Goal: Task Accomplishment & Management: Use online tool/utility

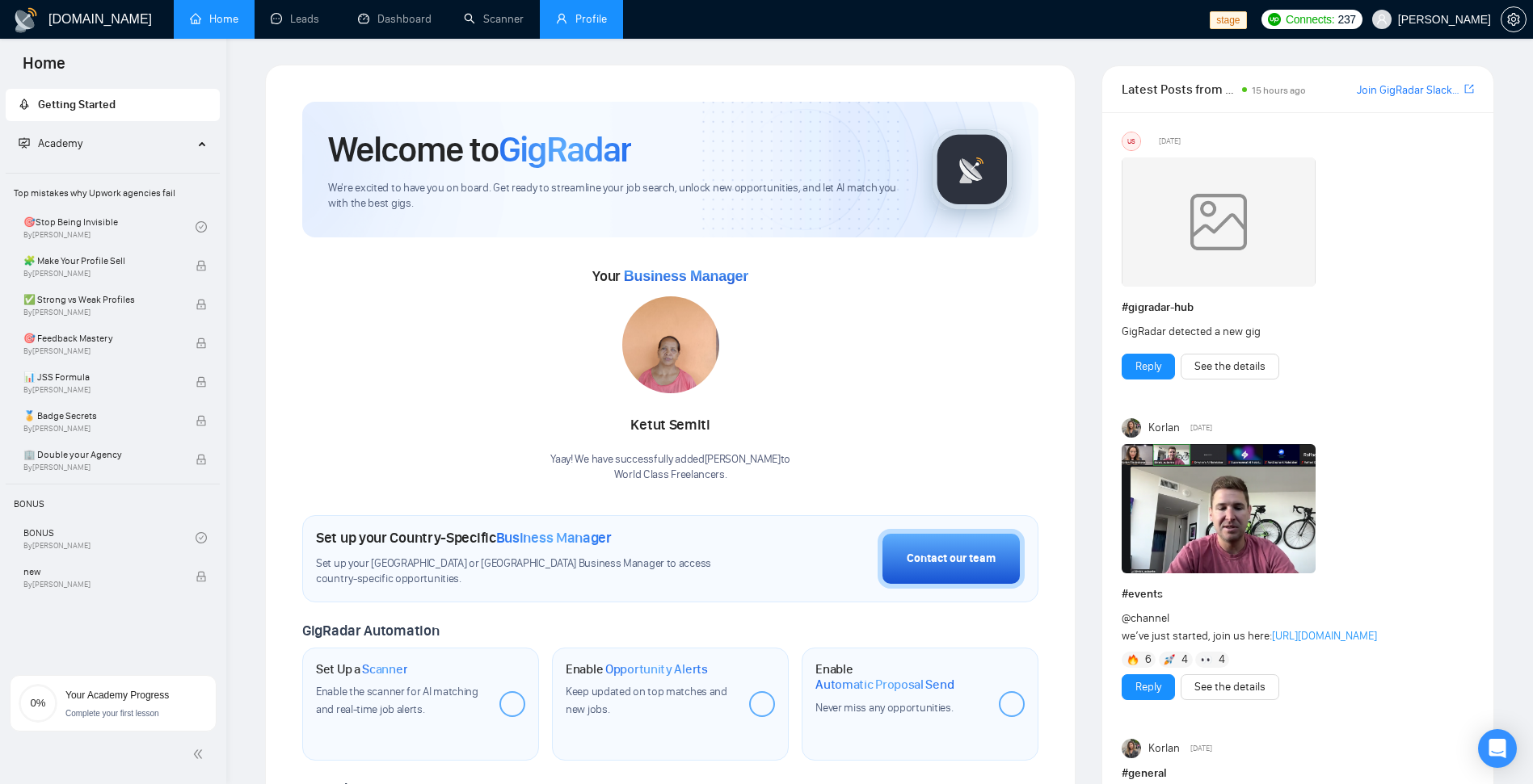
click at [595, 26] on link "Profile" at bounding box center [581, 19] width 51 height 13
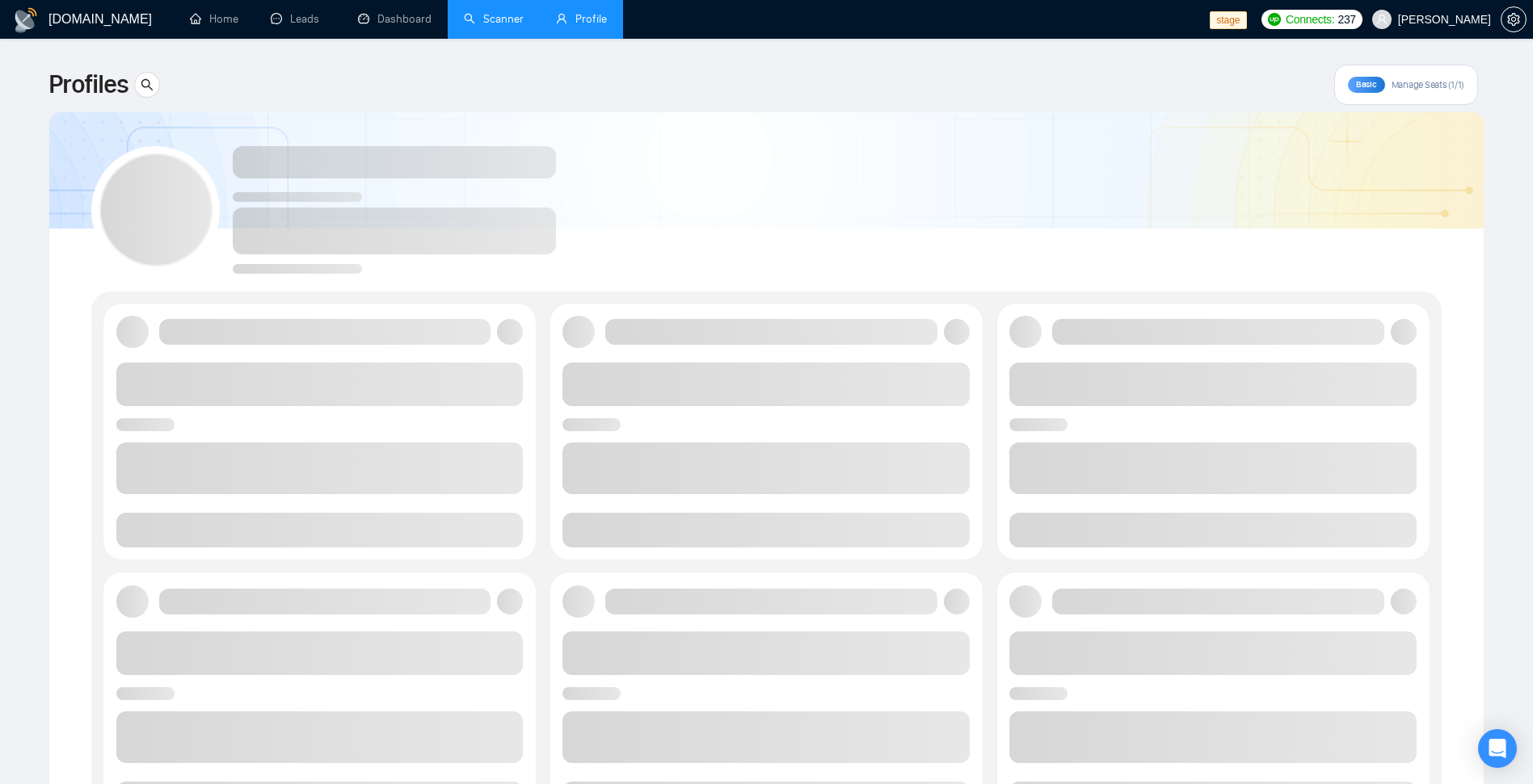
click at [487, 14] on link "Scanner" at bounding box center [494, 19] width 60 height 13
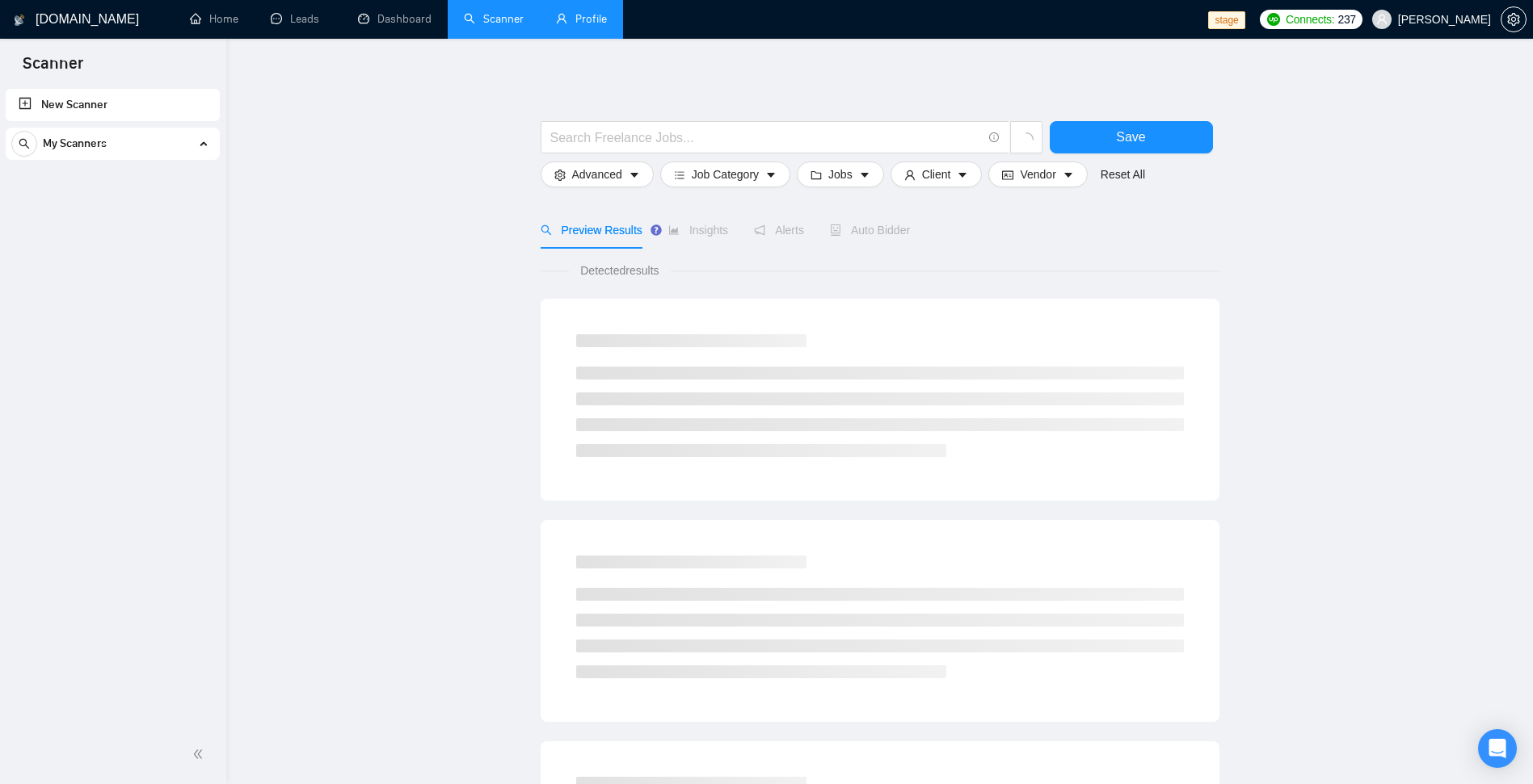
click at [114, 144] on div "My Scanners" at bounding box center [113, 144] width 203 height 32
click at [190, 145] on div "My Scanners" at bounding box center [113, 144] width 203 height 32
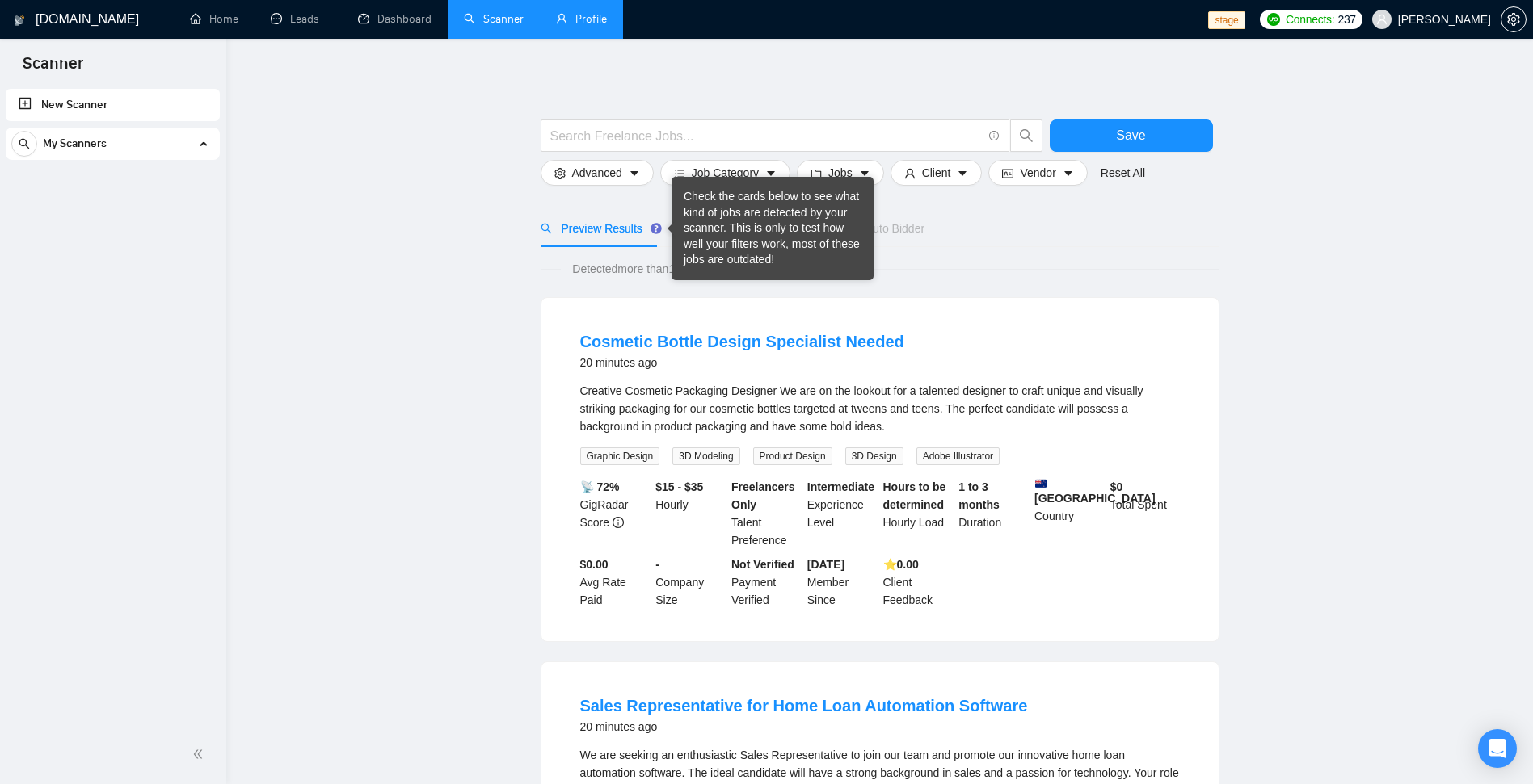
scroll to position [484, 0]
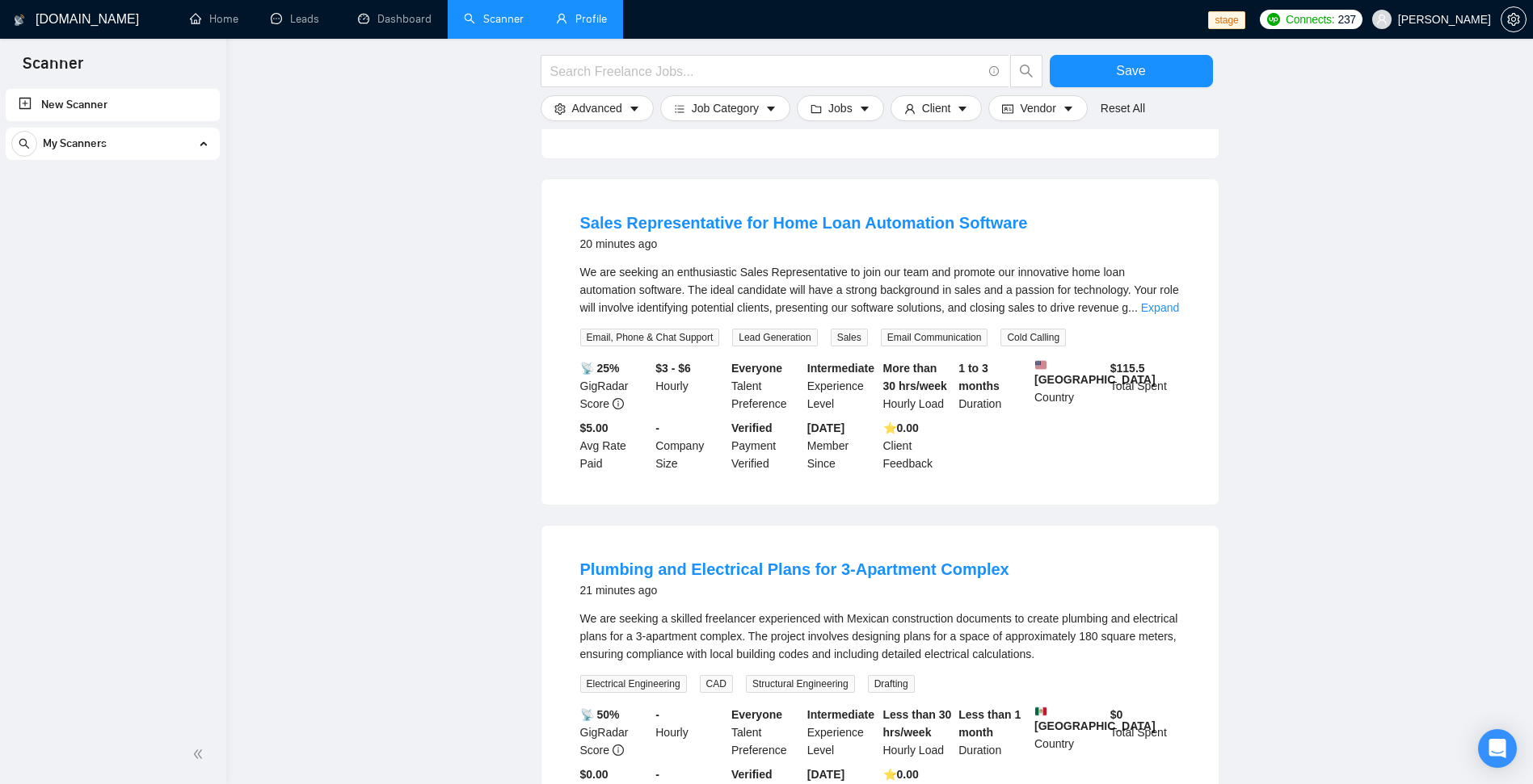
click at [164, 144] on div "My Scanners" at bounding box center [113, 144] width 203 height 32
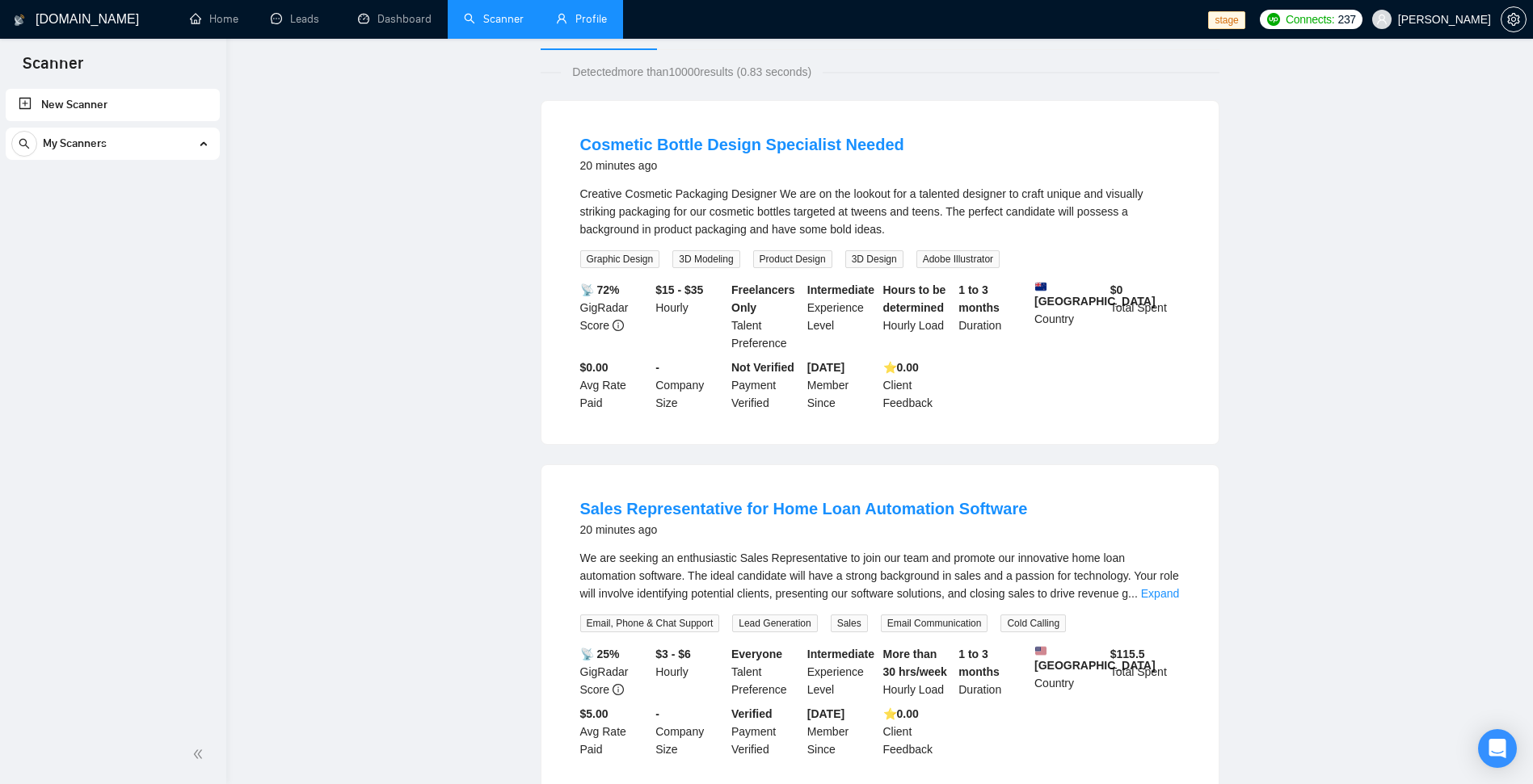
scroll to position [0, 0]
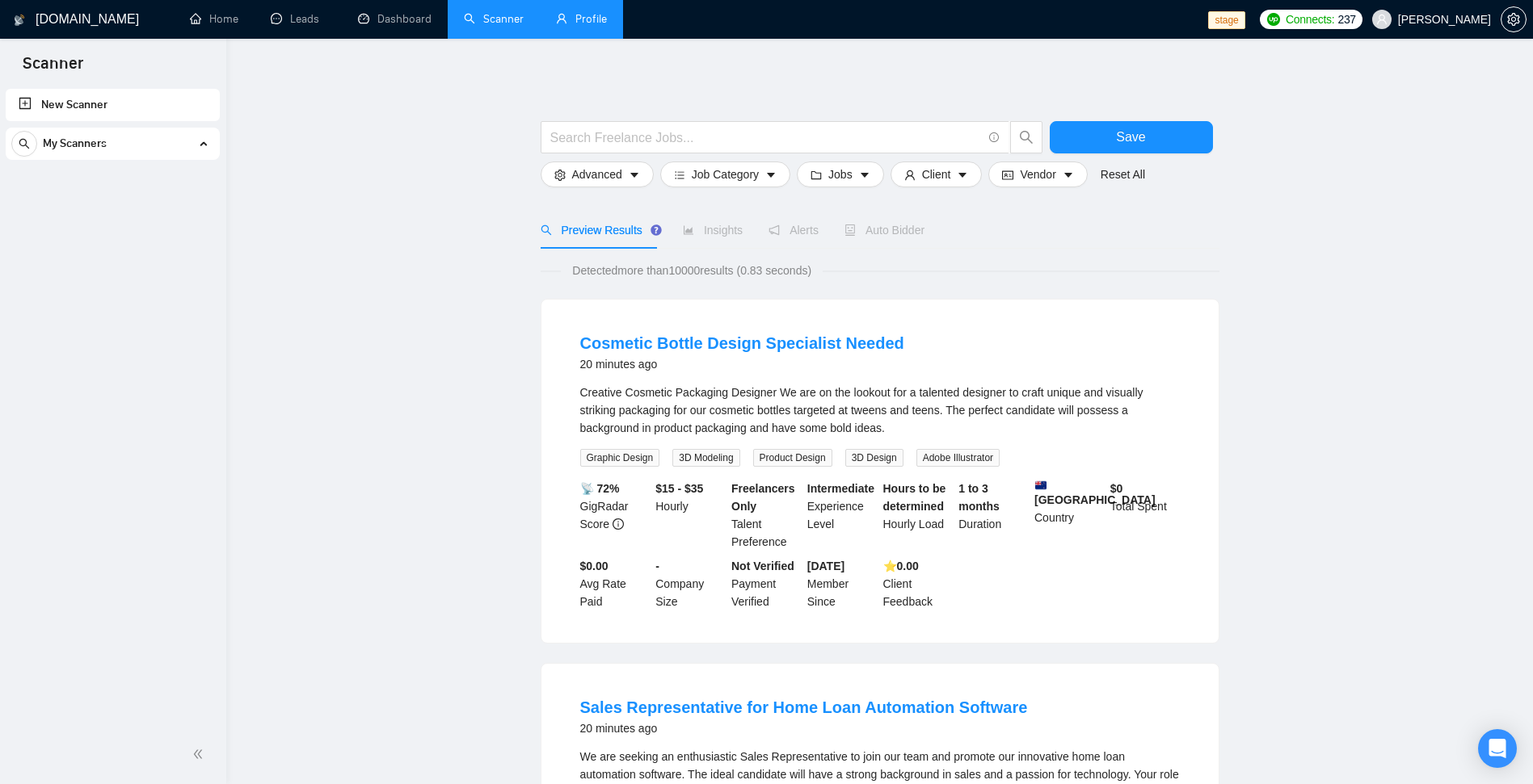
click at [174, 149] on div "My Scanners" at bounding box center [113, 144] width 203 height 32
click at [1420, 20] on span "[PERSON_NAME]" at bounding box center [1444, 20] width 93 height 0
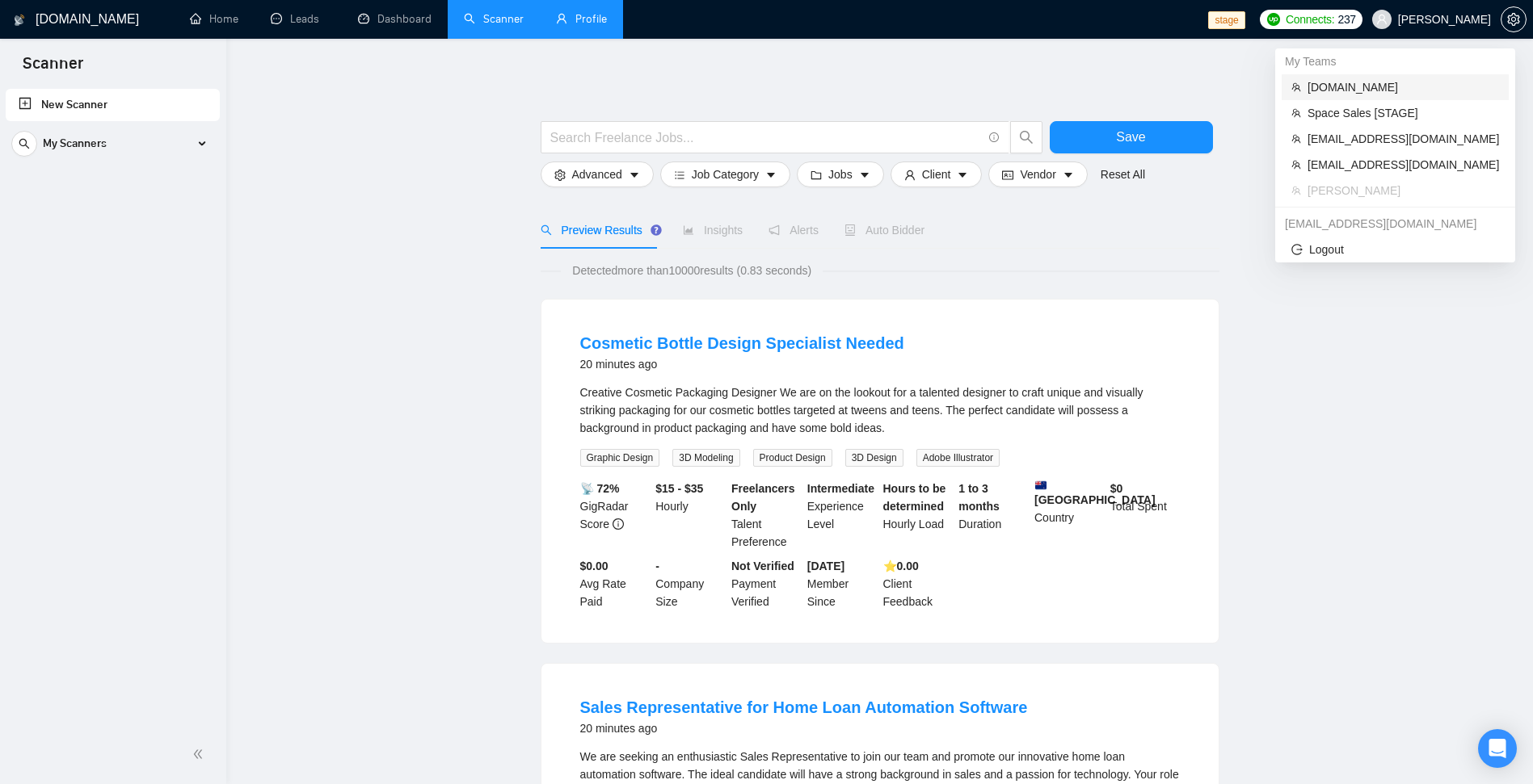
click at [1380, 85] on span "[DOMAIN_NAME]" at bounding box center [1402, 87] width 191 height 18
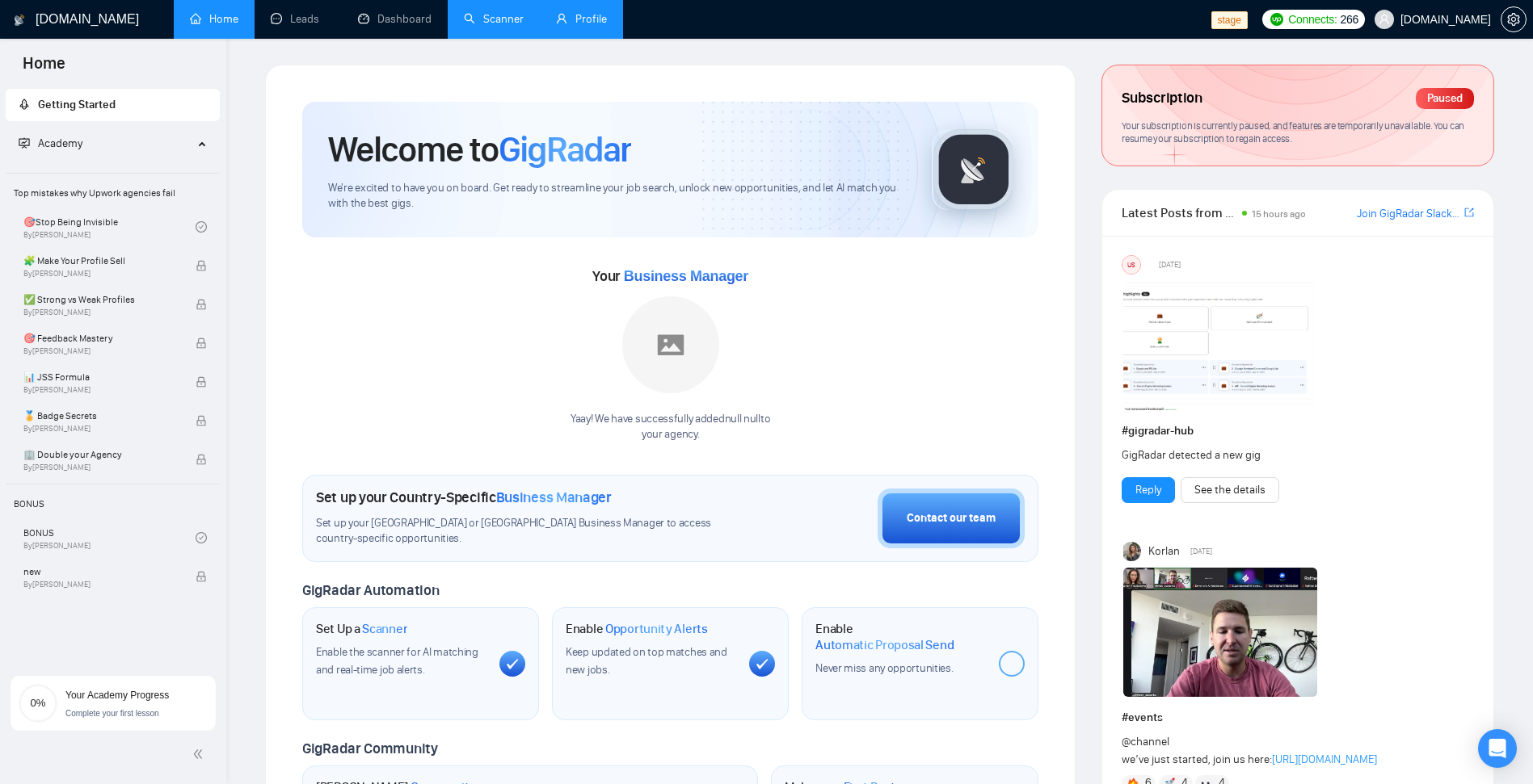
click at [489, 26] on link "Scanner" at bounding box center [494, 19] width 60 height 13
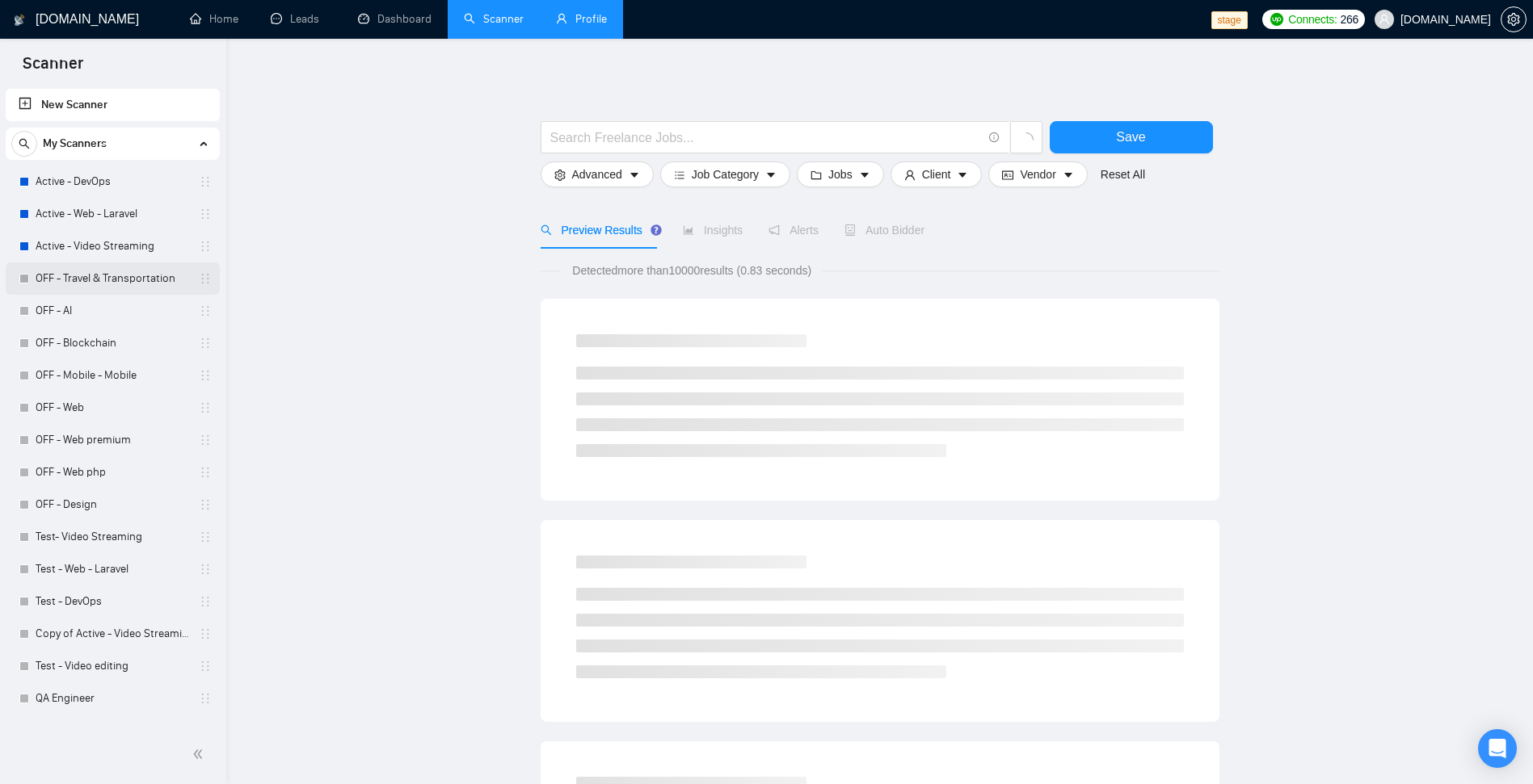
click at [68, 283] on link "OFF - Travel & Transportation" at bounding box center [112, 279] width 153 height 32
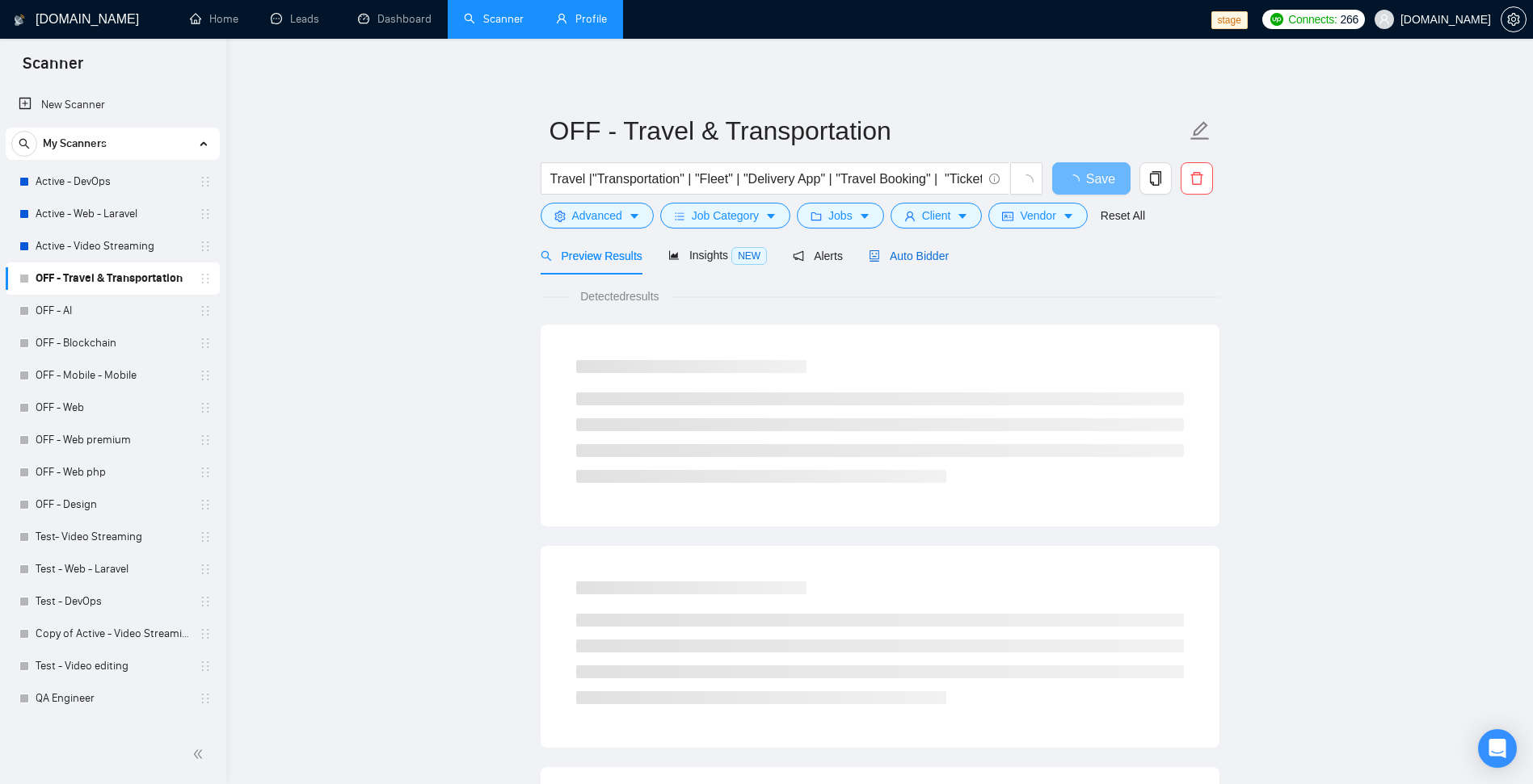
click at [885, 255] on span "Auto Bidder" at bounding box center [908, 256] width 80 height 13
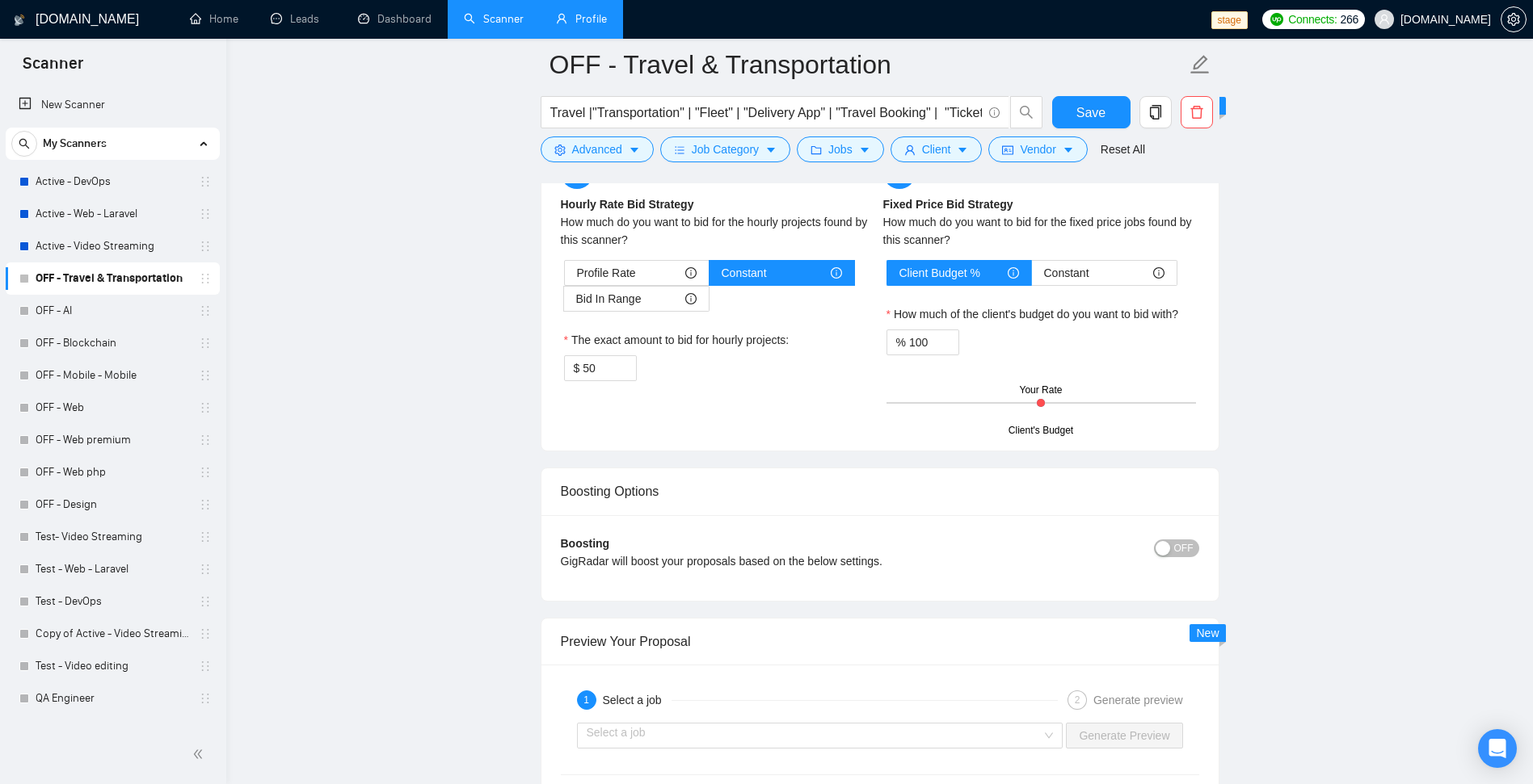
scroll to position [2228, 0]
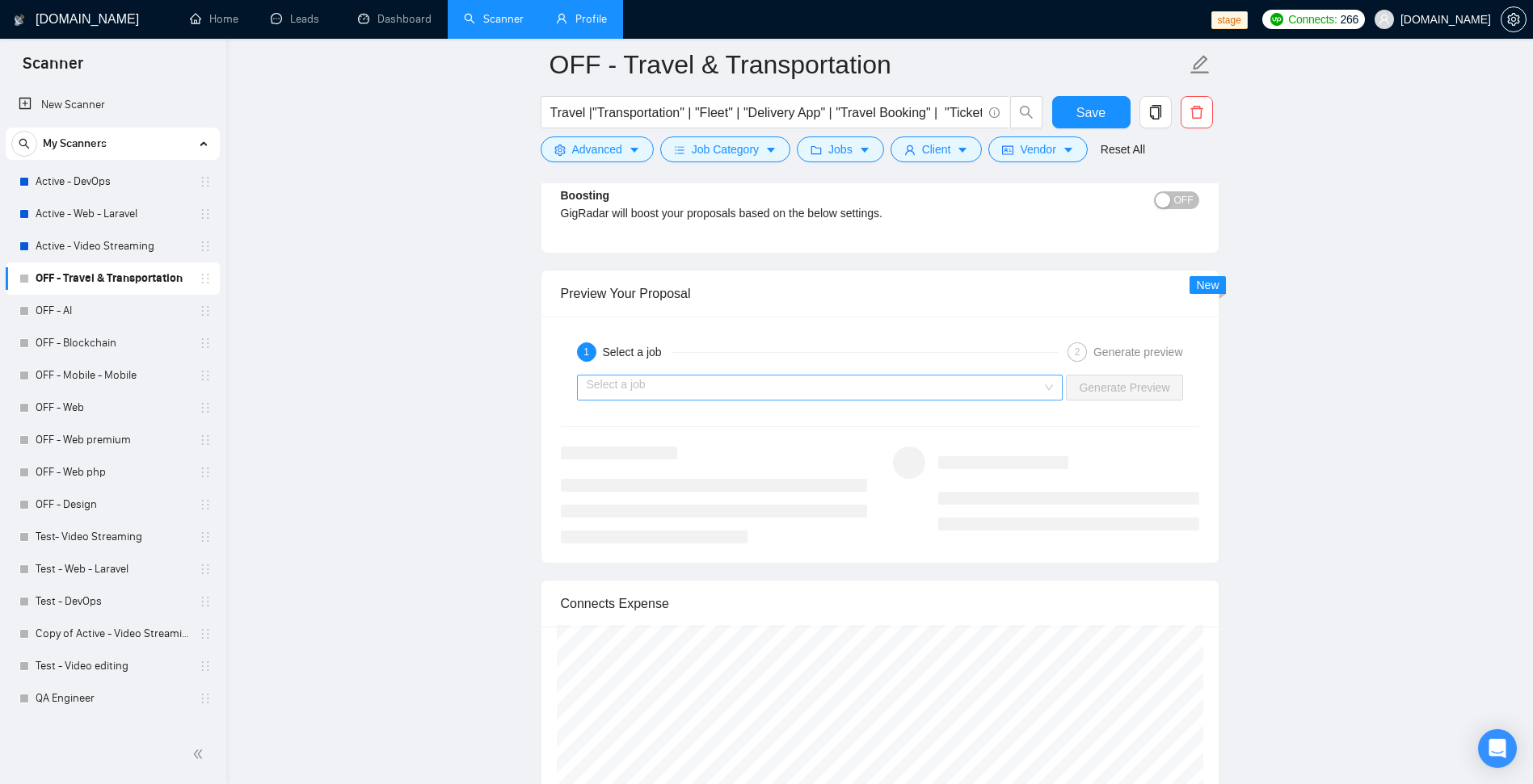
click at [1011, 379] on input "search" at bounding box center [815, 388] width 456 height 24
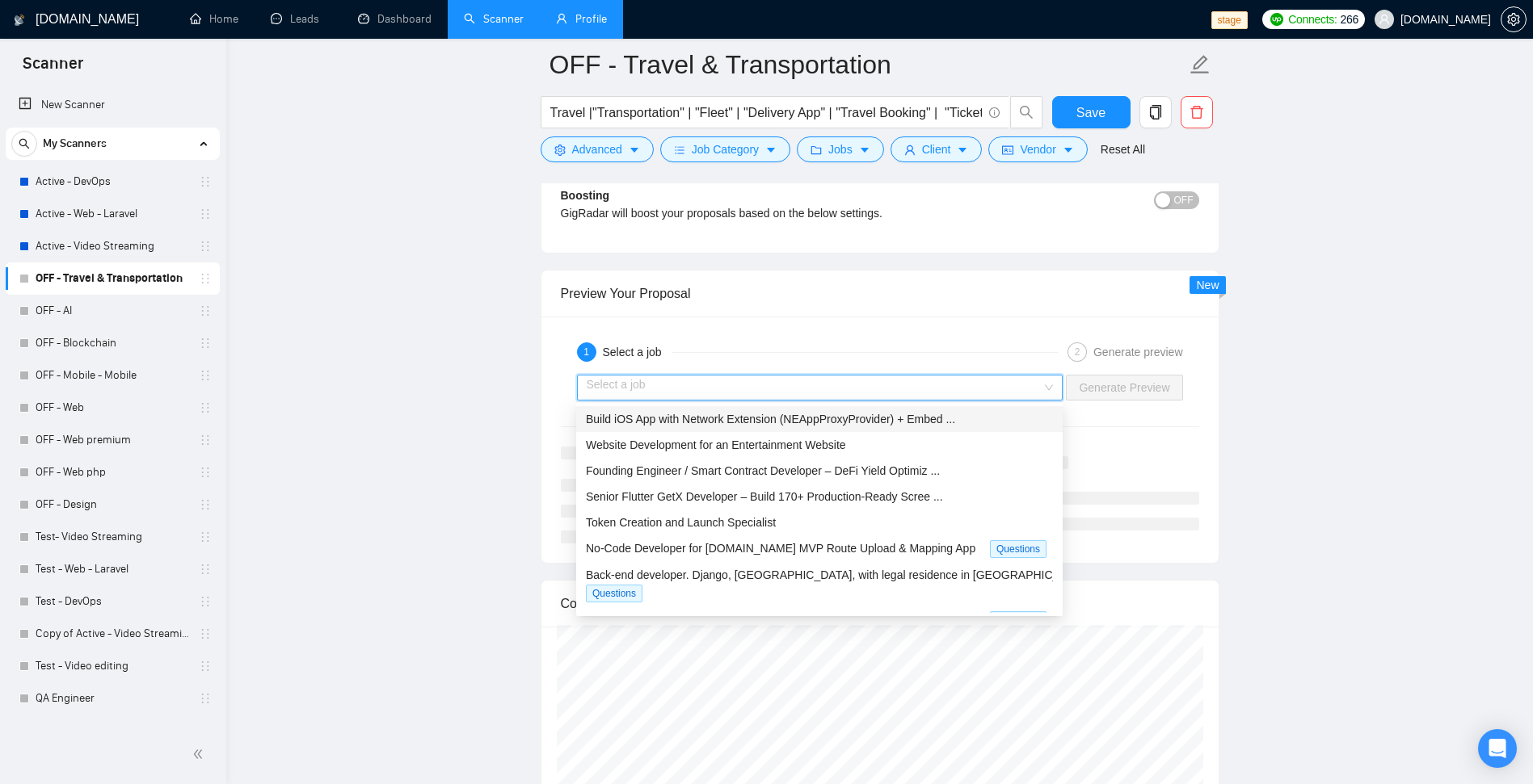
click at [670, 424] on span "Build iOS App with Network Extension (NEAppProxyProvider) + Embed ..." at bounding box center [770, 419] width 369 height 13
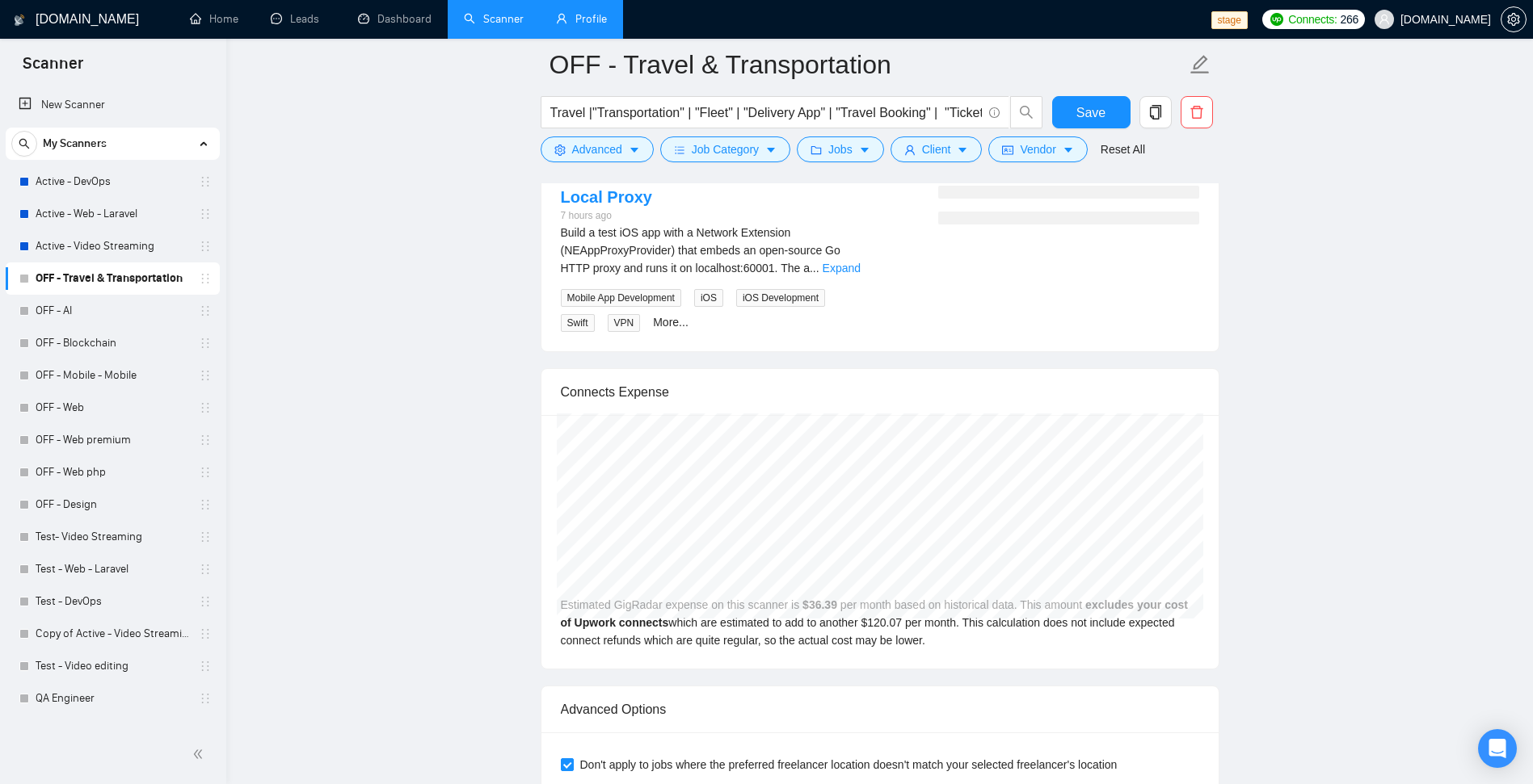
scroll to position [2325, 0]
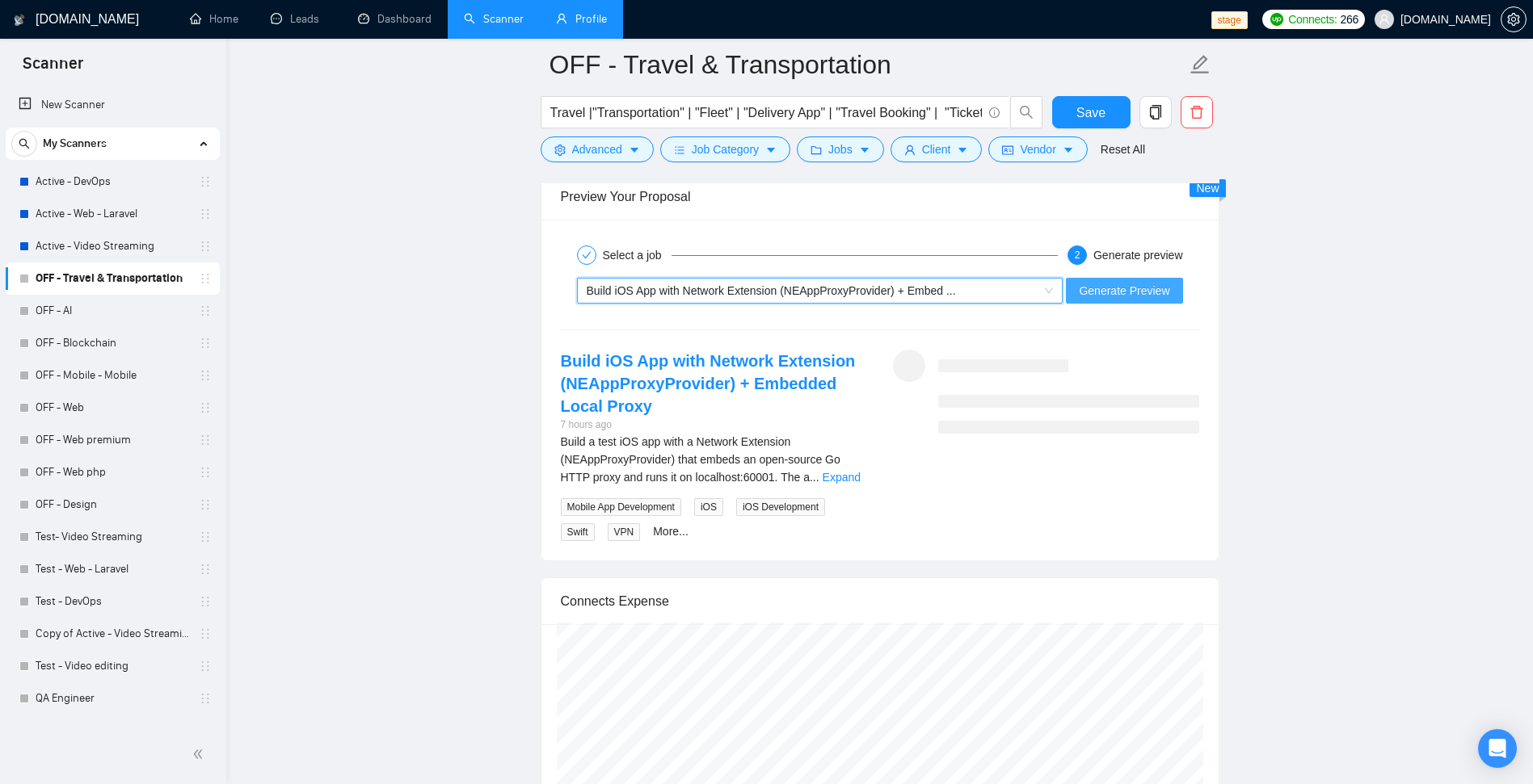
click at [1143, 297] on span "Generate Preview" at bounding box center [1124, 291] width 91 height 18
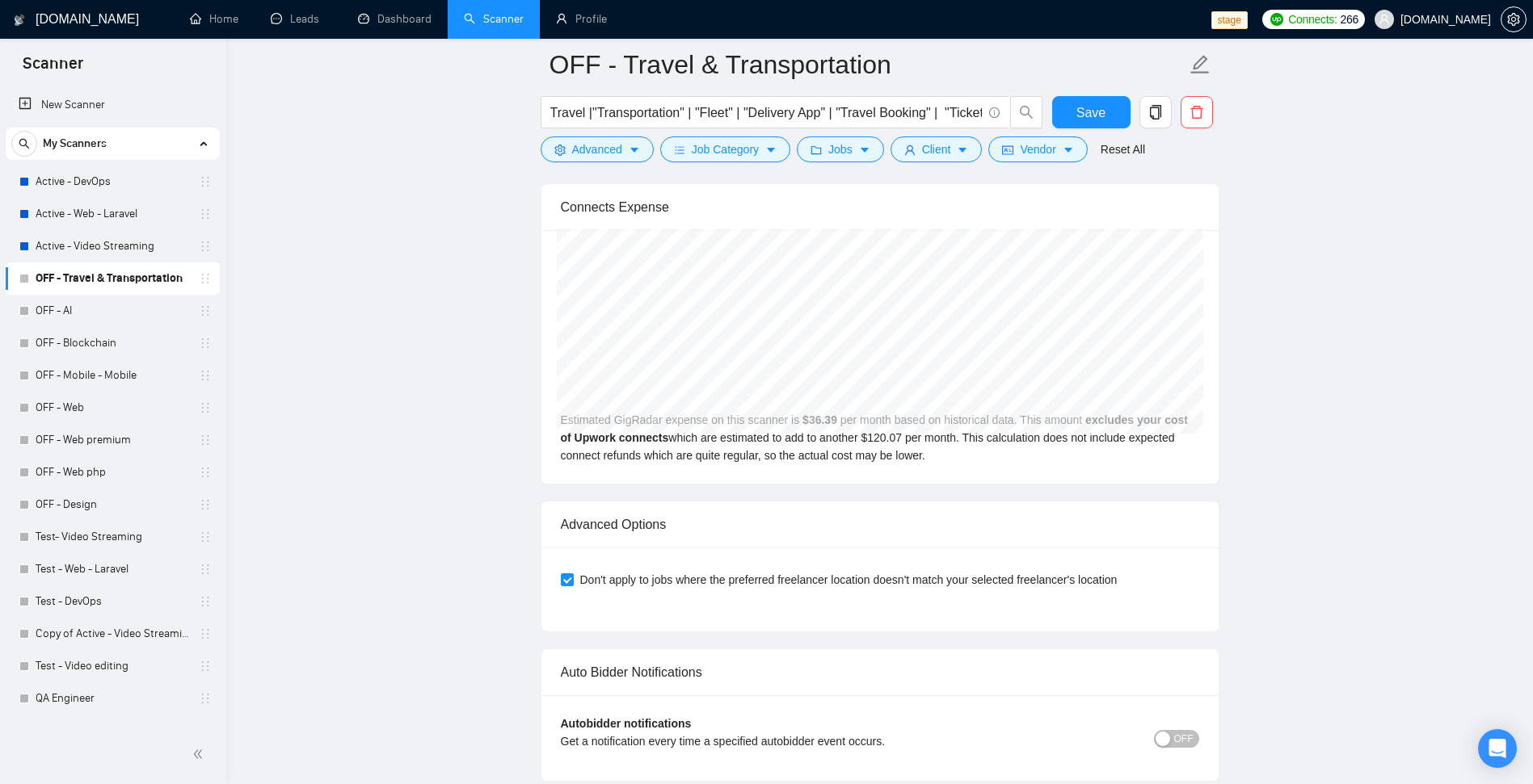
scroll to position [3198, 0]
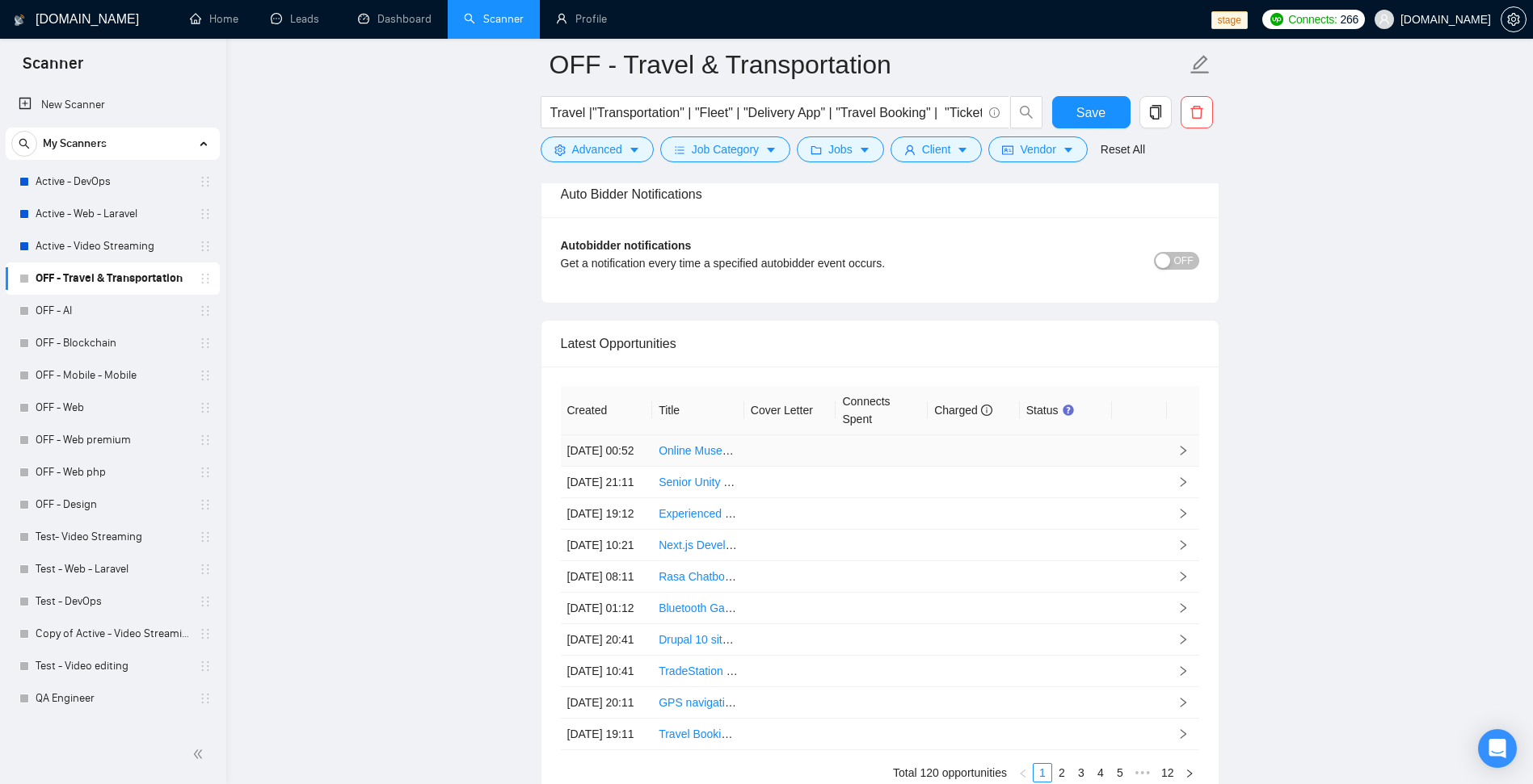
click at [1125, 462] on td at bounding box center [1139, 450] width 55 height 31
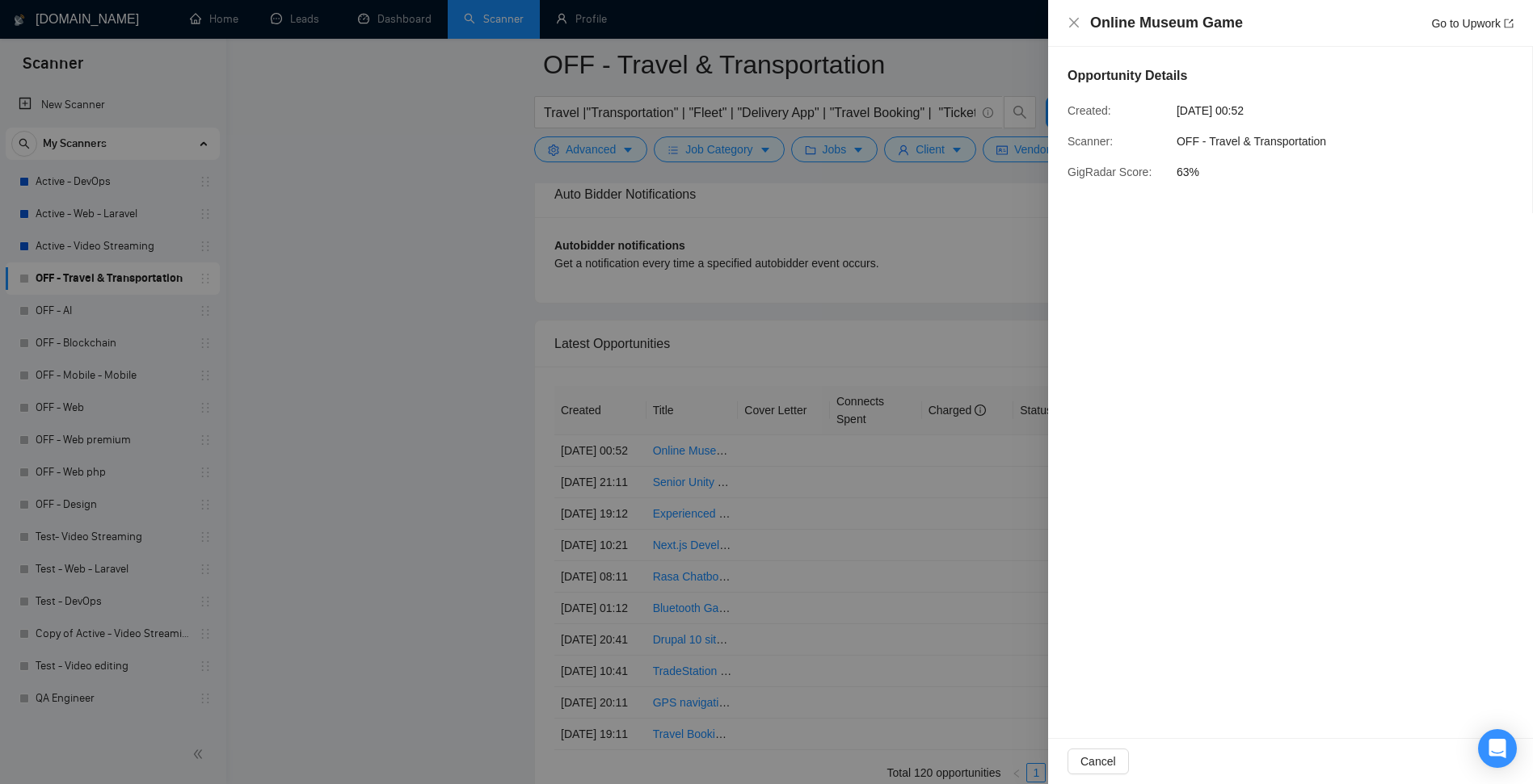
click at [942, 312] on div at bounding box center [766, 392] width 1533 height 784
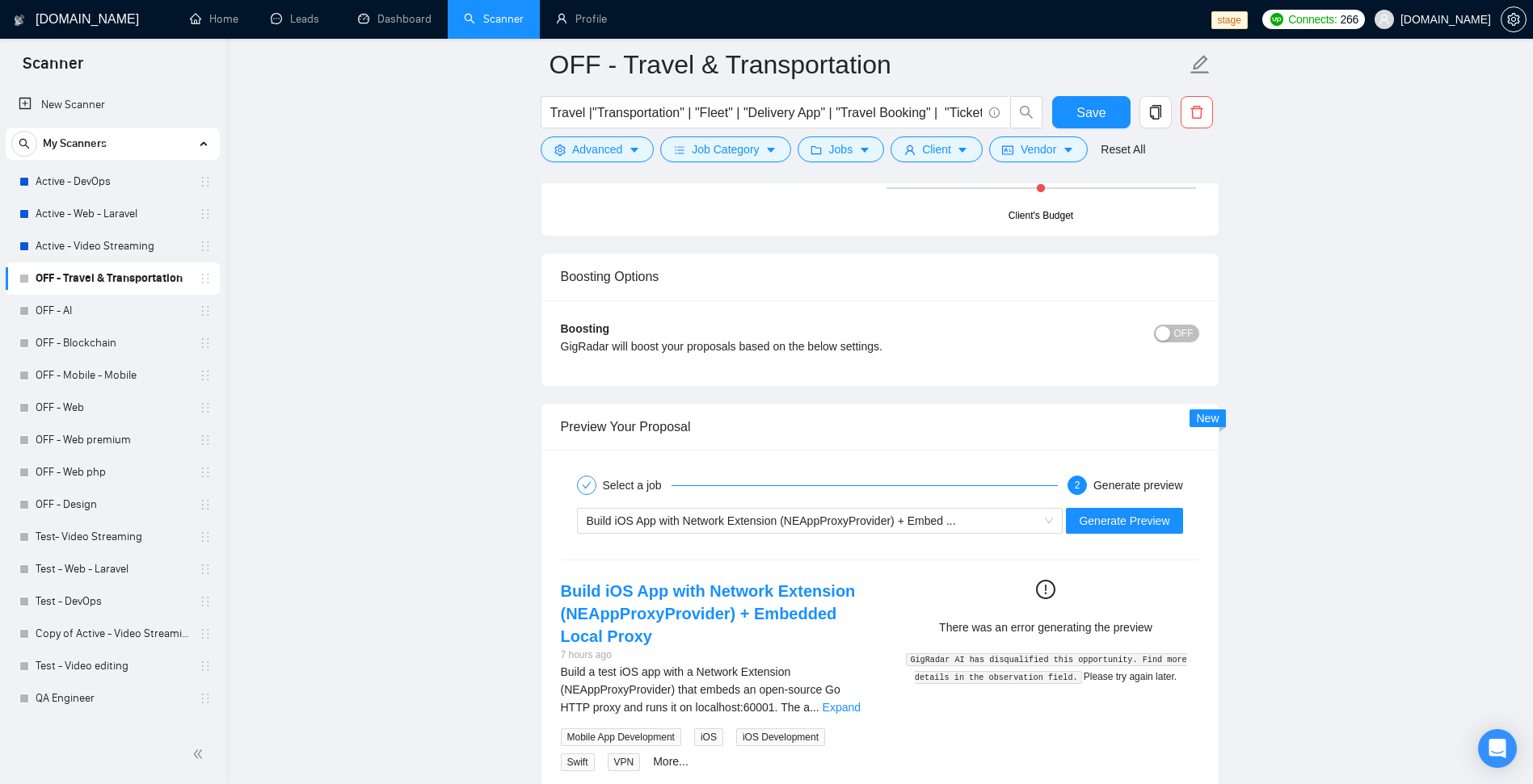
scroll to position [1841, 0]
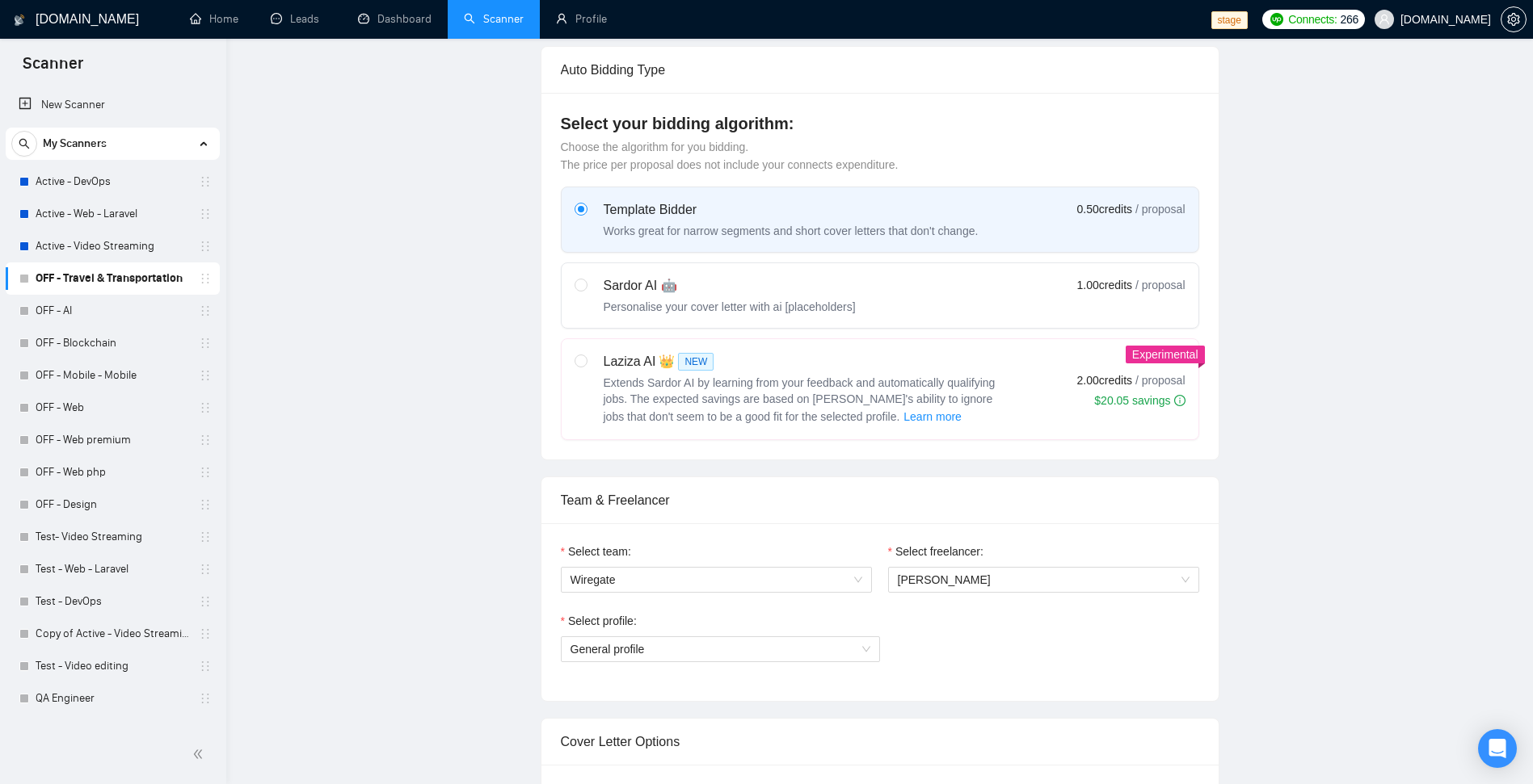
scroll to position [4, 0]
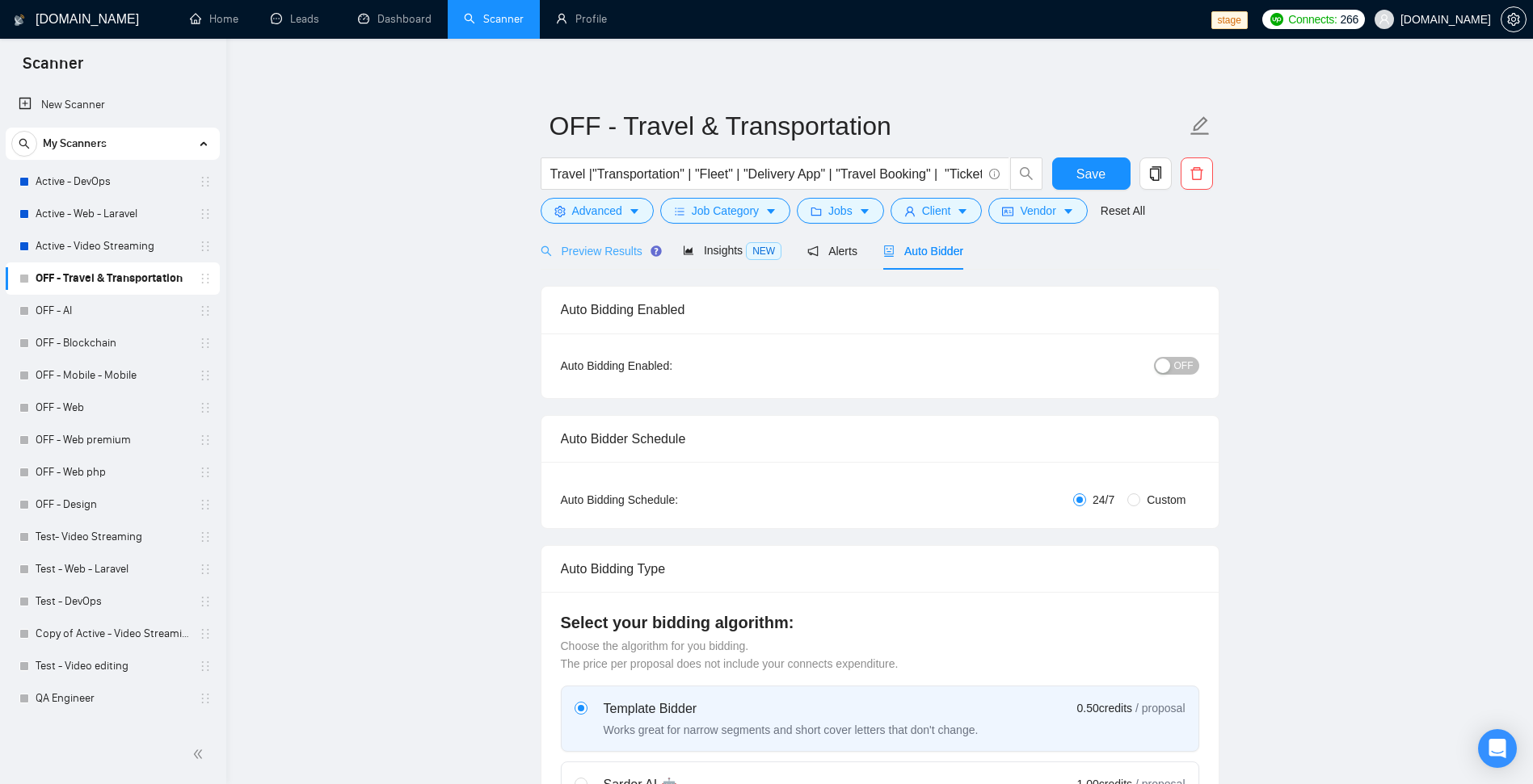
click at [632, 261] on div "Preview Results" at bounding box center [599, 250] width 117 height 38
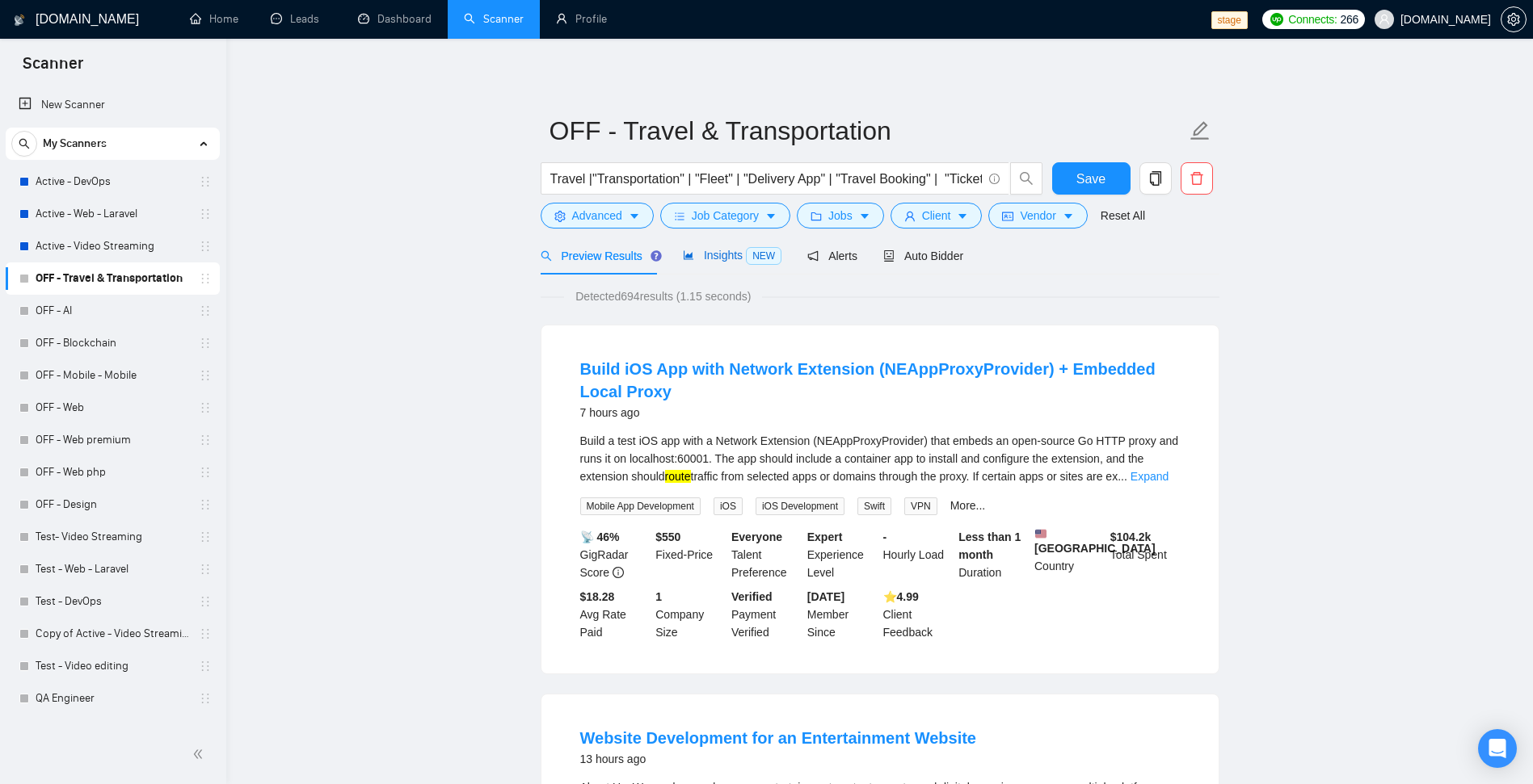
drag, startPoint x: 695, startPoint y: 260, endPoint x: 915, endPoint y: 279, distance: 220.8
click at [696, 259] on span "Insights NEW" at bounding box center [732, 255] width 99 height 13
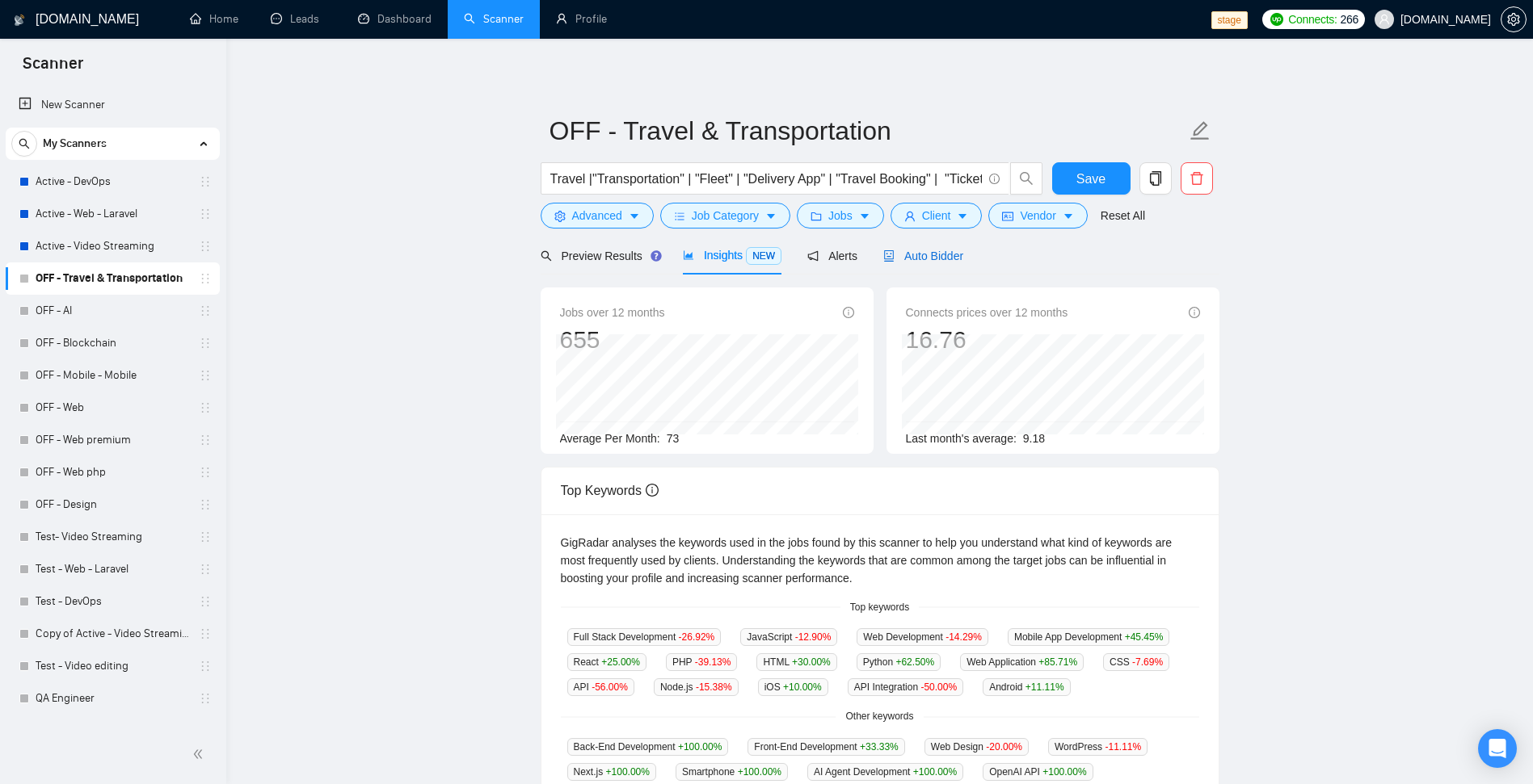
click at [945, 259] on span "Auto Bidder" at bounding box center [923, 256] width 80 height 13
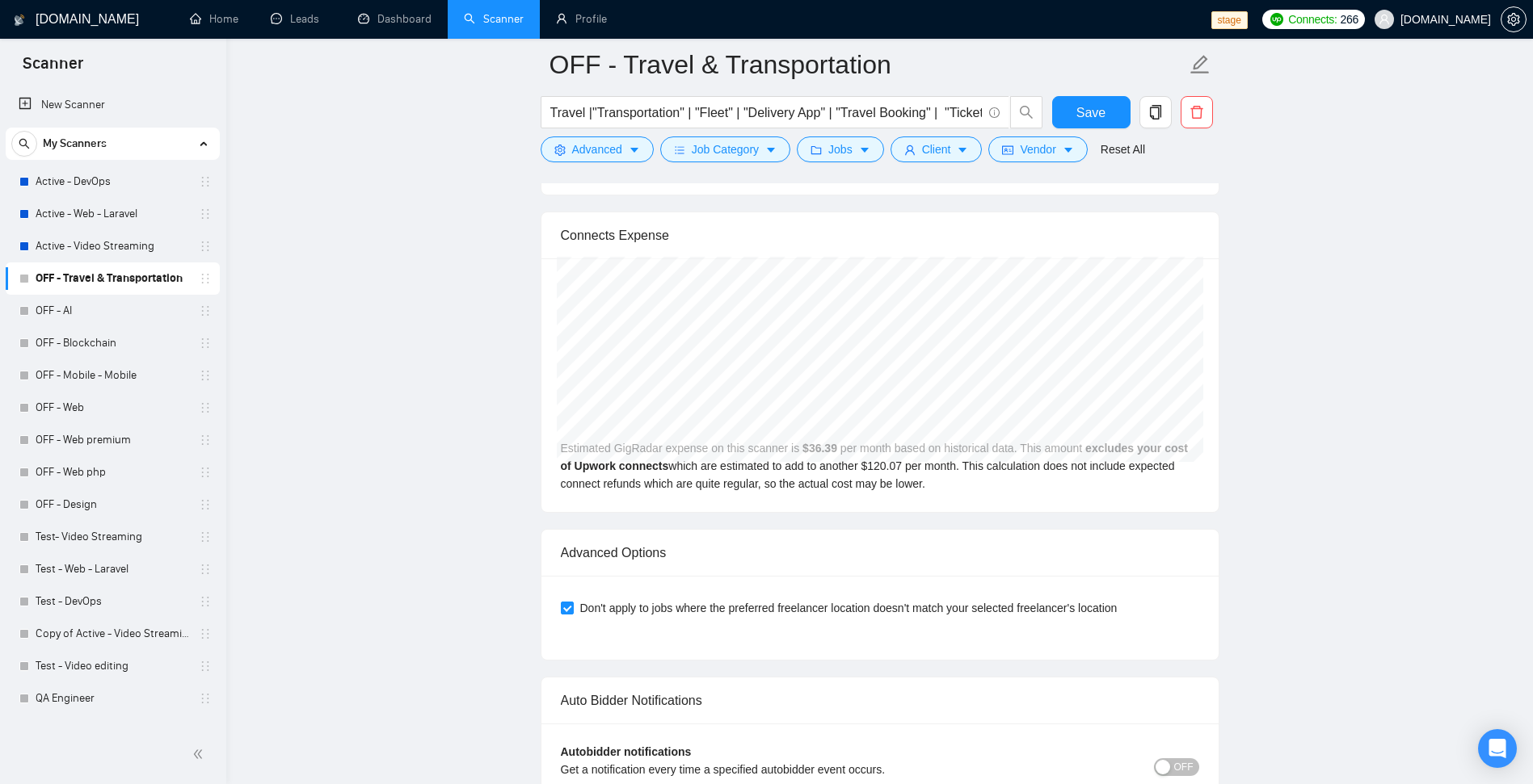
scroll to position [2325, 0]
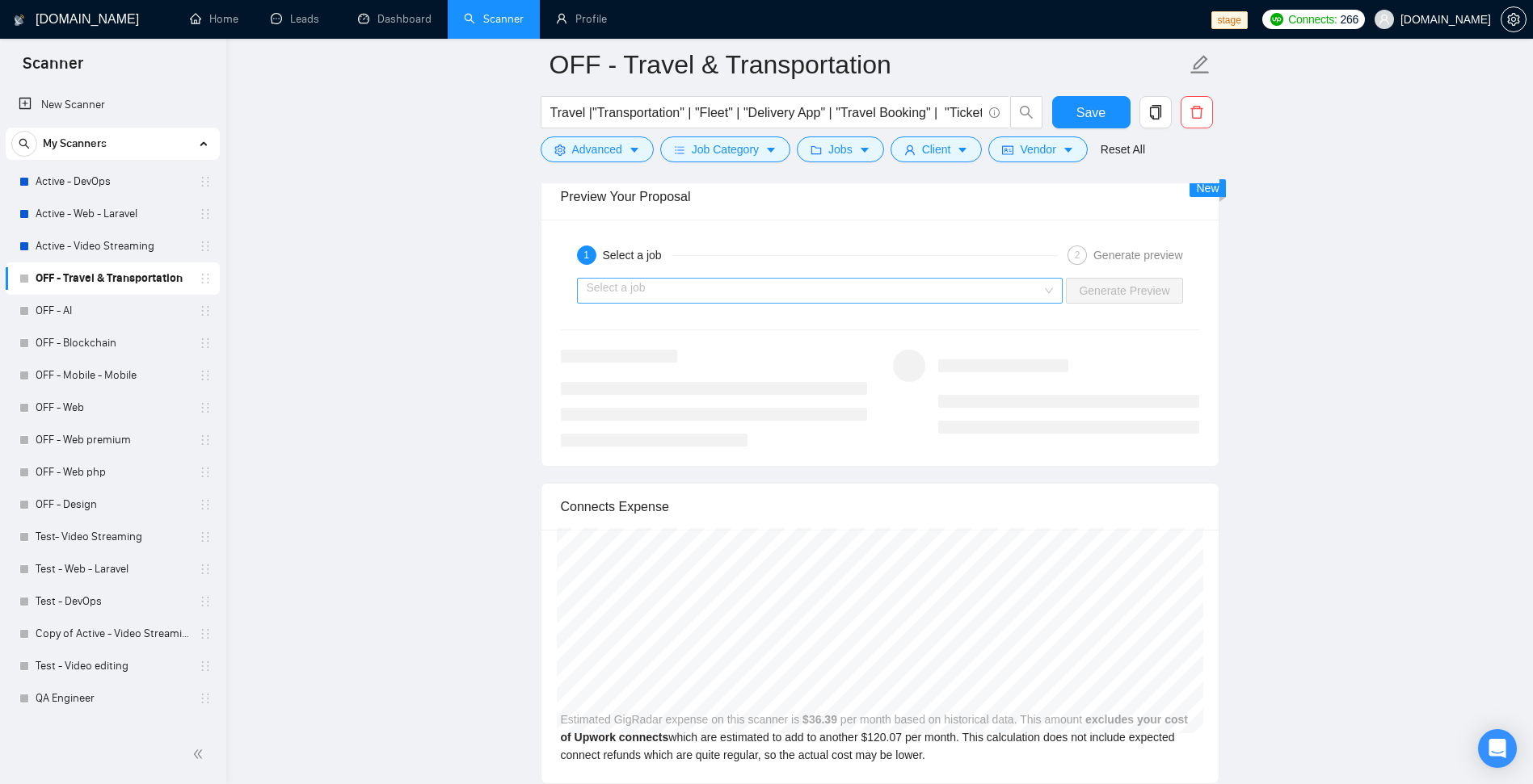
click at [959, 287] on input "search" at bounding box center [815, 291] width 456 height 24
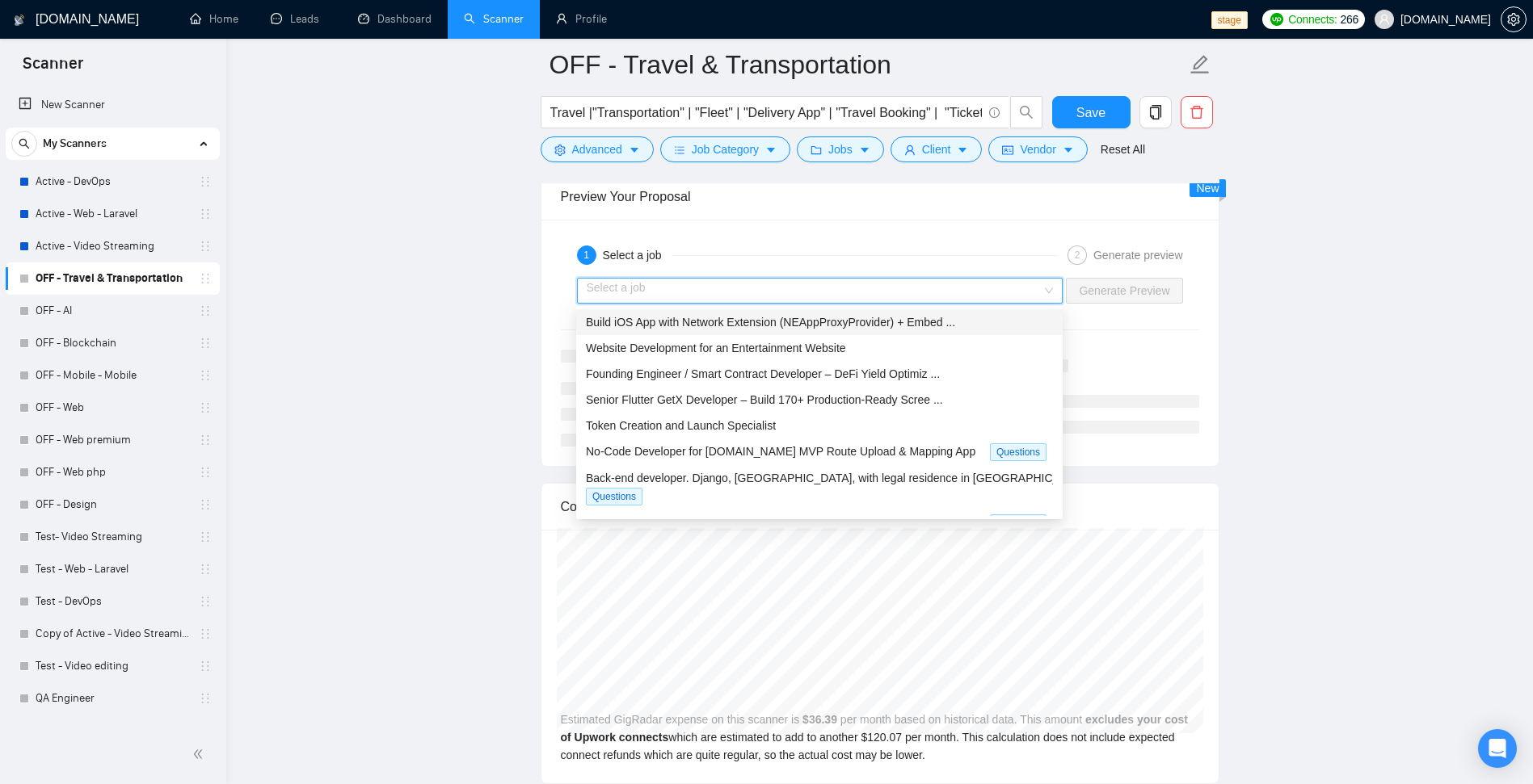
click at [839, 324] on span "Build iOS App with Network Extension (NEAppProxyProvider) + Embed ..." at bounding box center [770, 322] width 369 height 13
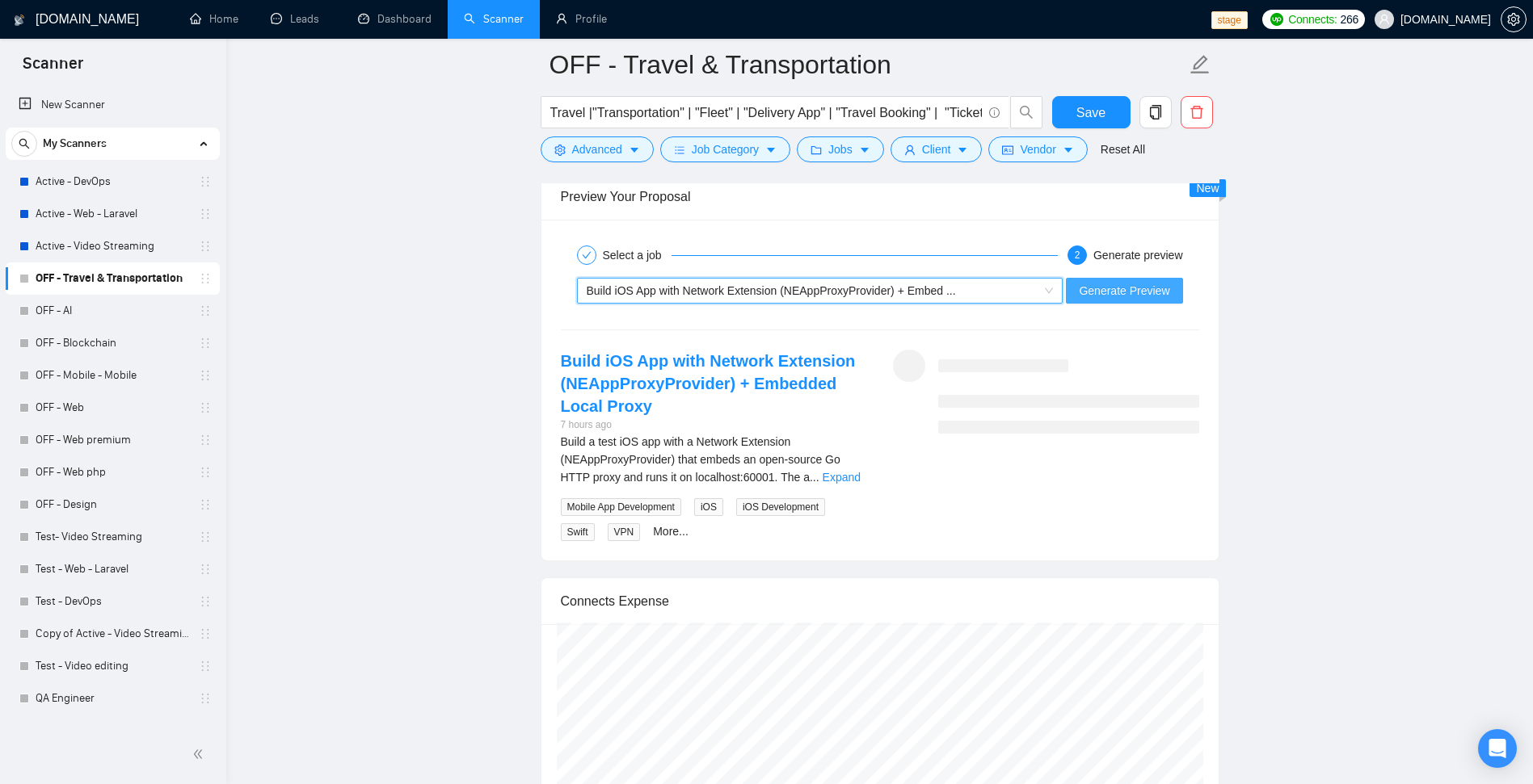
click at [1143, 291] on span "Generate Preview" at bounding box center [1124, 291] width 91 height 18
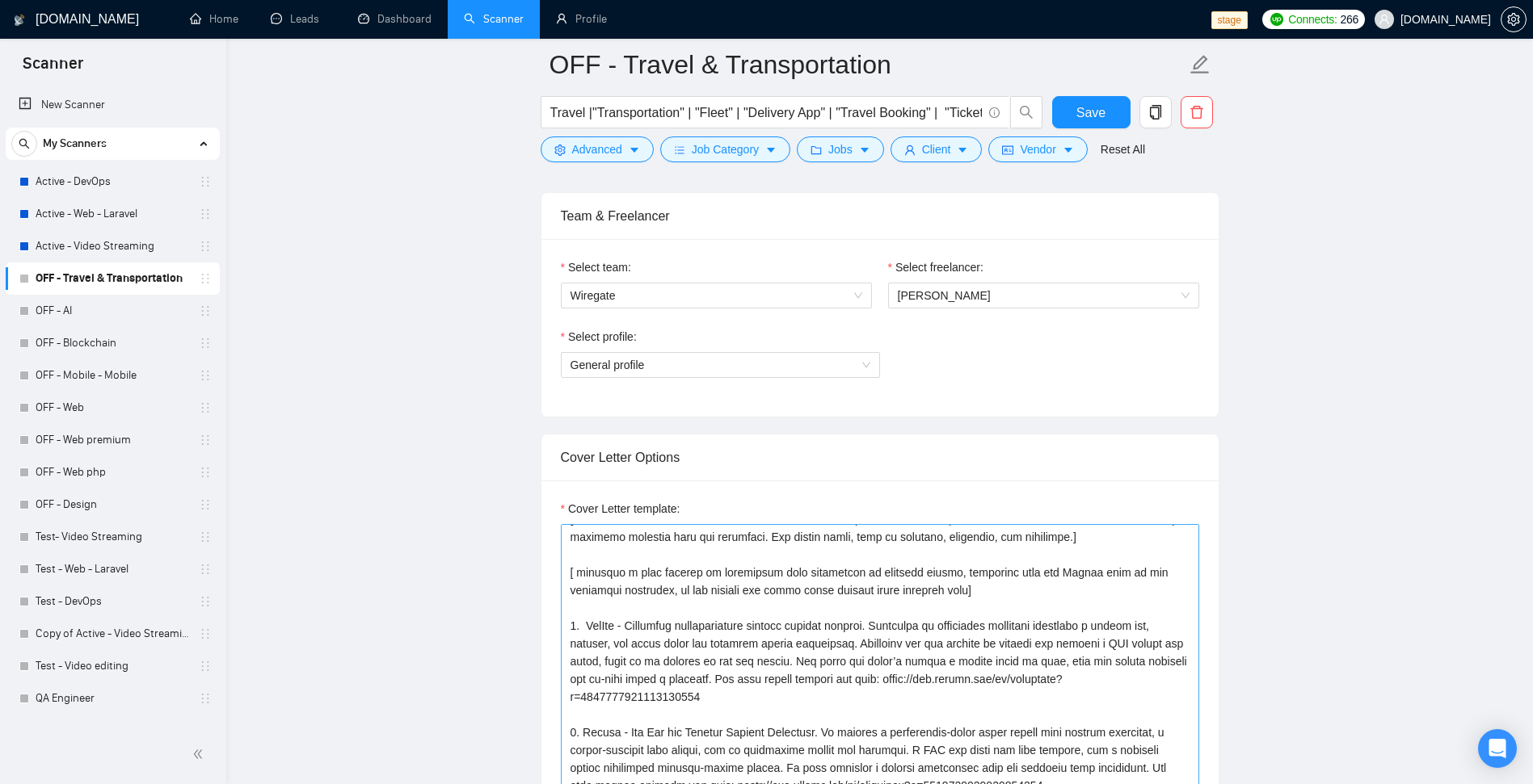
scroll to position [678, 0]
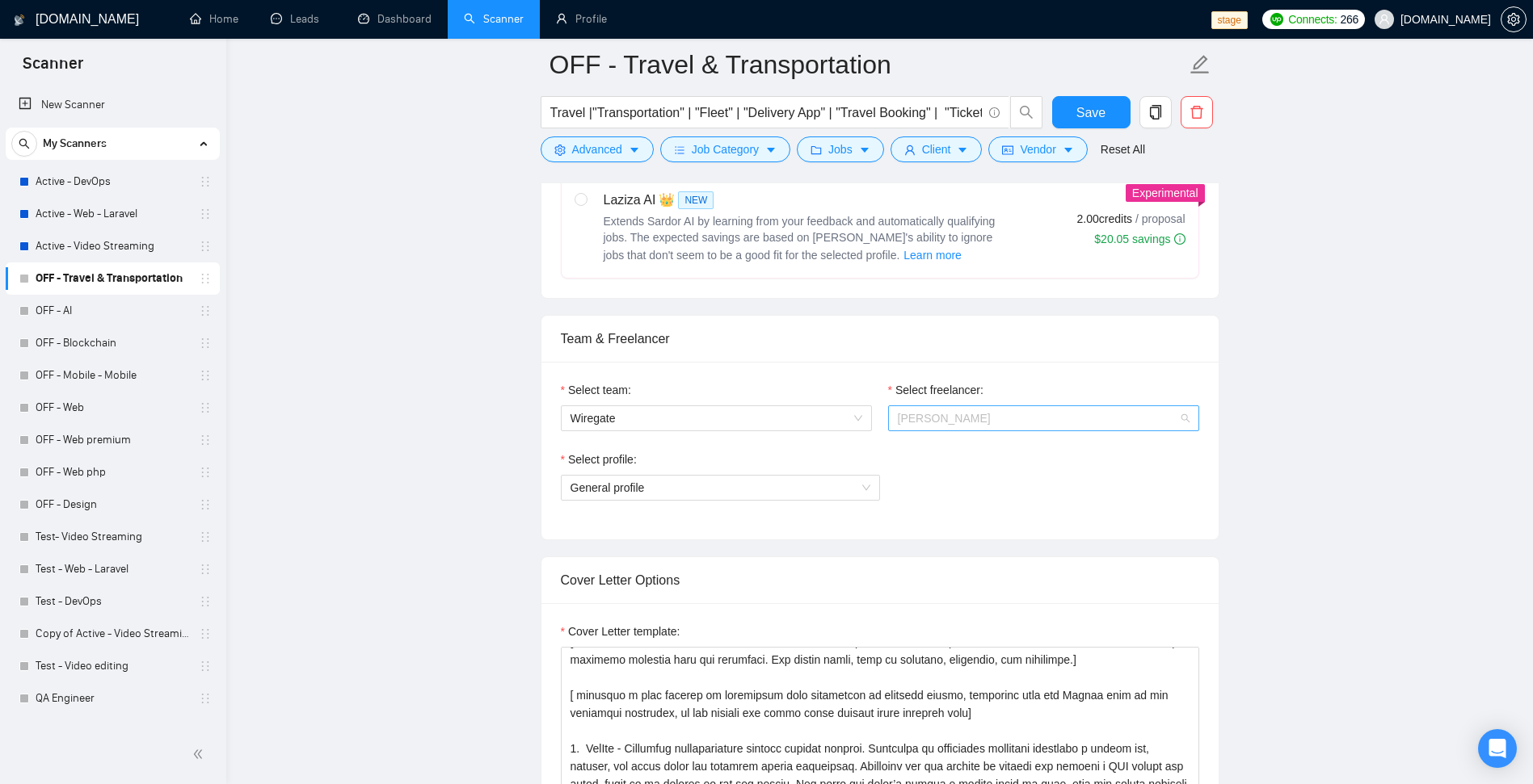
click at [984, 417] on span "[PERSON_NAME]" at bounding box center [1043, 418] width 292 height 24
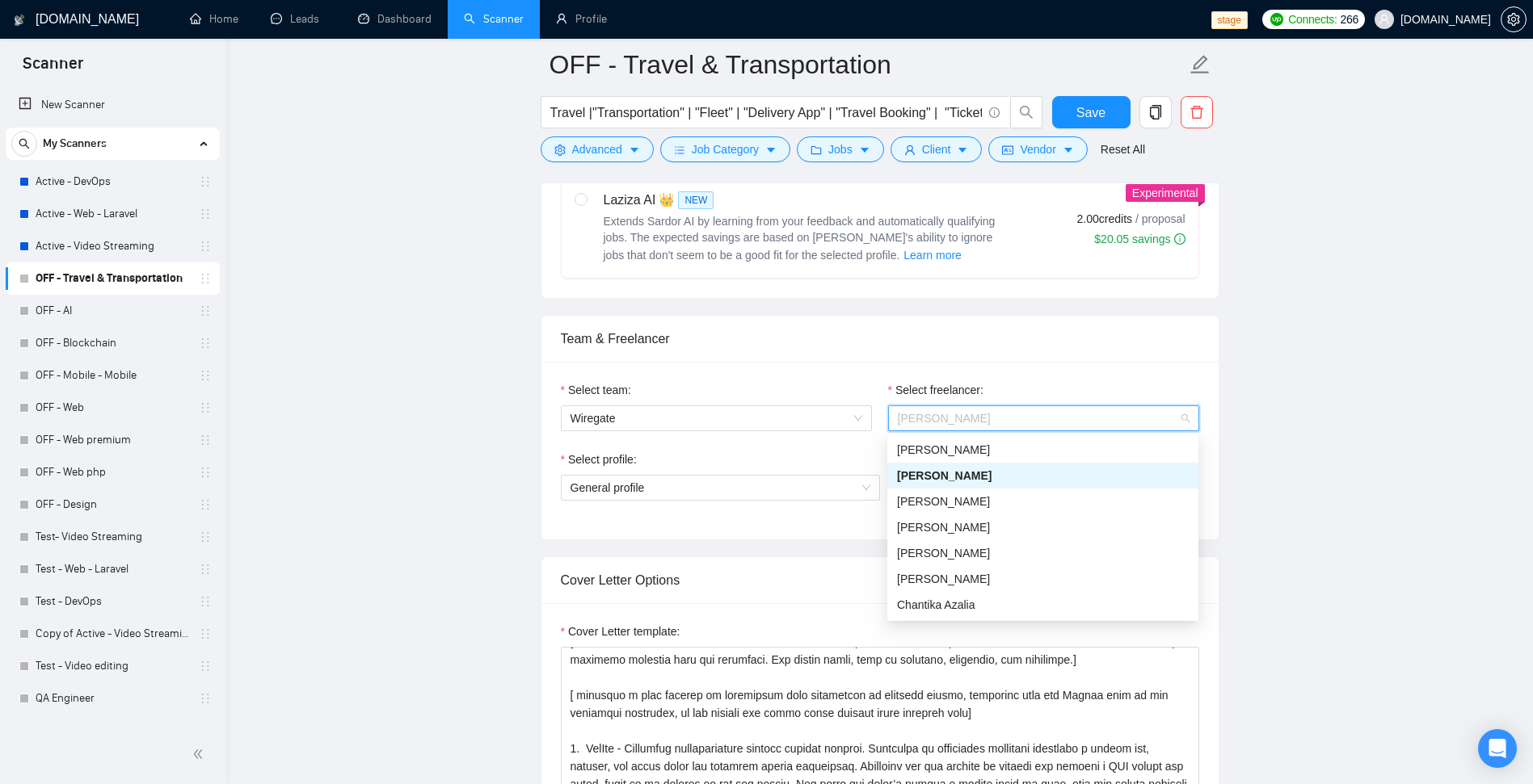
click at [775, 519] on div "Select profile: General profile" at bounding box center [721, 484] width 320 height 69
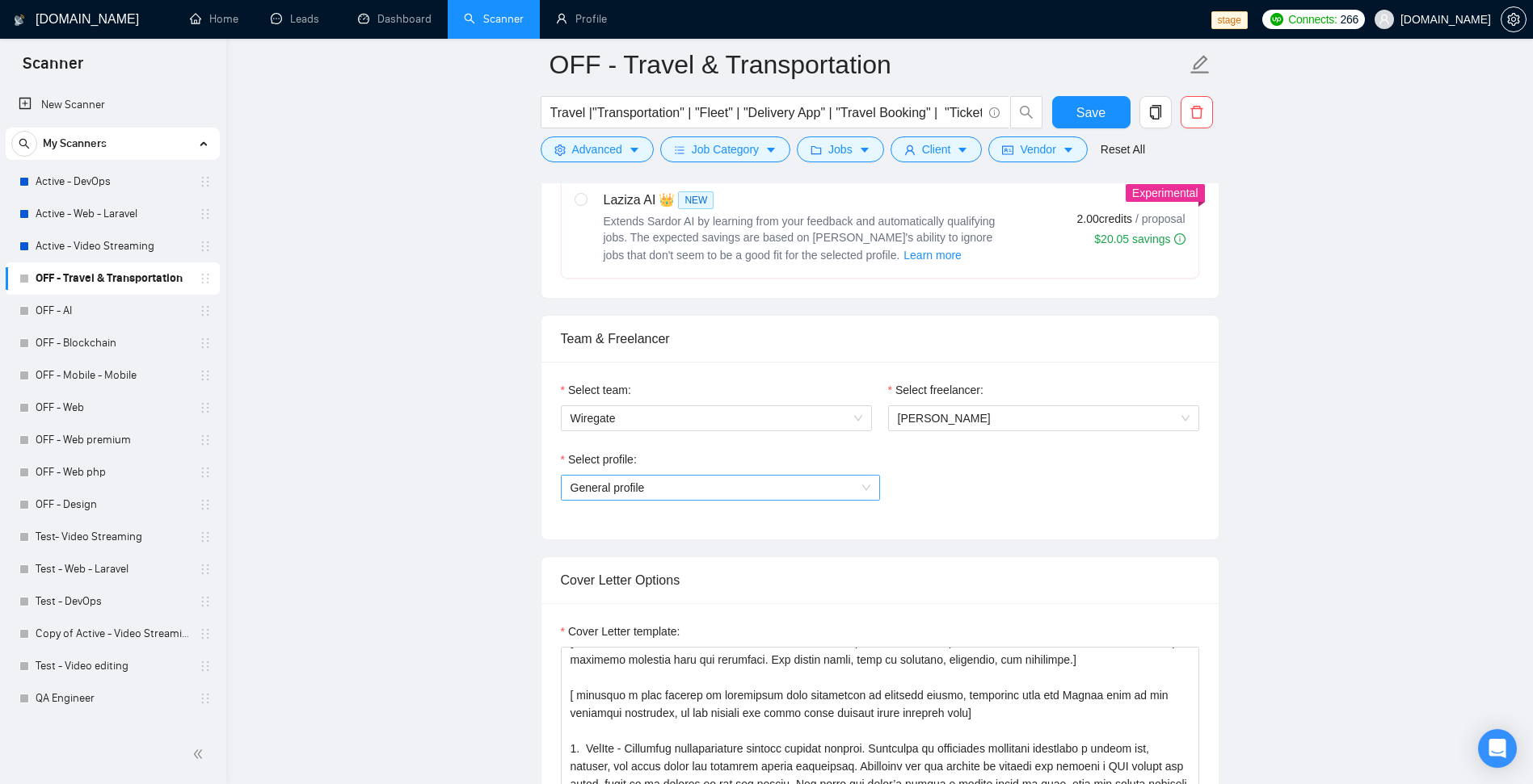
click at [780, 489] on span "General profile" at bounding box center [721, 487] width 300 height 24
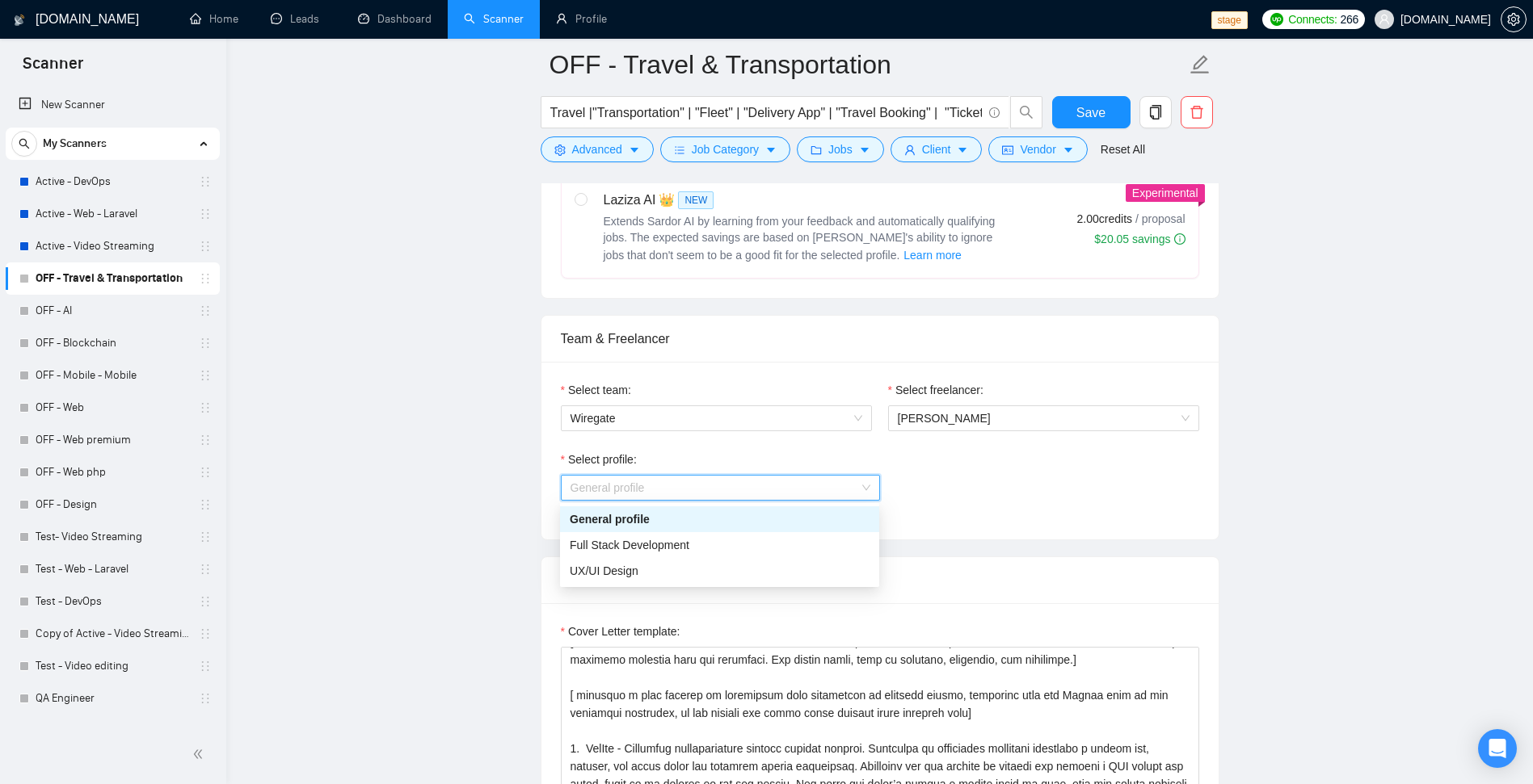
click at [780, 489] on span "General profile" at bounding box center [721, 487] width 300 height 24
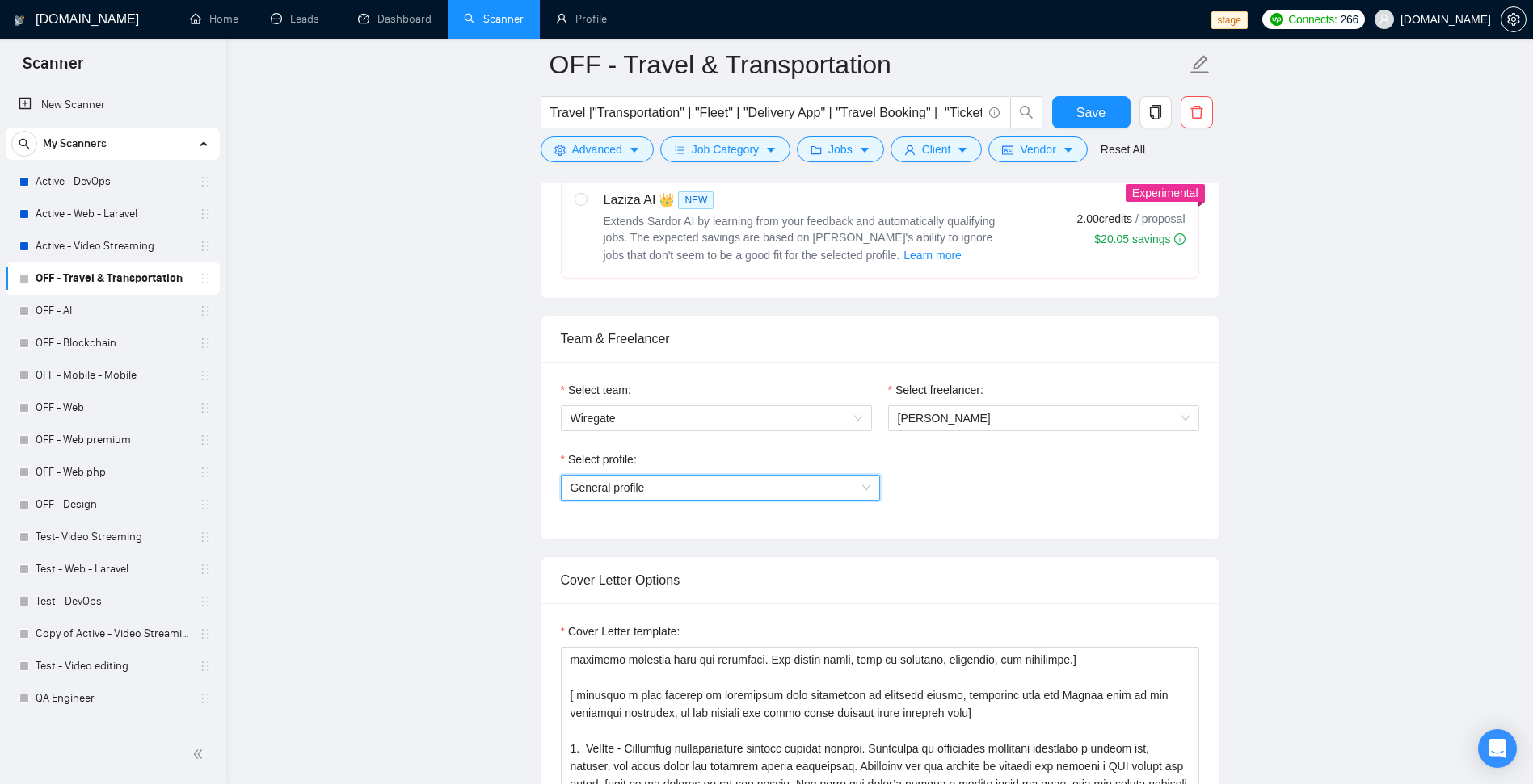
click at [780, 489] on span "General profile" at bounding box center [721, 487] width 300 height 24
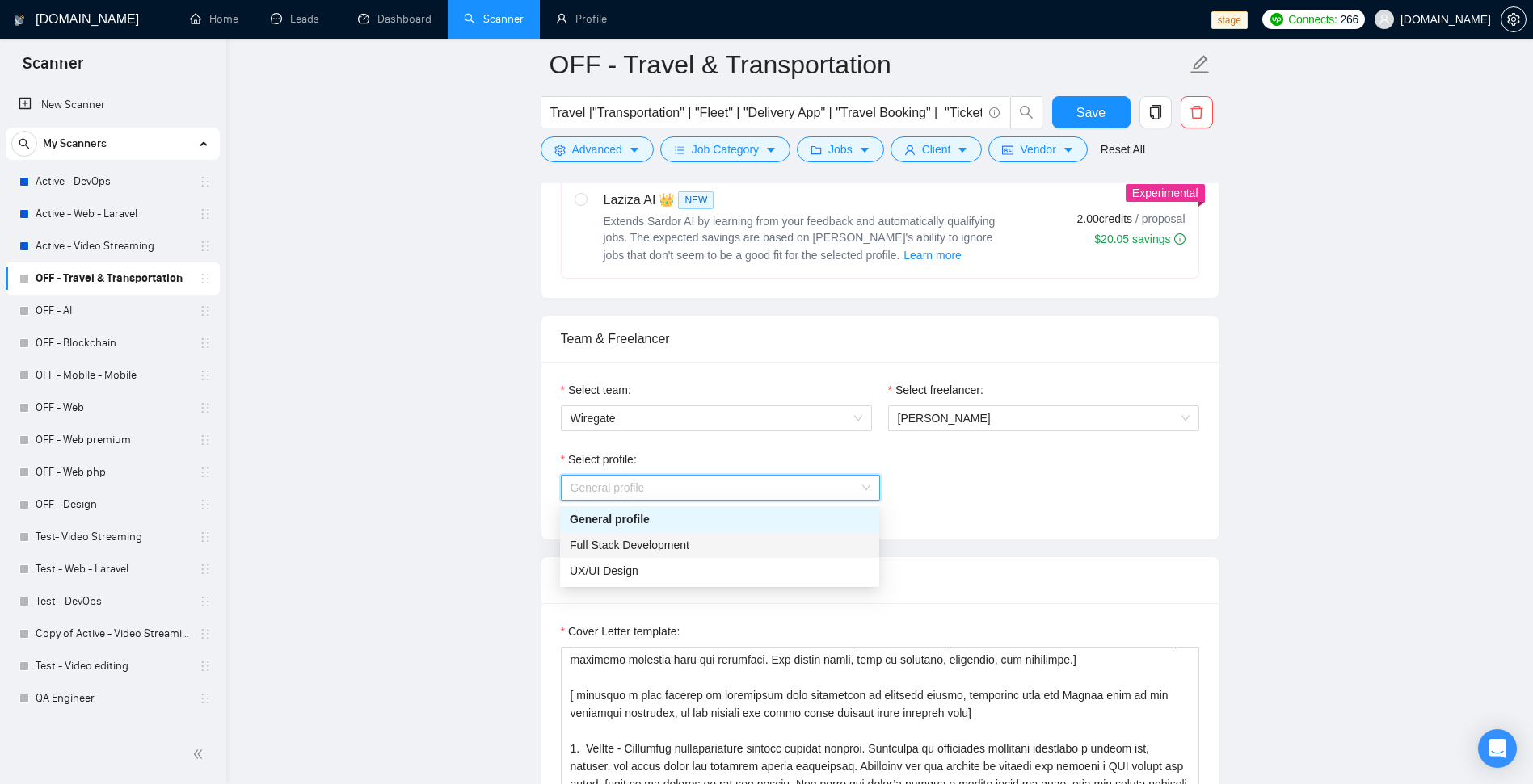
click at [716, 541] on div "Full Stack Development" at bounding box center [720, 545] width 300 height 18
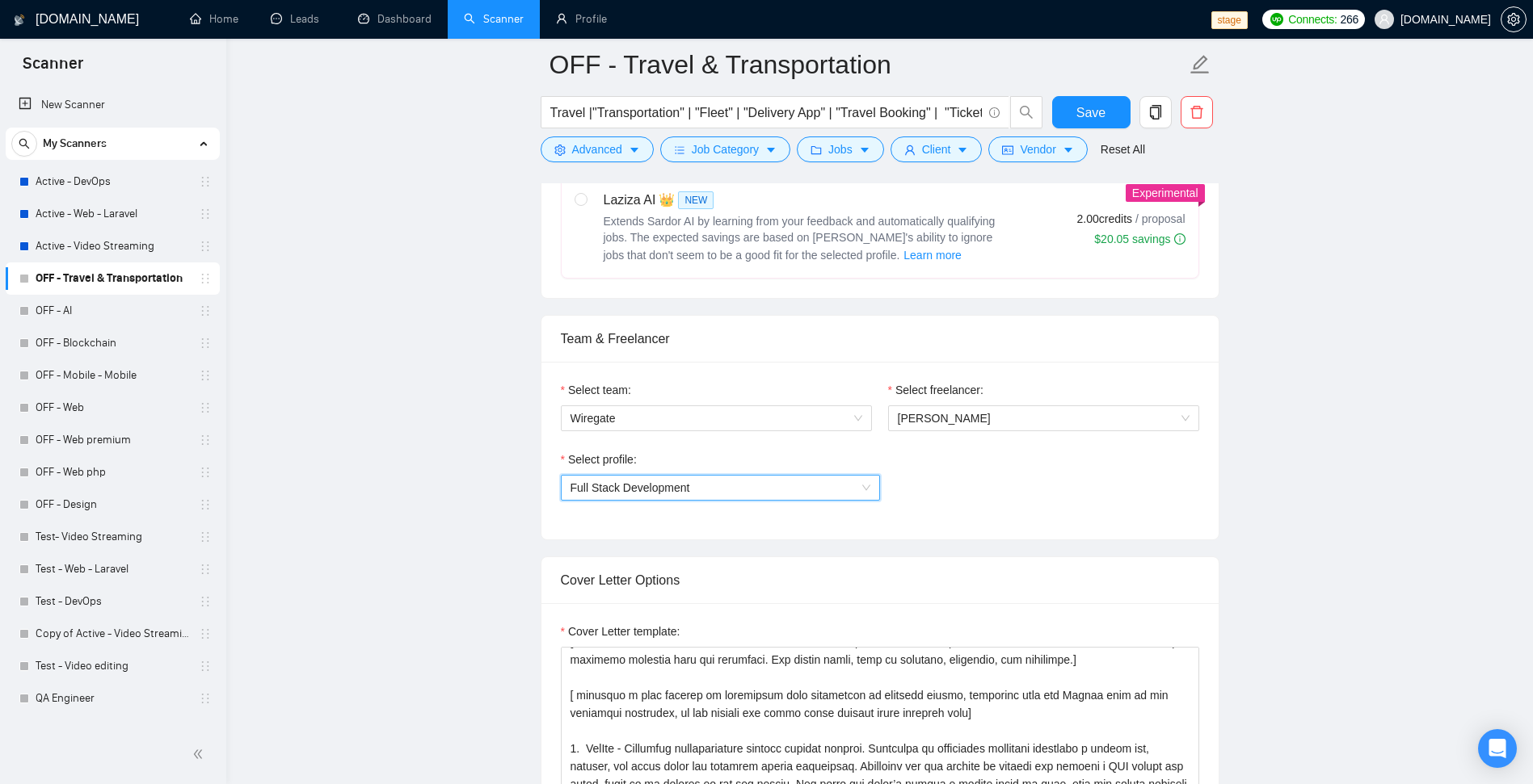
click at [1143, 511] on div "Select profile: Full Stack Development Full Stack Development" at bounding box center [880, 484] width 638 height 69
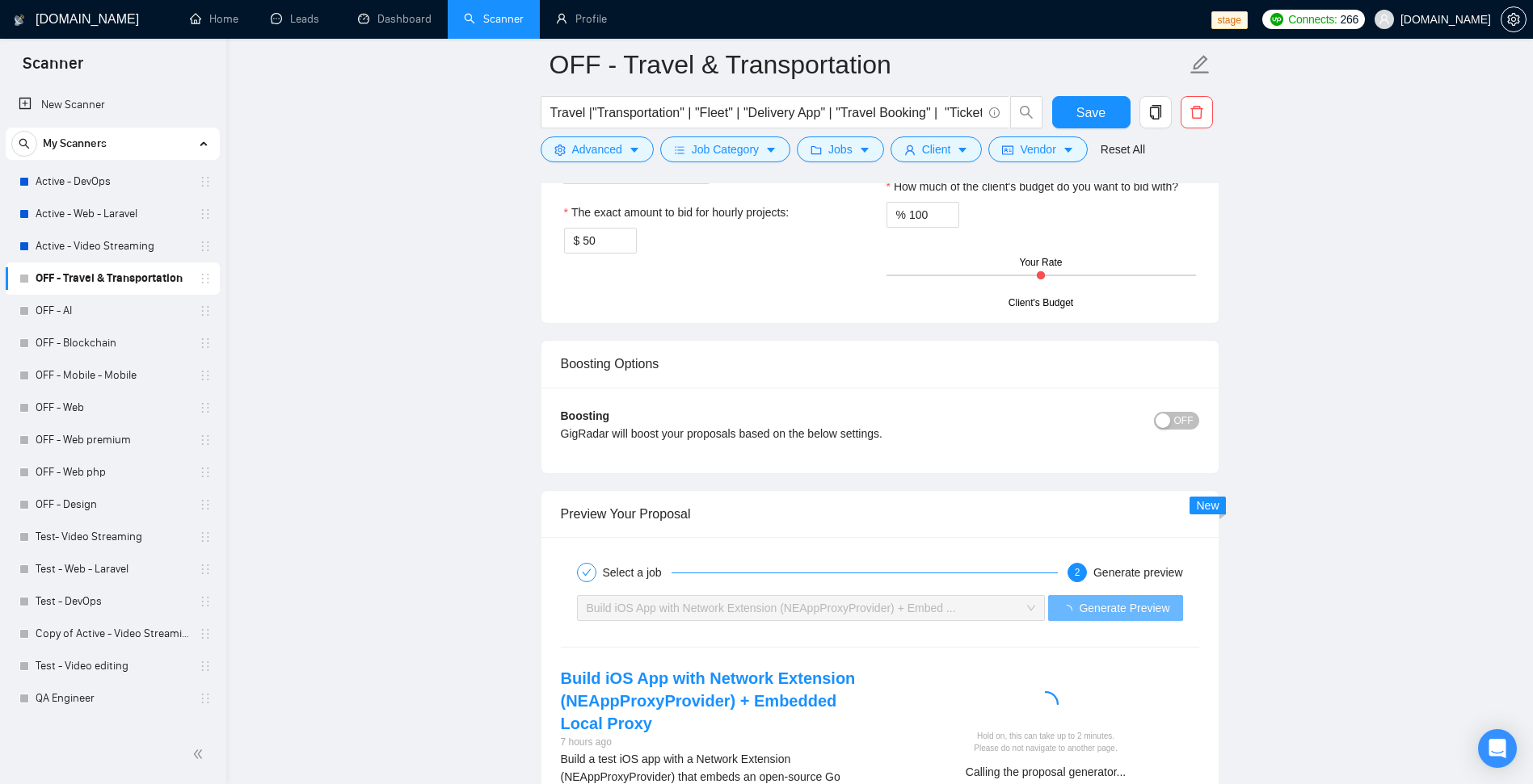
scroll to position [2228, 0]
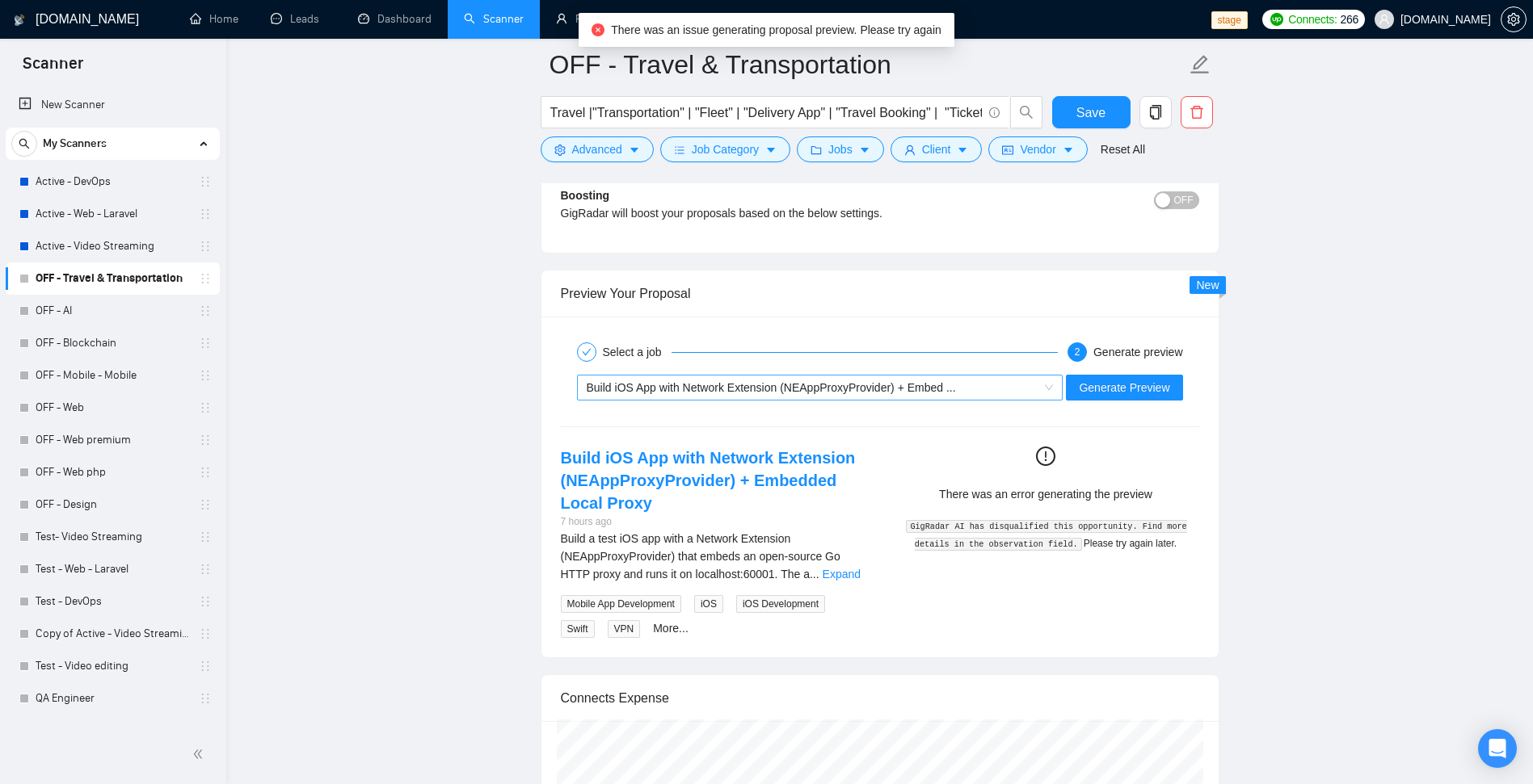
click at [844, 379] on div "Build iOS App with Network Extension (NEAppProxyProvider) + Embed ..." at bounding box center [813, 388] width 452 height 24
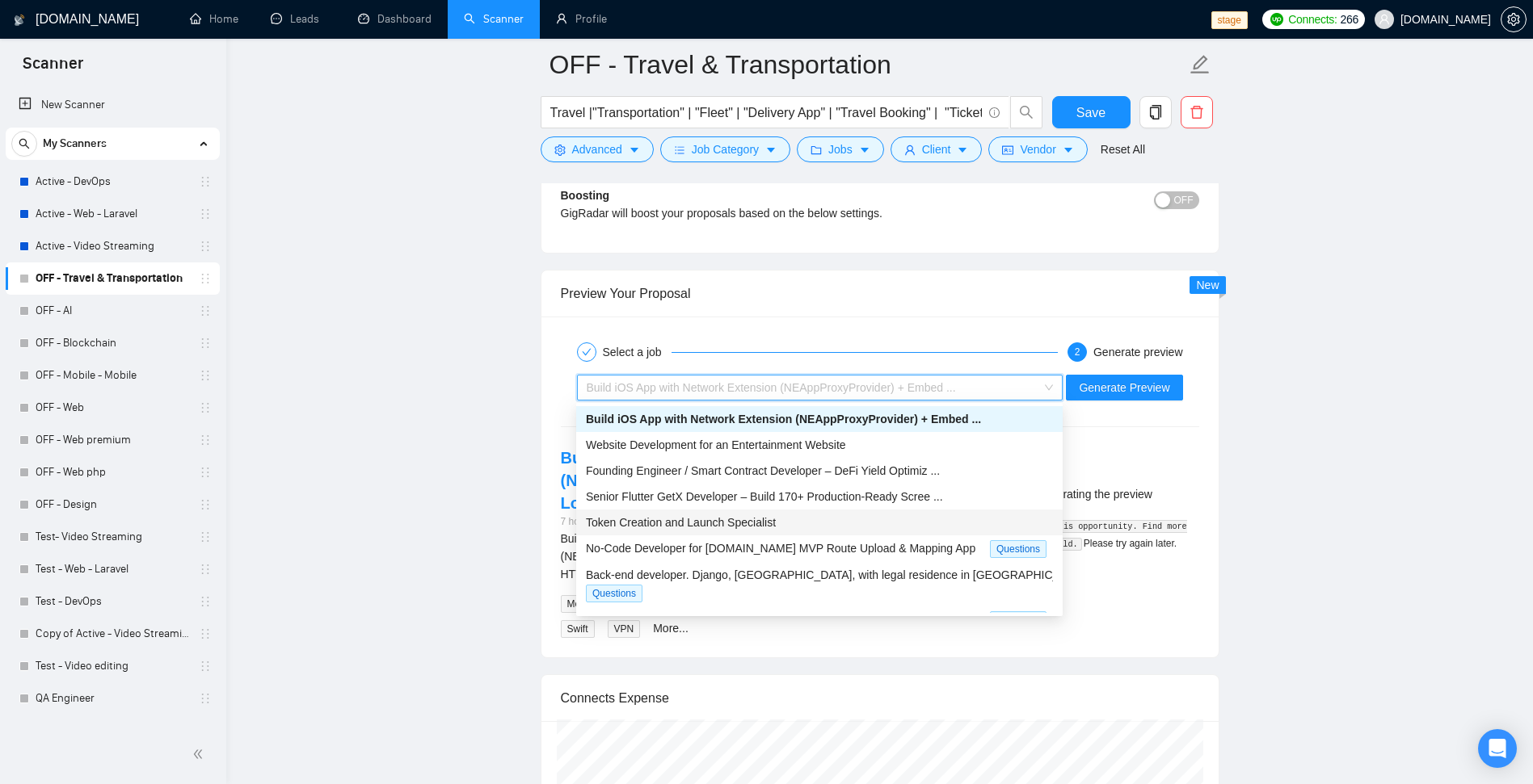
click at [696, 522] on span "Token Creation and Launch Specialist" at bounding box center [681, 522] width 190 height 13
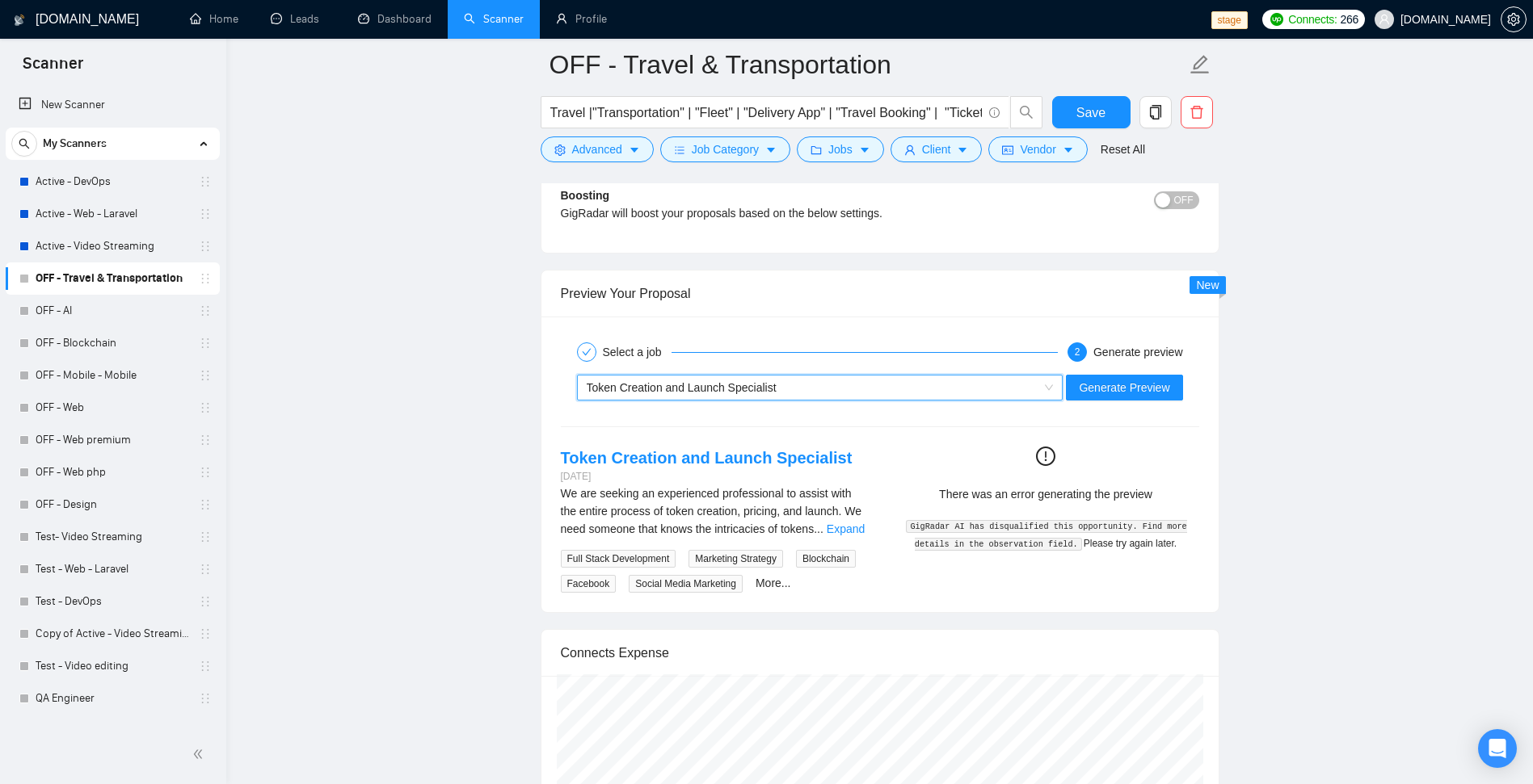
click at [940, 399] on div "Token Creation and Launch Specialist" at bounding box center [813, 388] width 452 height 24
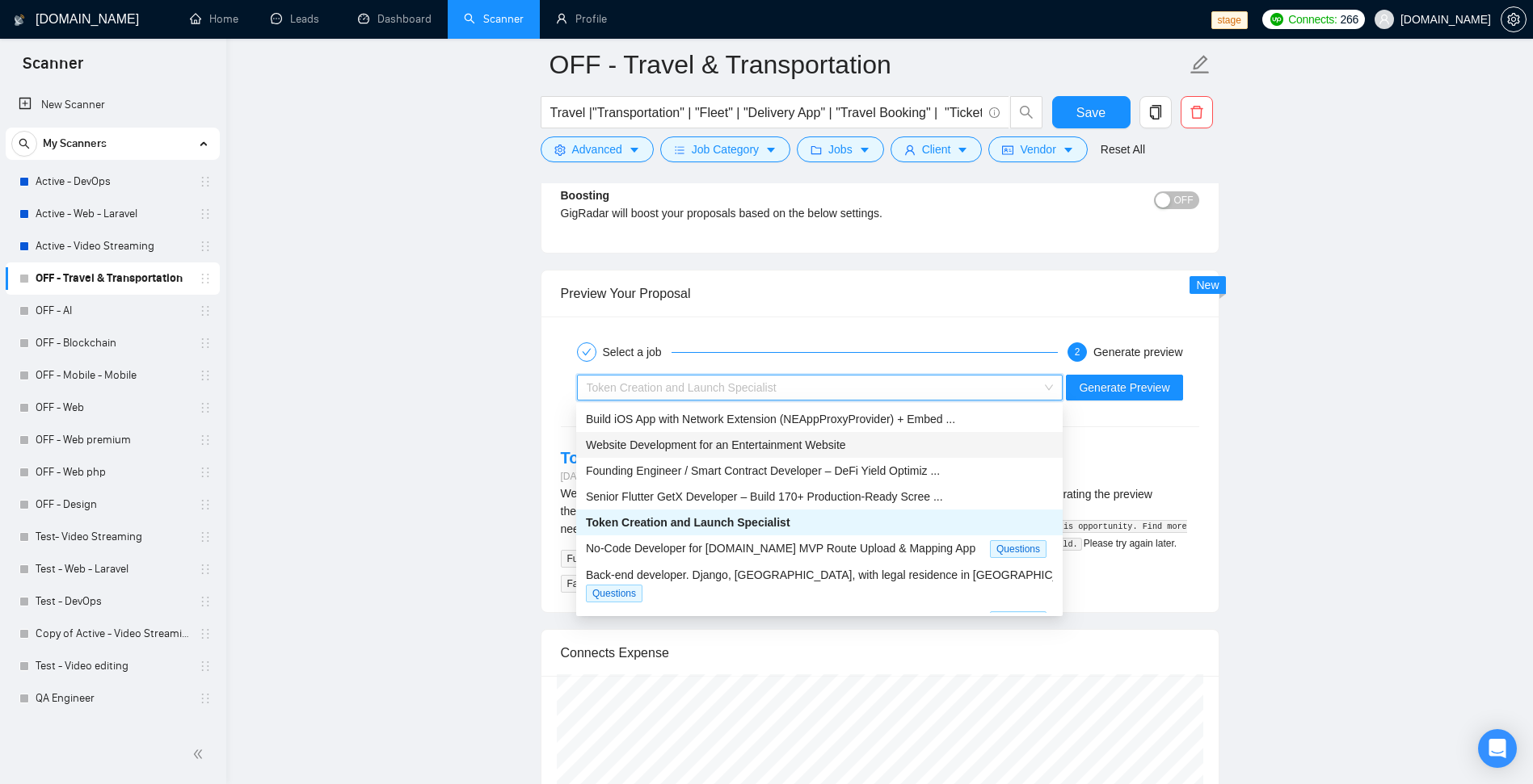
click at [830, 444] on span "Website Development for an Entertainment Website" at bounding box center [716, 445] width 260 height 13
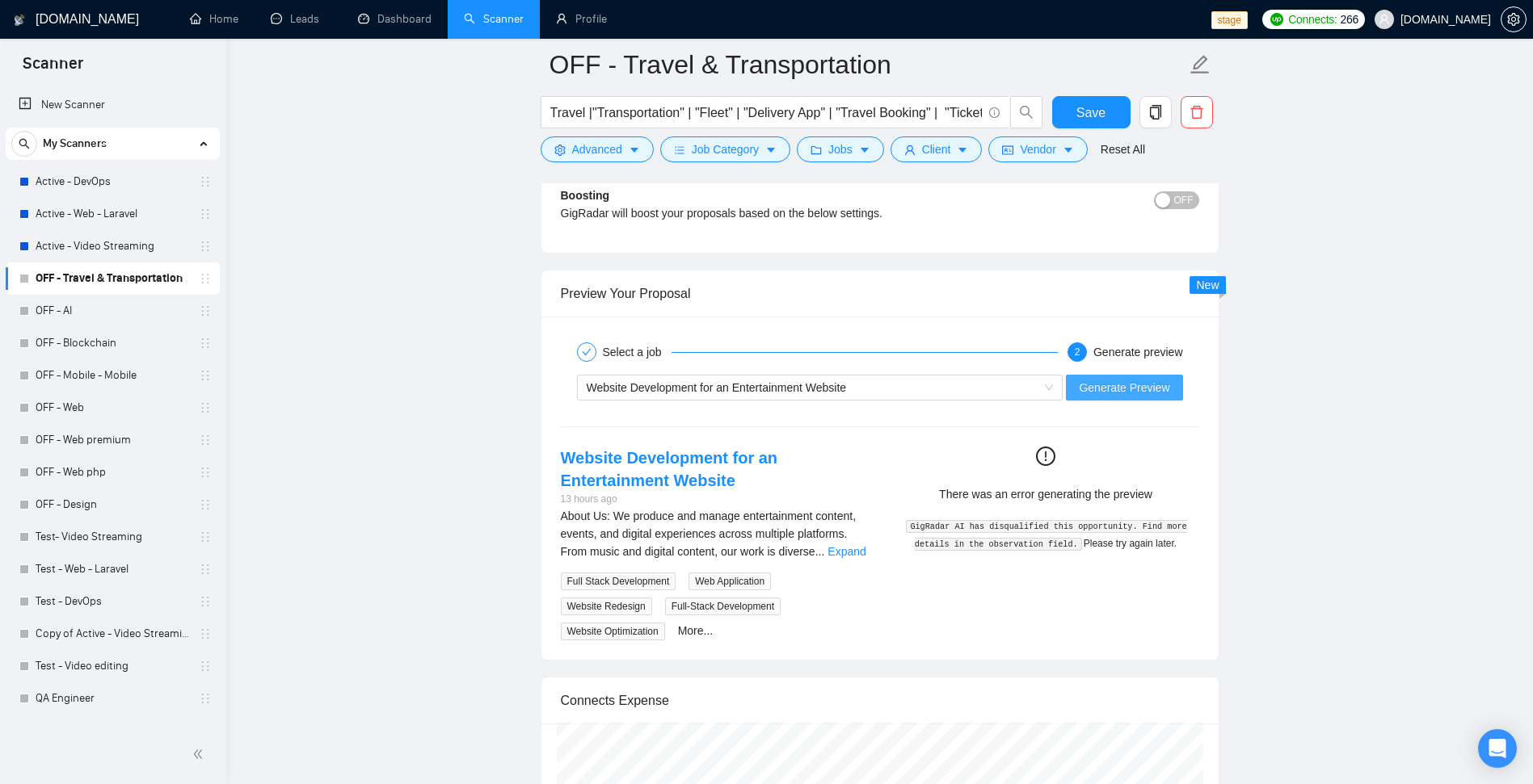
click at [1117, 384] on span "Generate Preview" at bounding box center [1124, 388] width 91 height 18
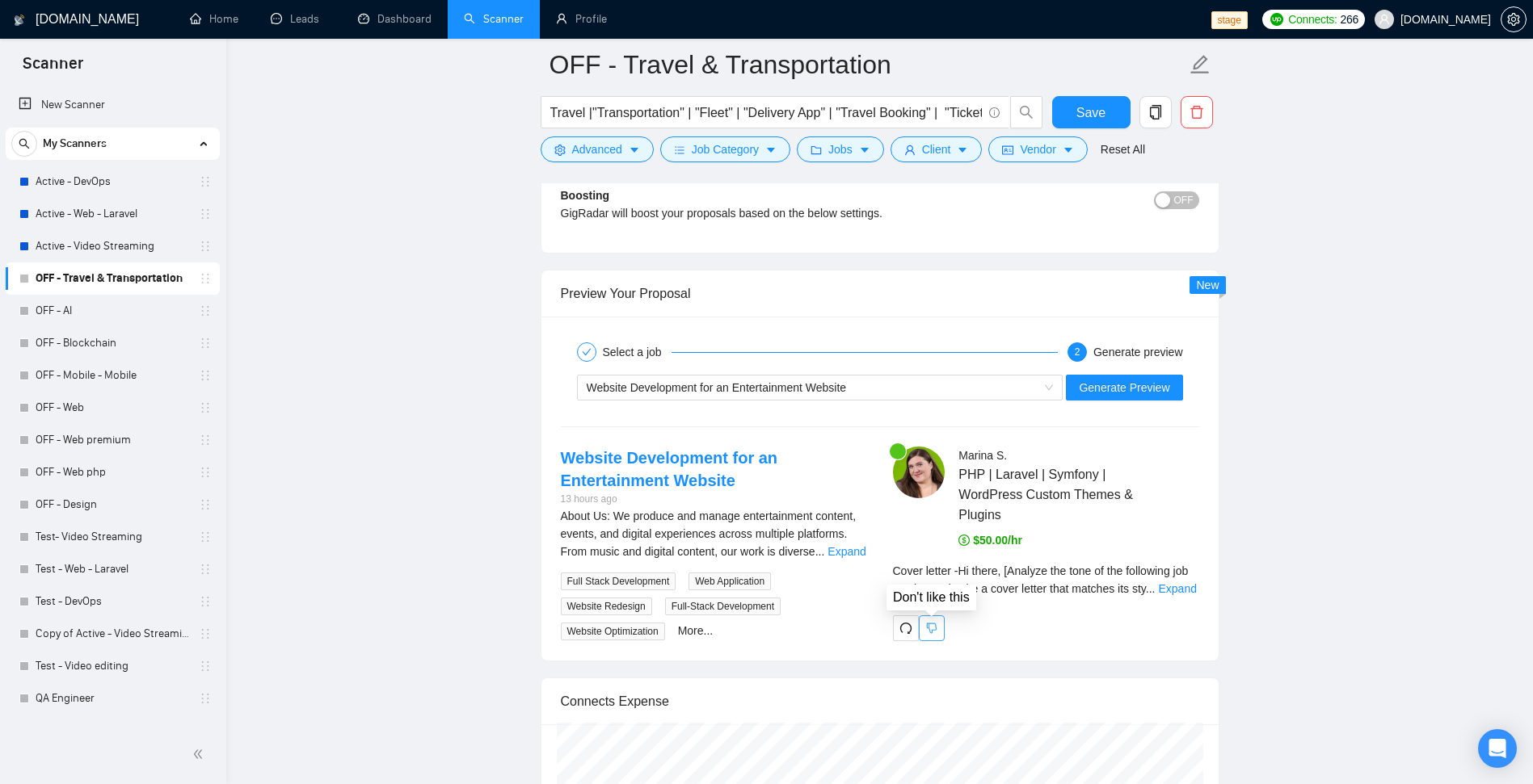
click at [933, 634] on icon "dislike" at bounding box center [932, 628] width 12 height 13
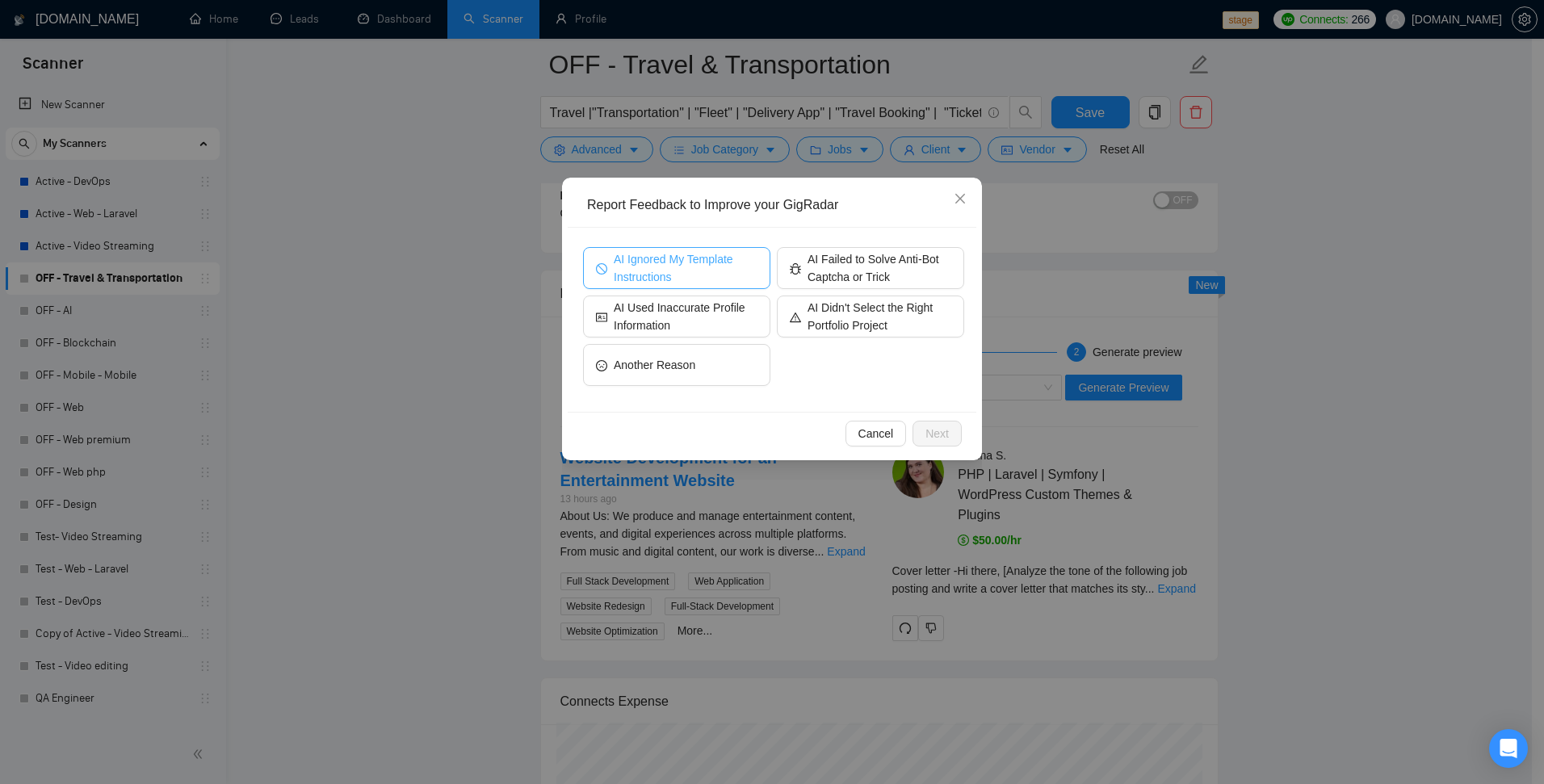
click at [709, 264] on span "AI Ignored My Template Instructions" at bounding box center [685, 268] width 144 height 36
click at [943, 434] on span "Next" at bounding box center [938, 433] width 23 height 18
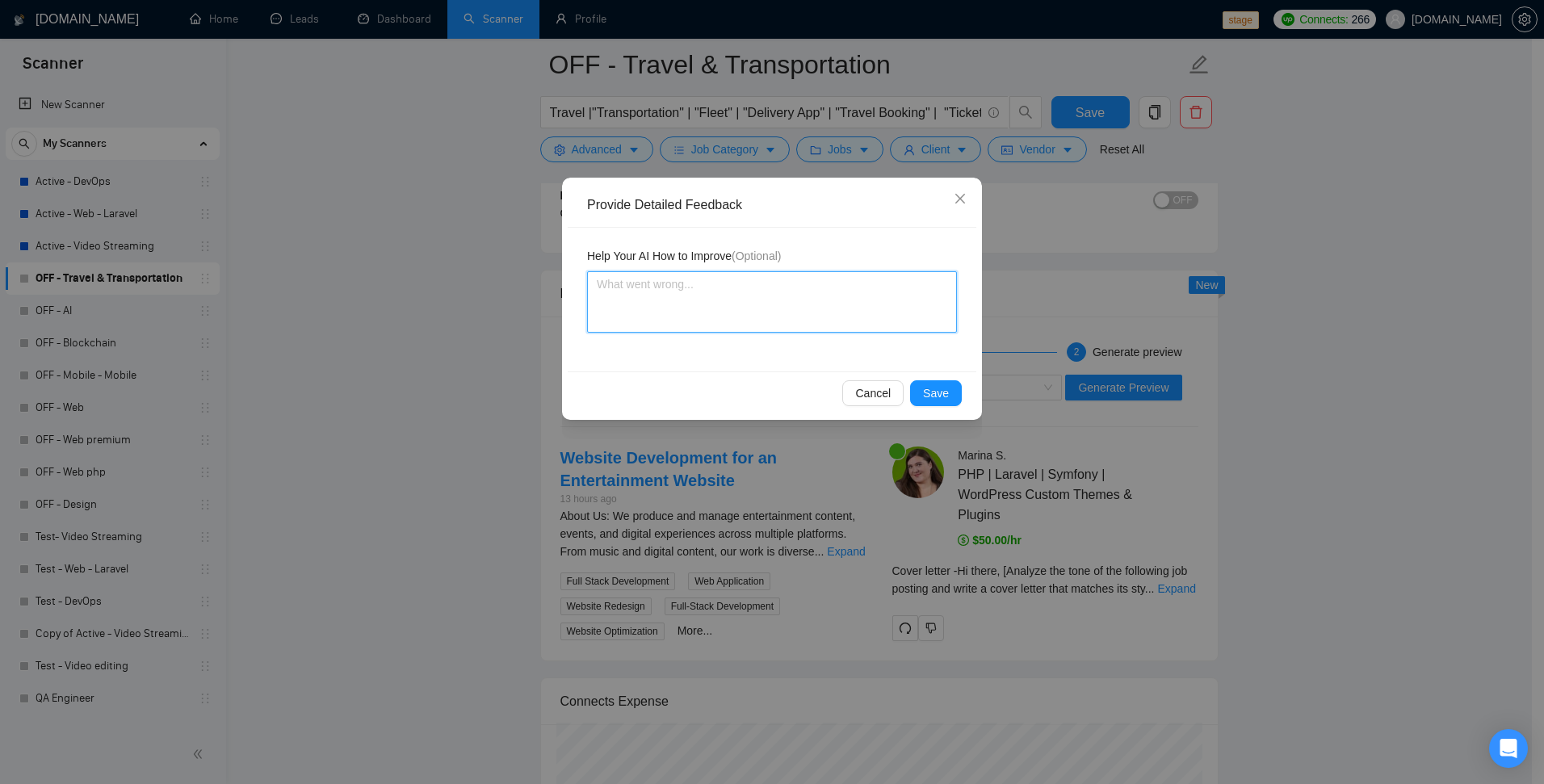
click at [707, 294] on textarea at bounding box center [772, 301] width 370 height 61
type textarea "Te"
type textarea "Test"
type textarea "Test fd"
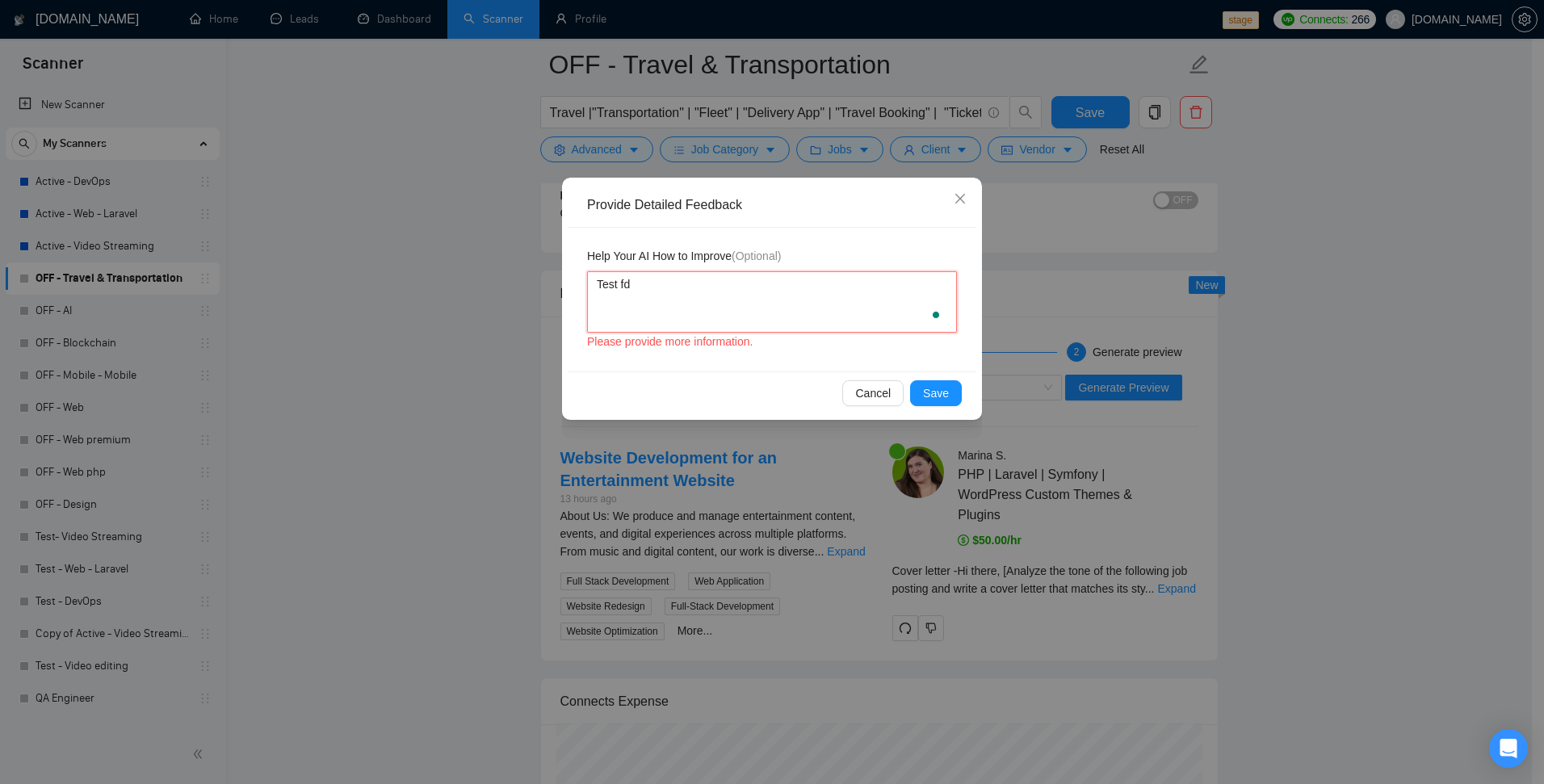
type textarea "Test f"
type textarea "Test"
type textarea "Test fe"
type textarea "Test fee"
type textarea "Test feed"
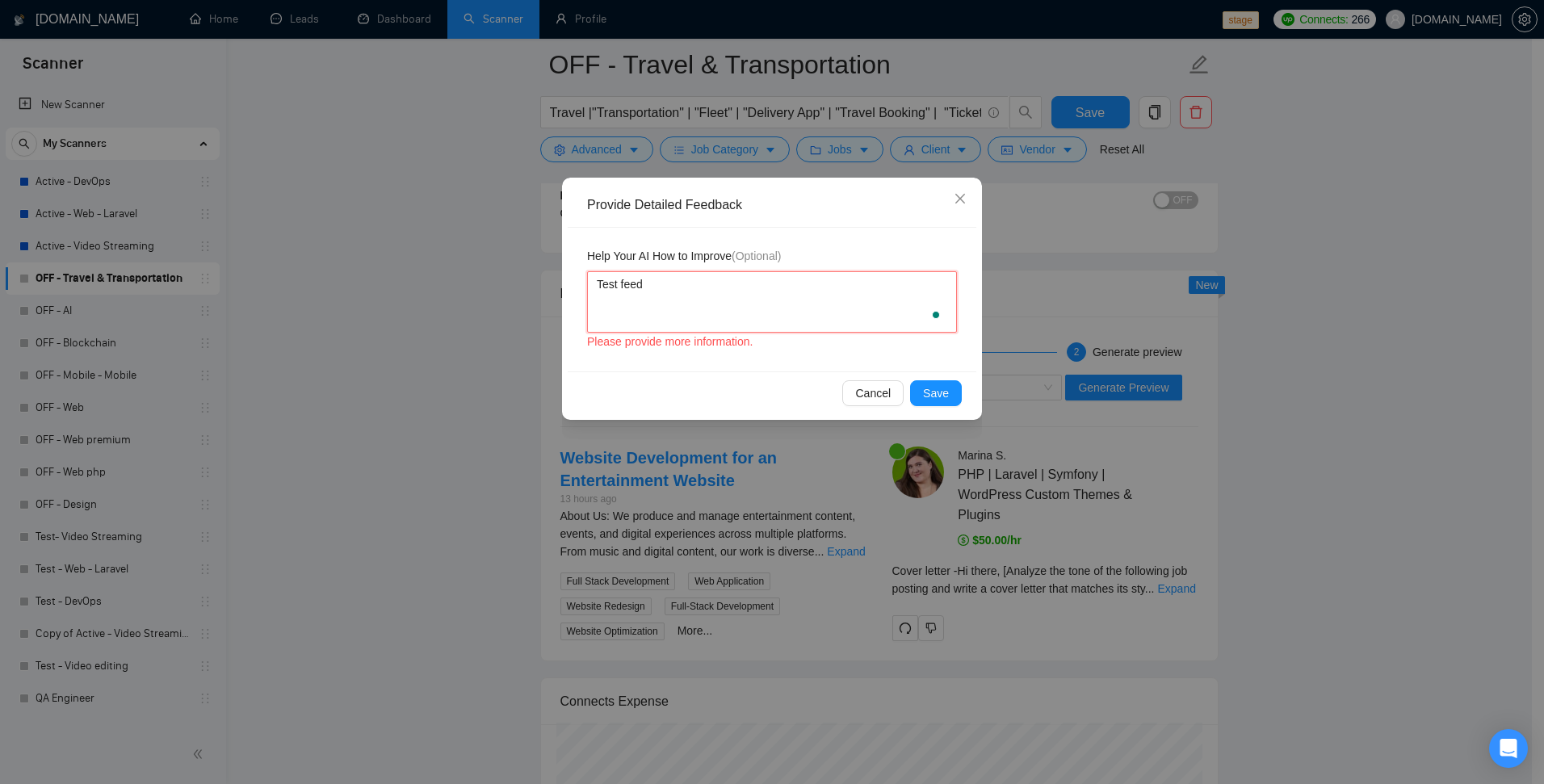
type textarea "Test feedb"
type textarea "Test feedba"
type textarea "Test feedbac"
type textarea "Test feedback"
click at [935, 388] on span "Save" at bounding box center [936, 393] width 26 height 18
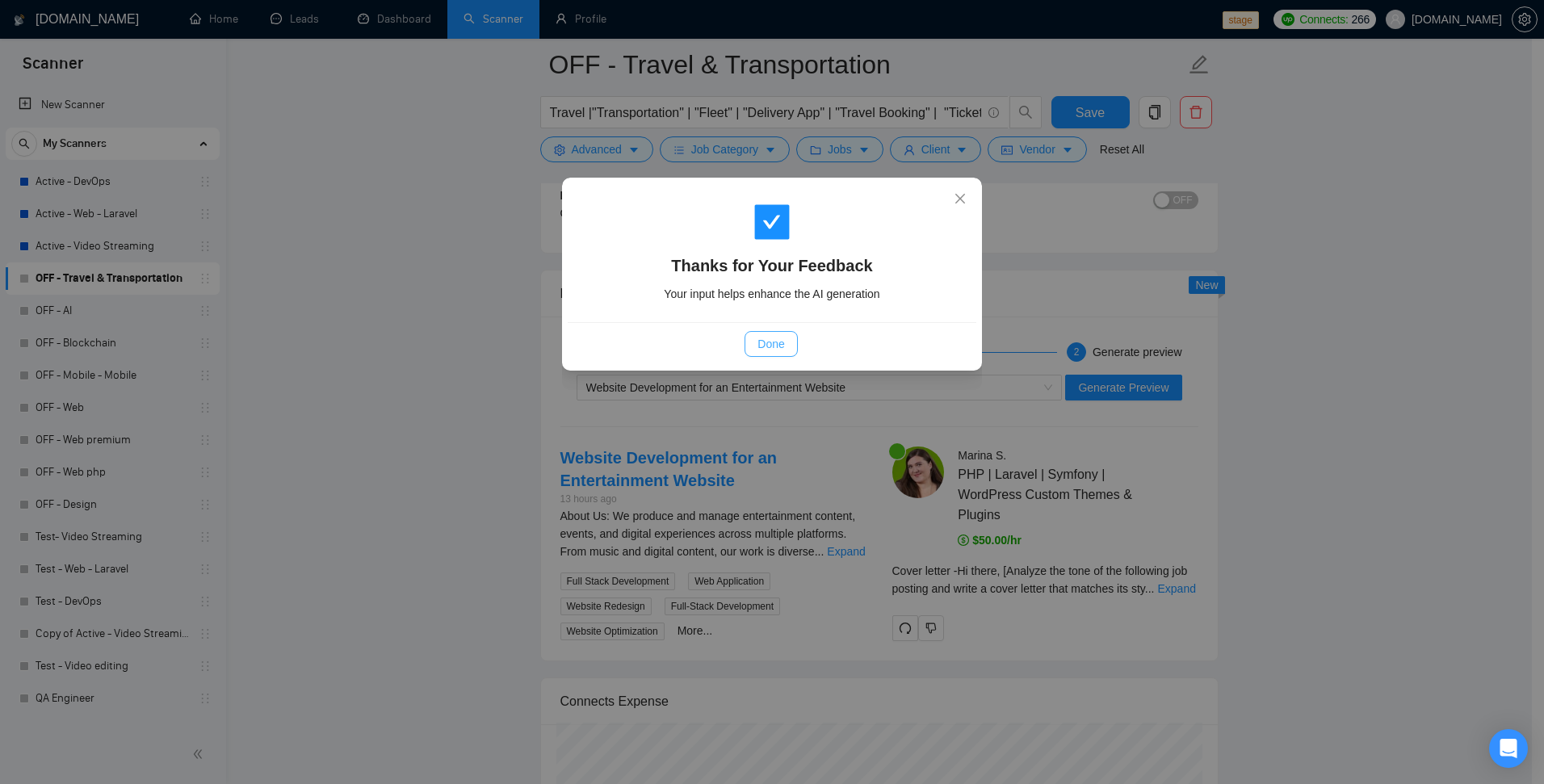
click at [769, 333] on button "Done" at bounding box center [771, 344] width 53 height 26
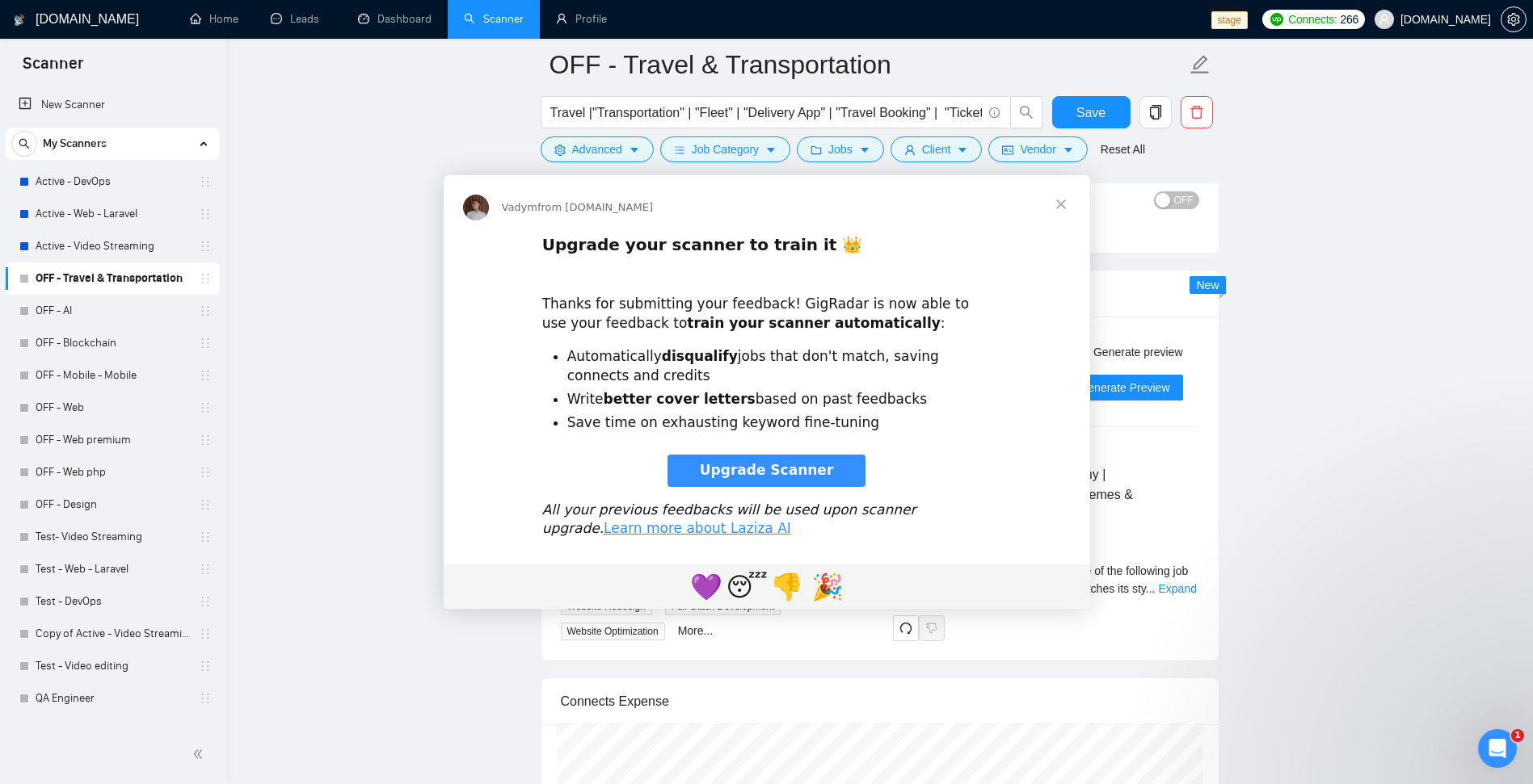
scroll to position [0, 0]
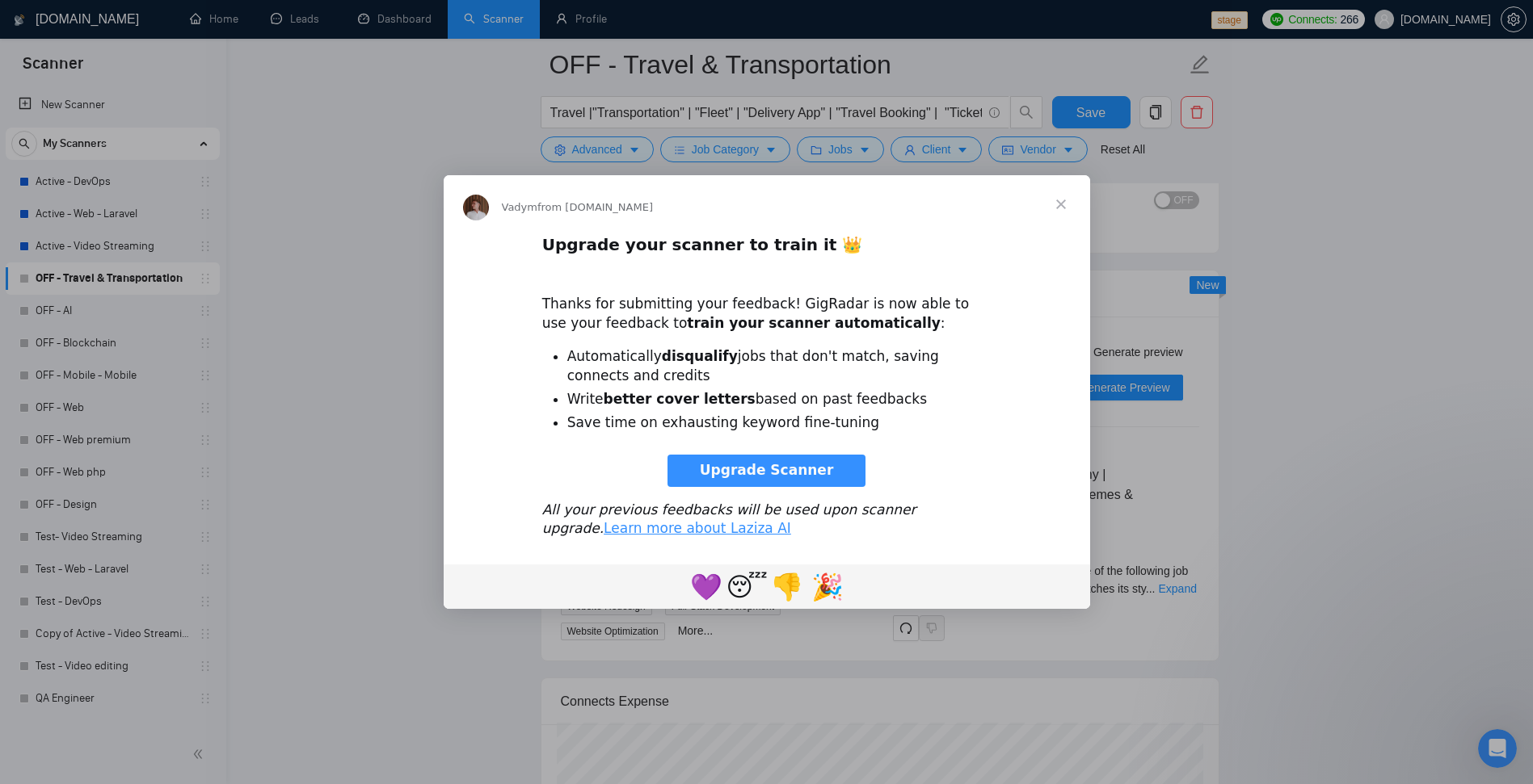
click at [1058, 211] on span "Close" at bounding box center [1061, 204] width 58 height 58
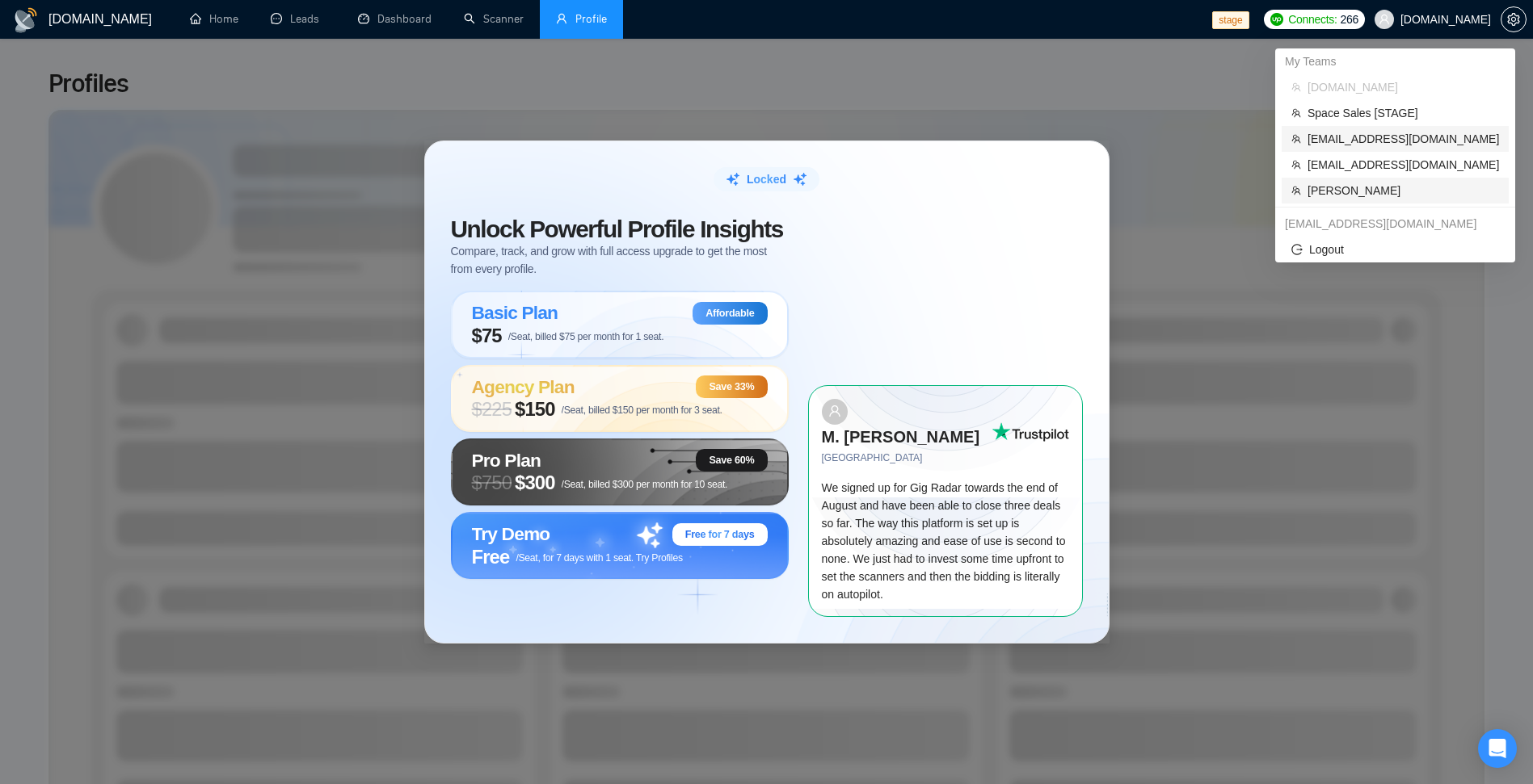
click at [1354, 187] on span "Robert O'Kruk" at bounding box center [1402, 191] width 191 height 18
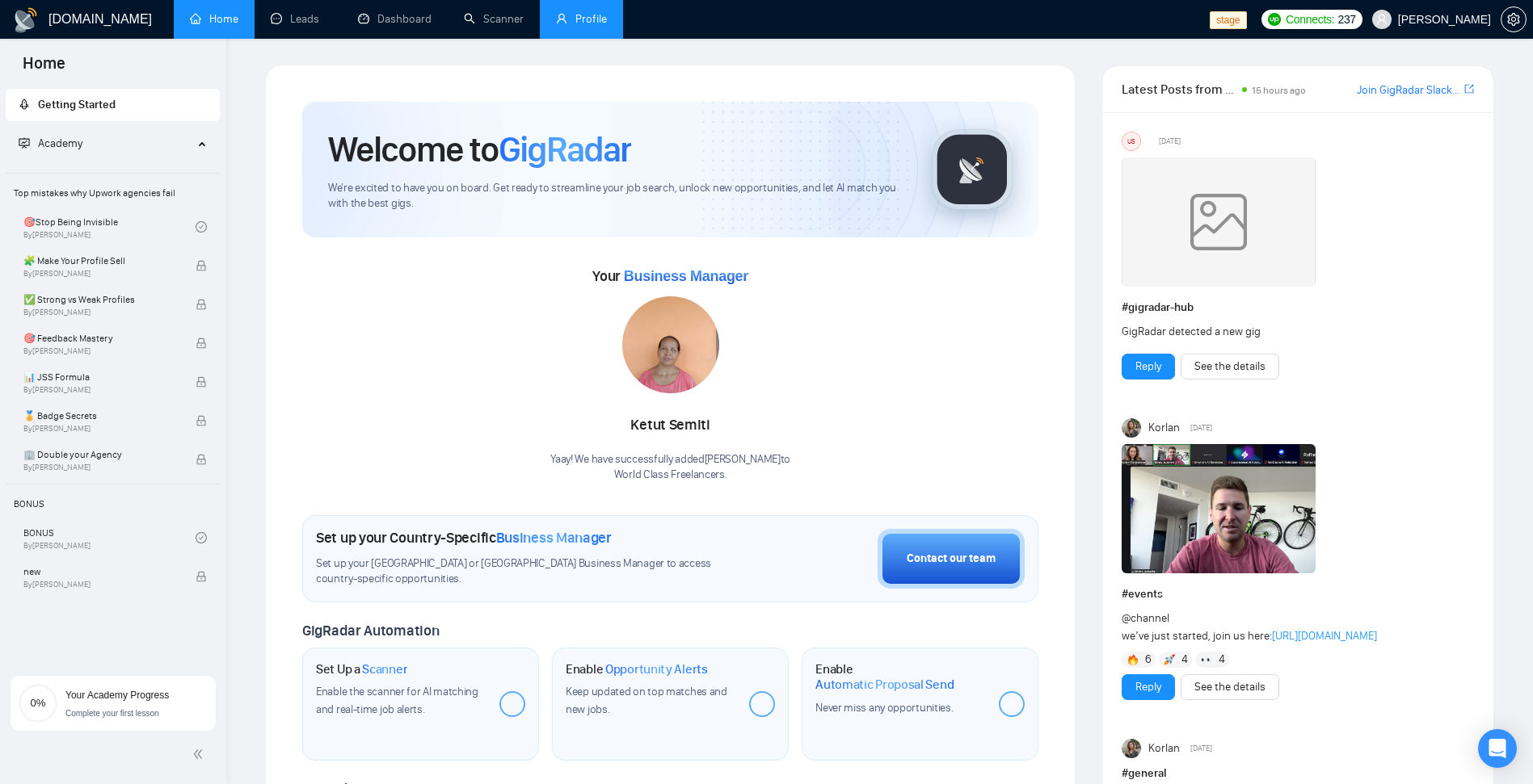
click at [590, 26] on link "Profile" at bounding box center [581, 19] width 51 height 13
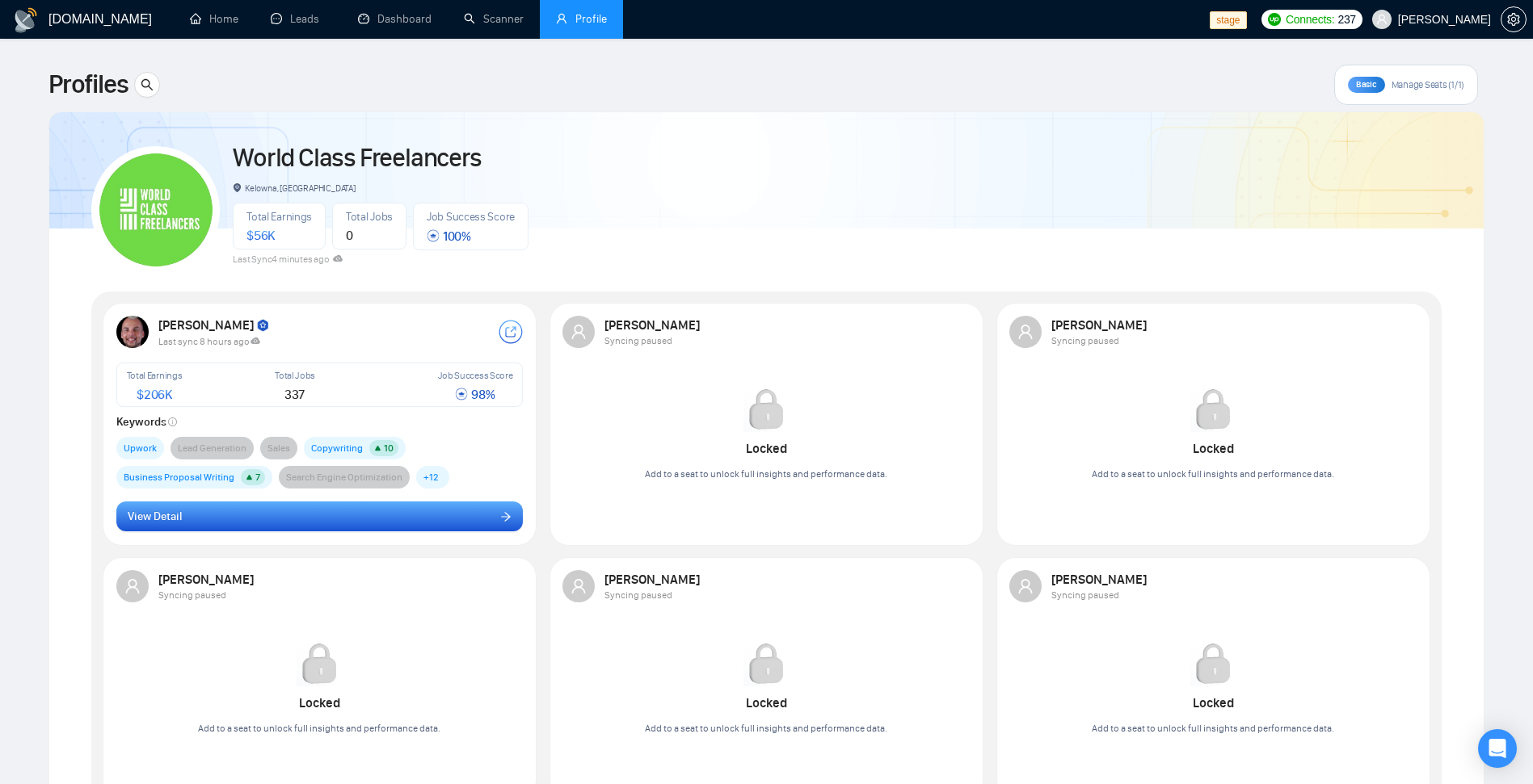
click at [396, 517] on button "View Detail" at bounding box center [320, 517] width 407 height 30
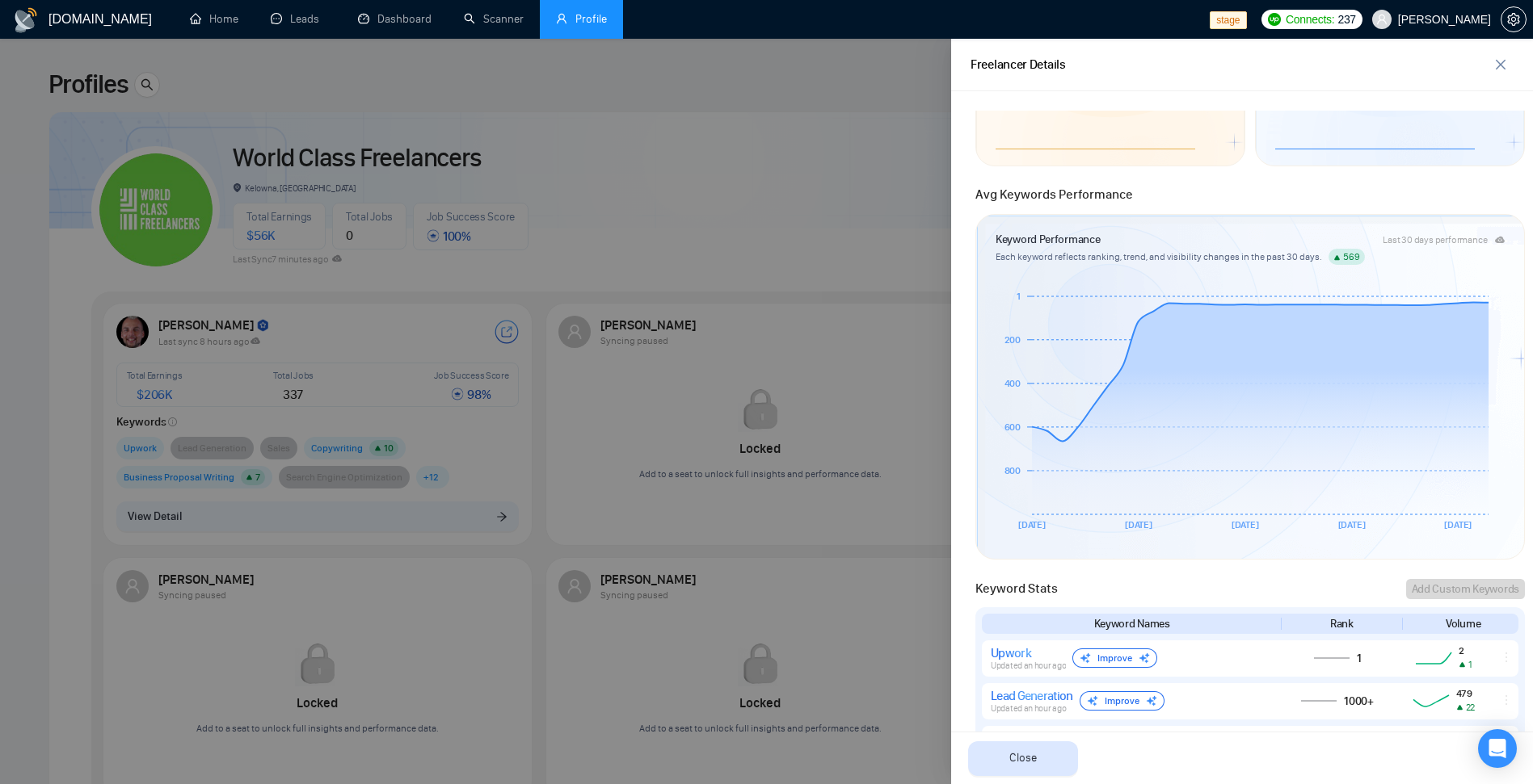
scroll to position [205, 0]
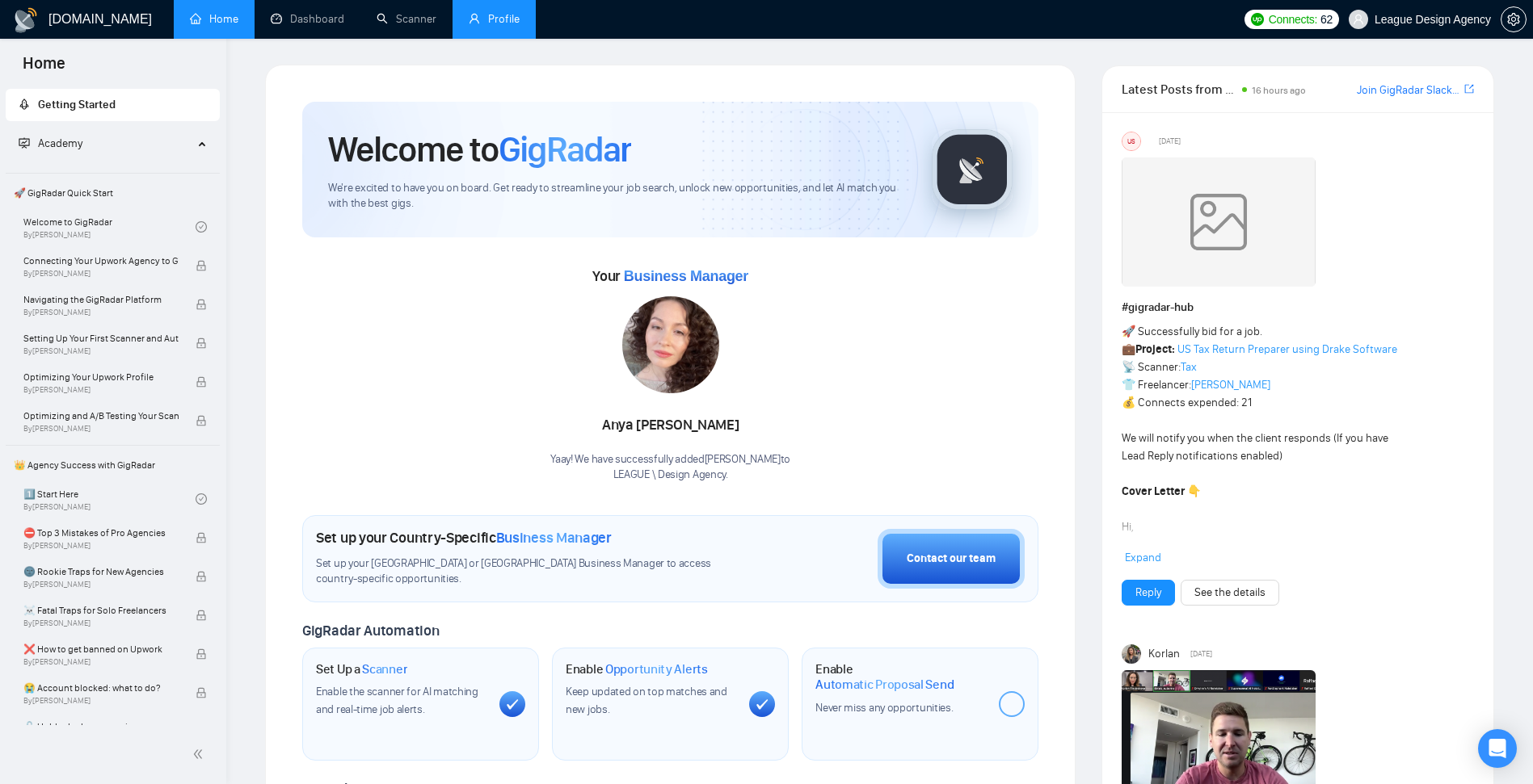
click at [500, 21] on link "Profile" at bounding box center [494, 19] width 51 height 13
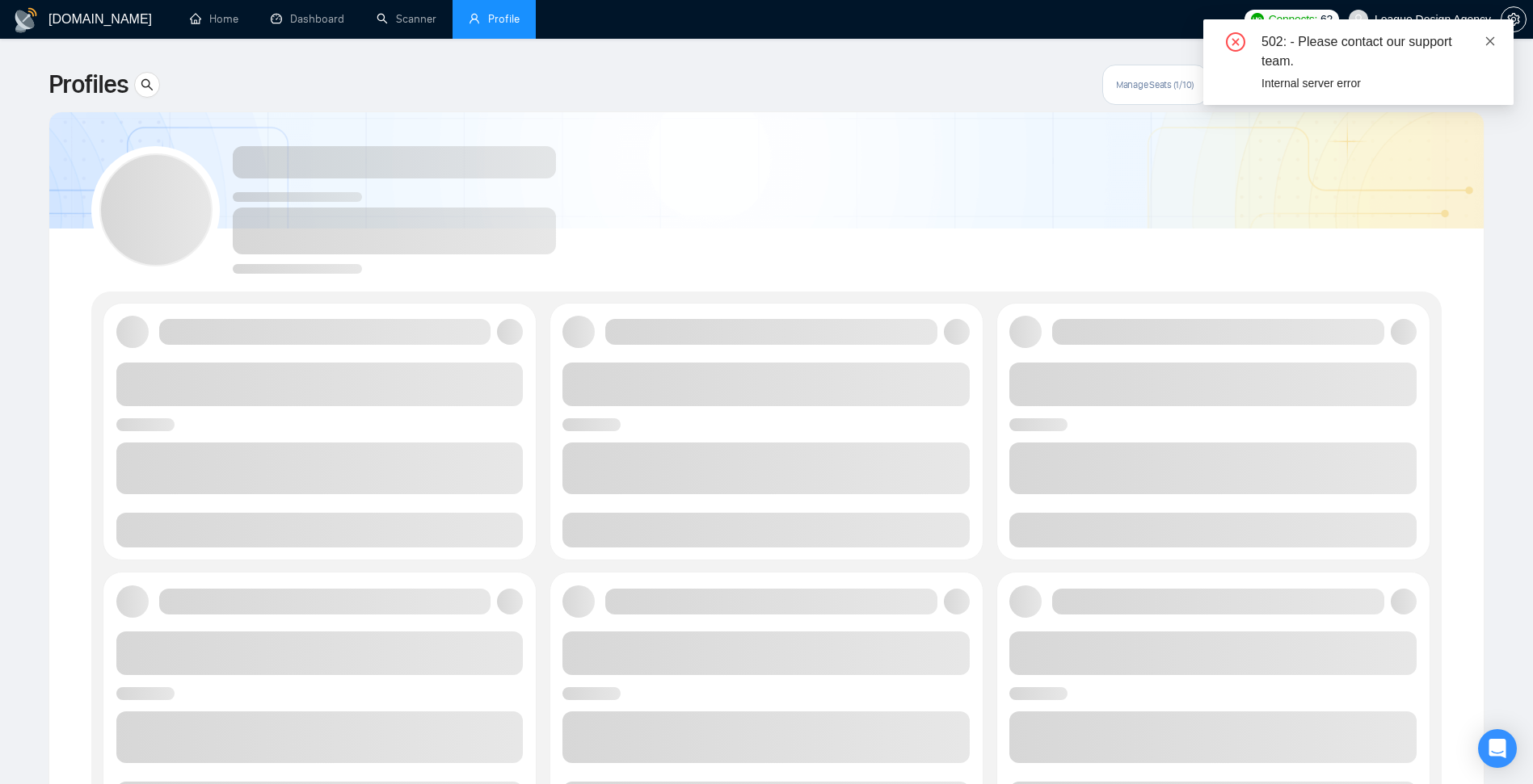
click at [1488, 44] on icon "close" at bounding box center [1490, 41] width 12 height 12
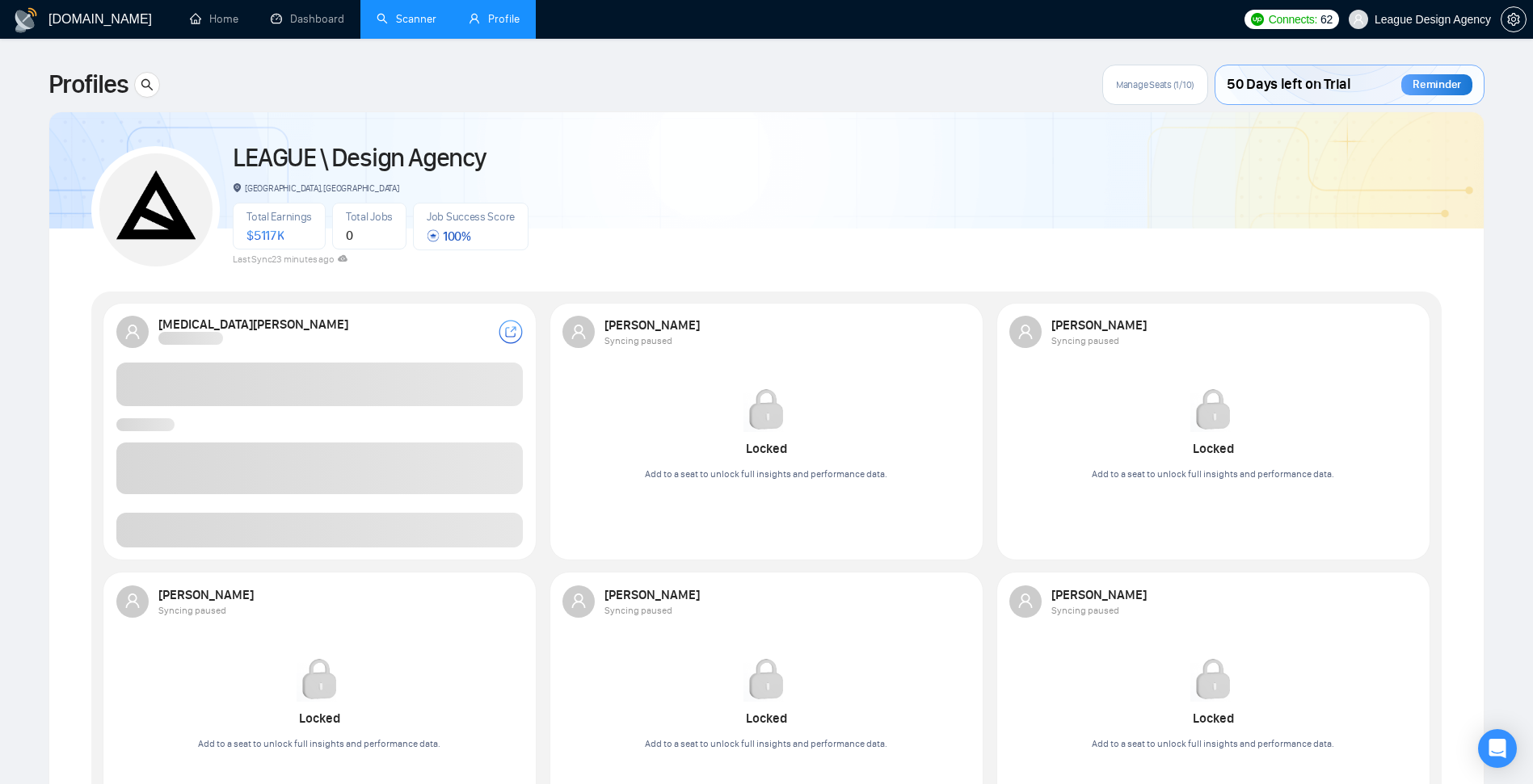
click at [408, 26] on link "Scanner" at bounding box center [406, 19] width 60 height 13
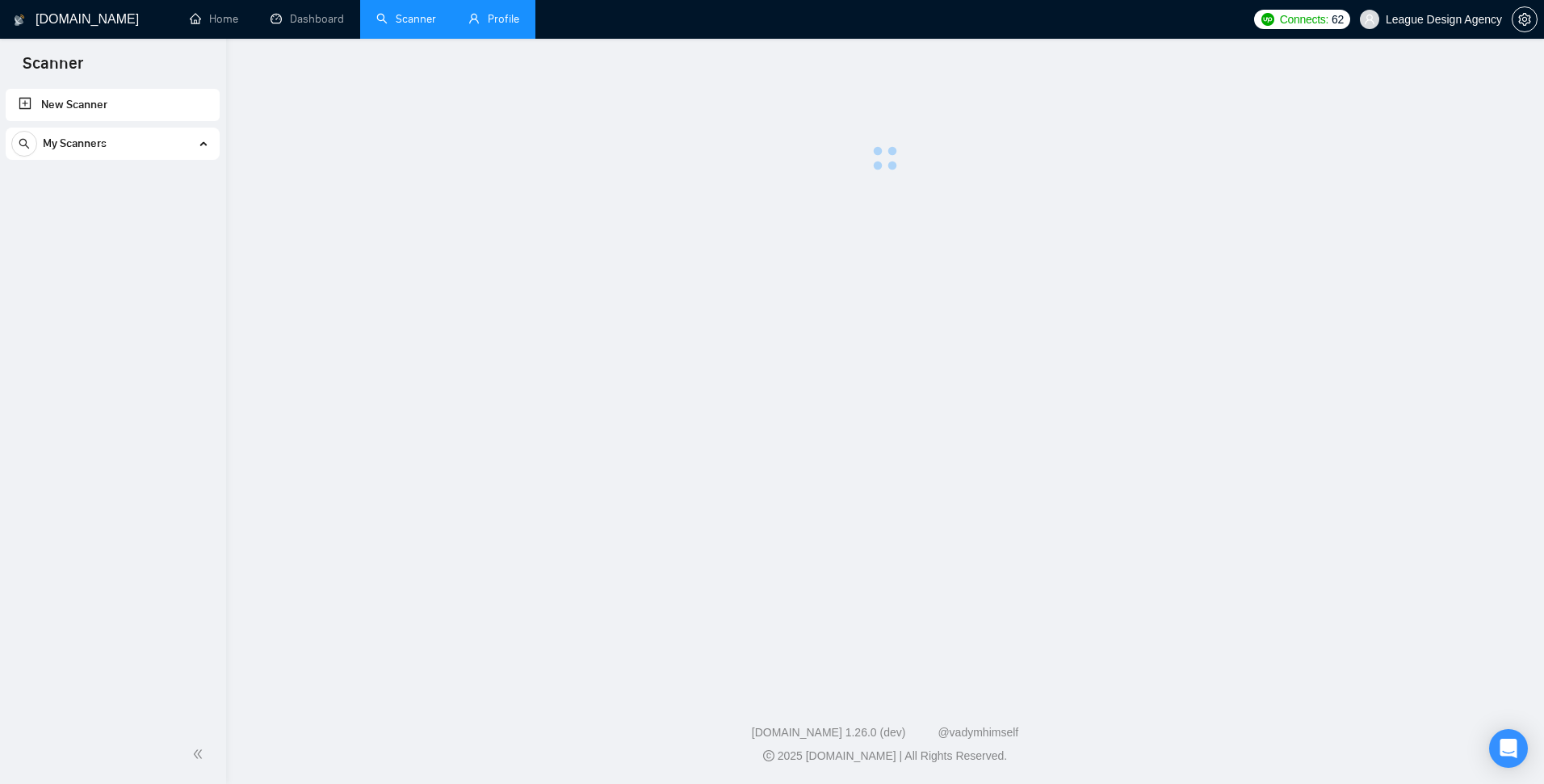
click at [502, 16] on link "Profile" at bounding box center [493, 19] width 51 height 13
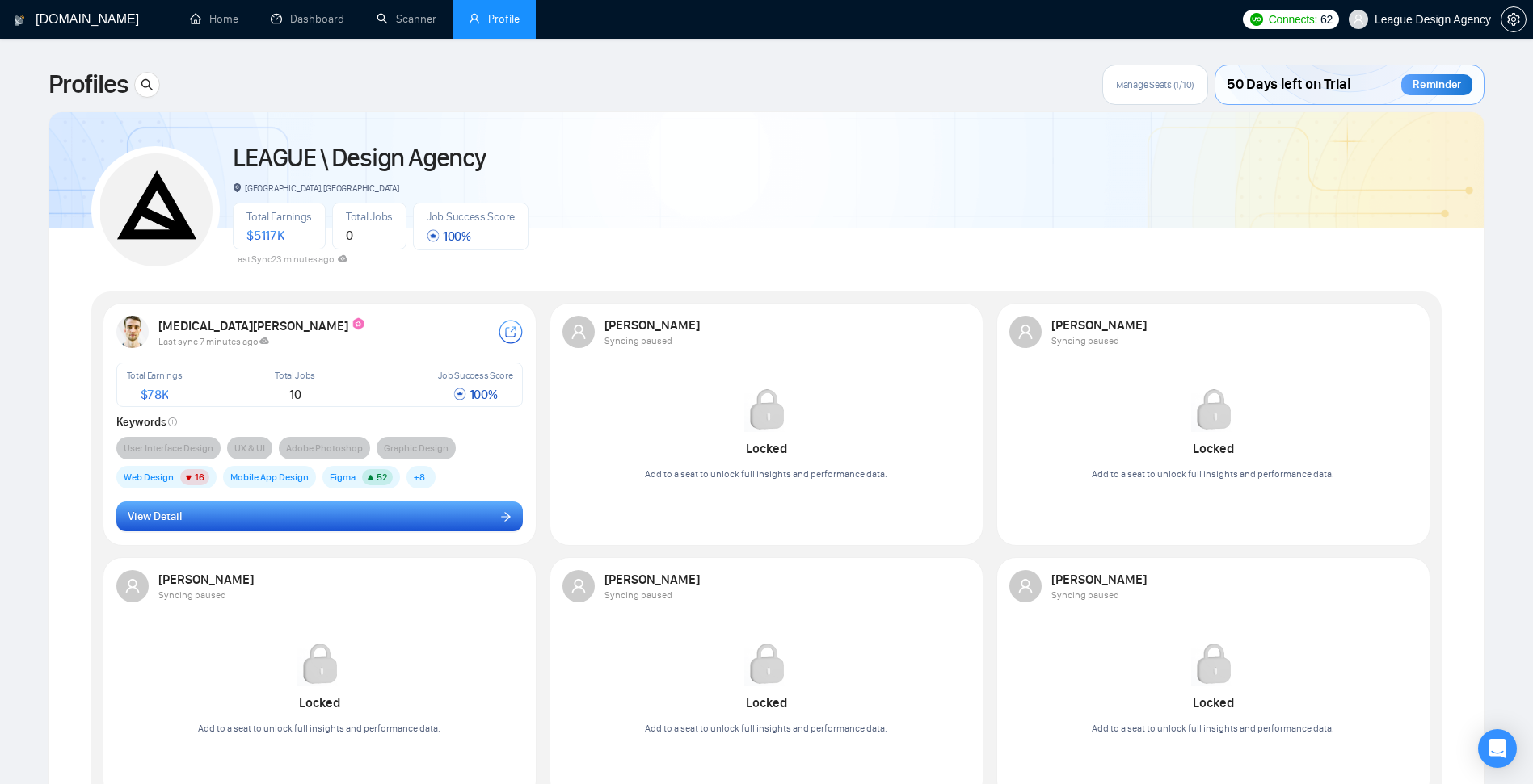
click at [368, 521] on button "View Detail" at bounding box center [320, 517] width 407 height 30
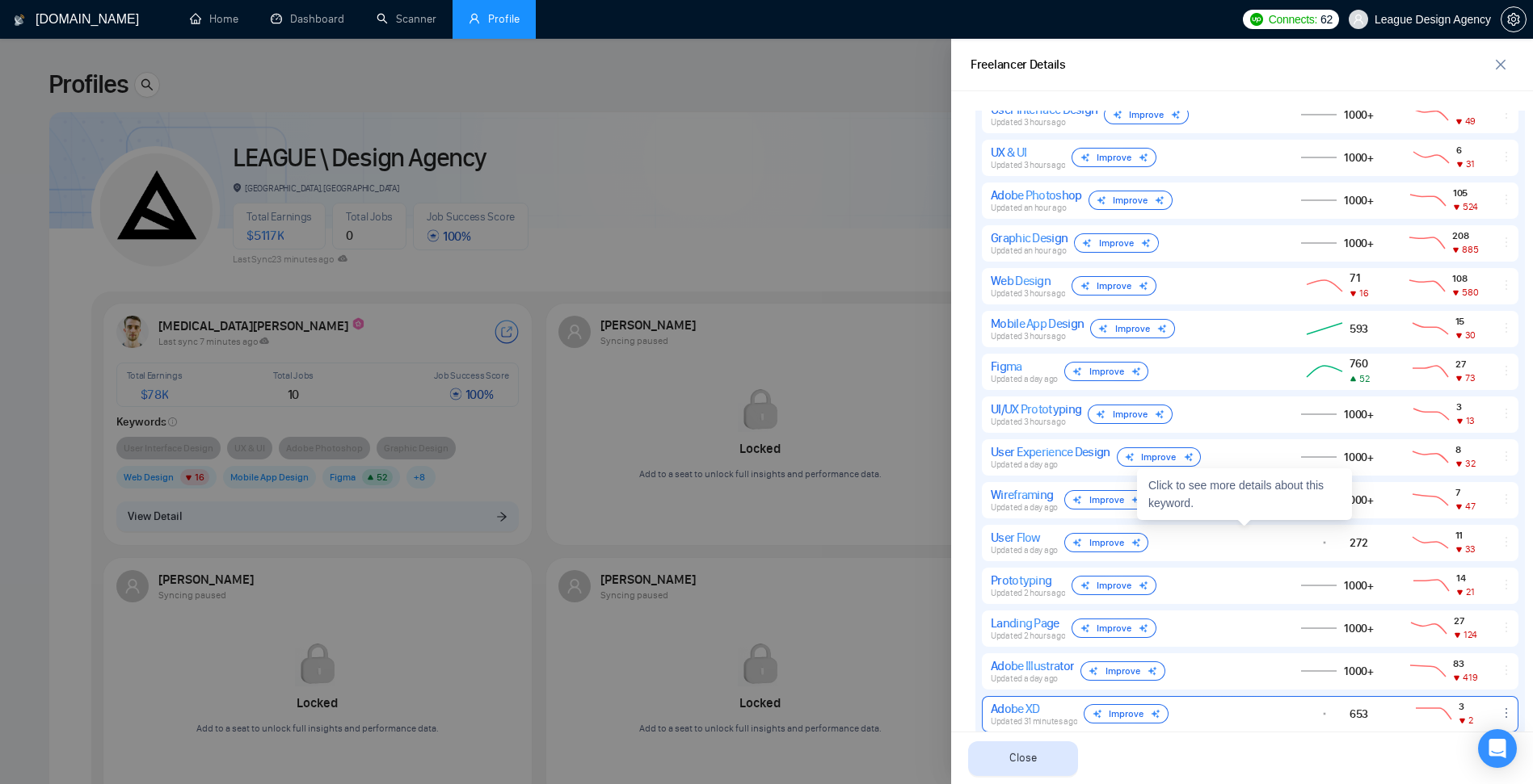
scroll to position [775, 0]
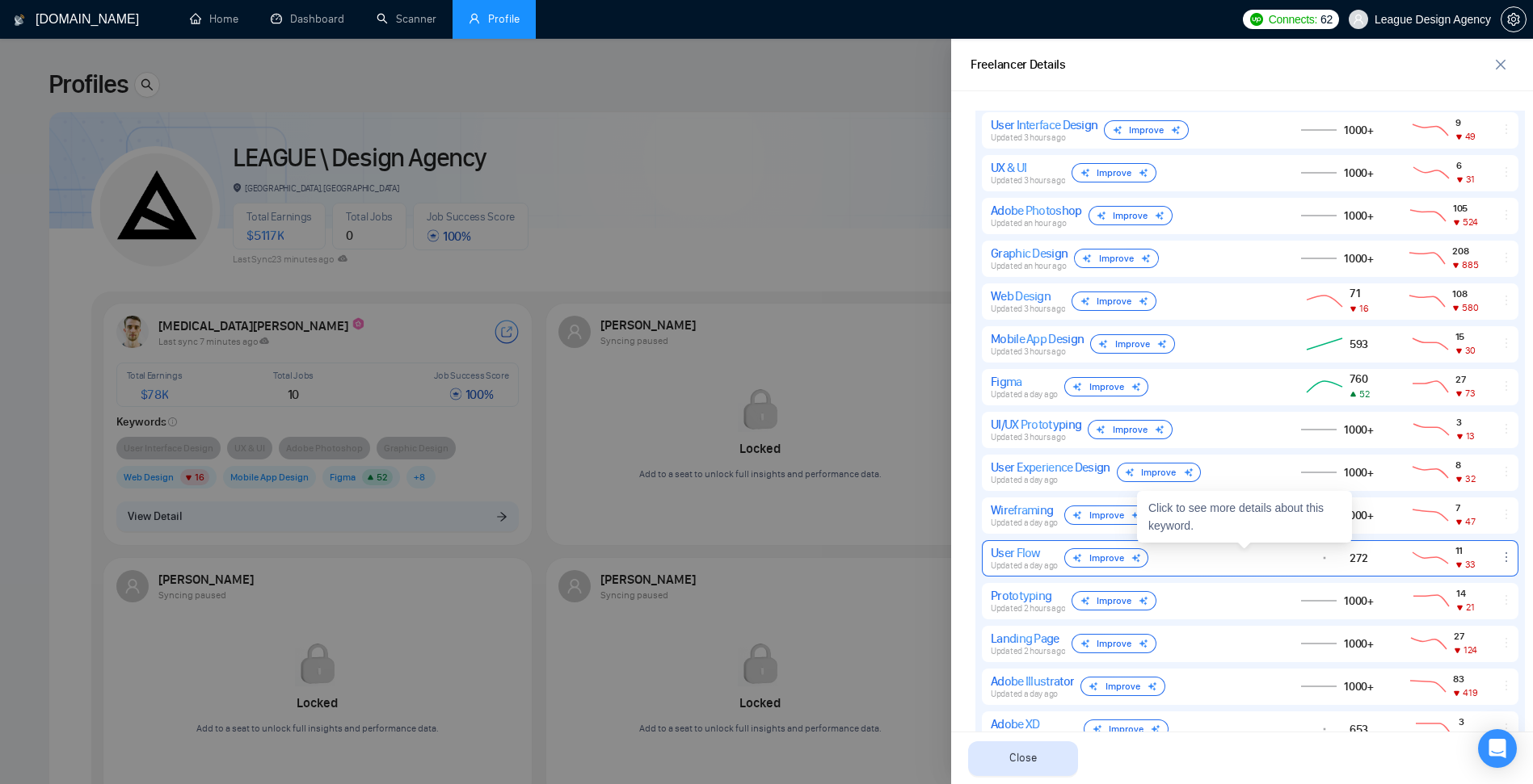
click at [1242, 571] on div "User Flow Updated a day ago Improve 272 11 33" at bounding box center [1250, 558] width 537 height 37
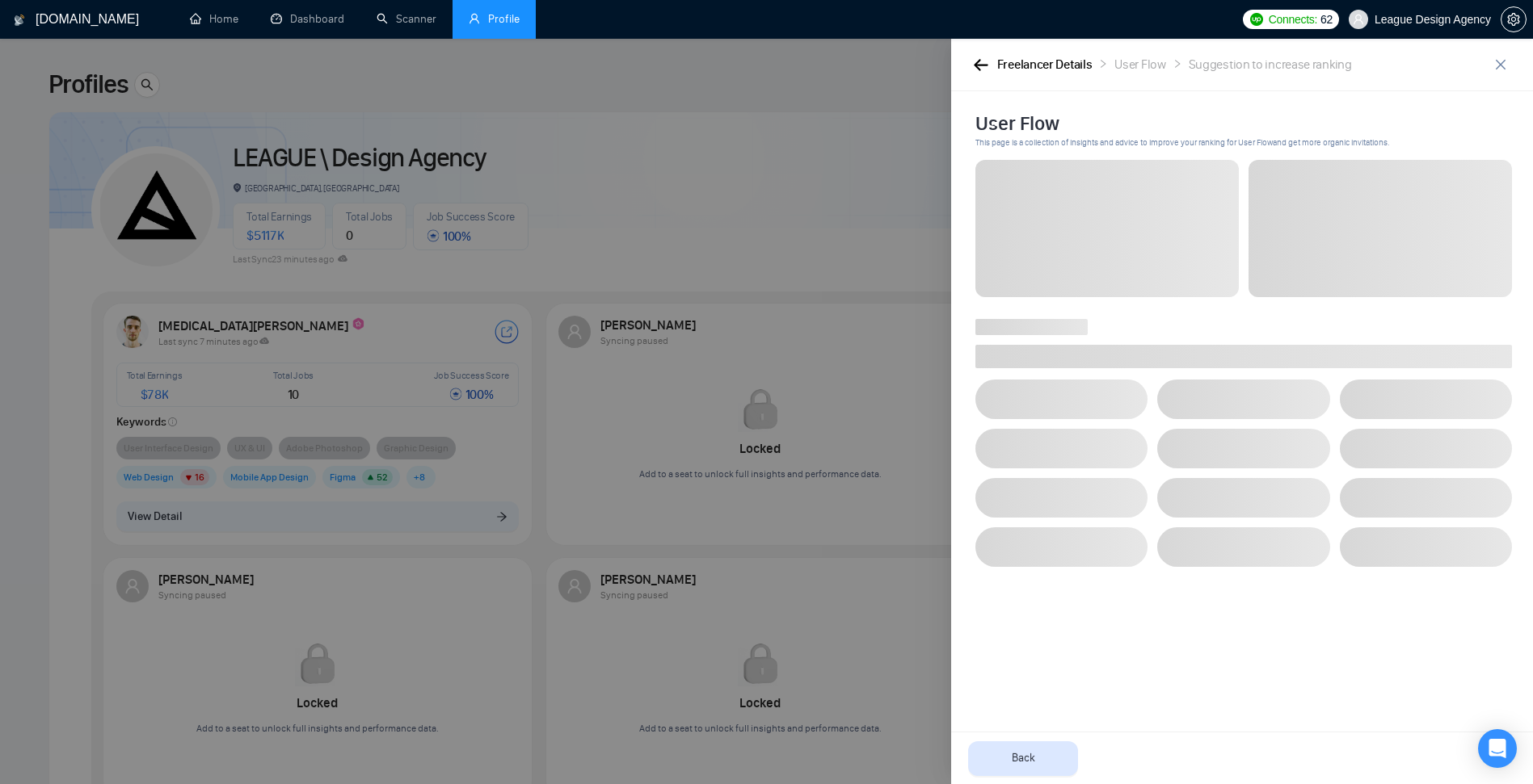
scroll to position [0, 0]
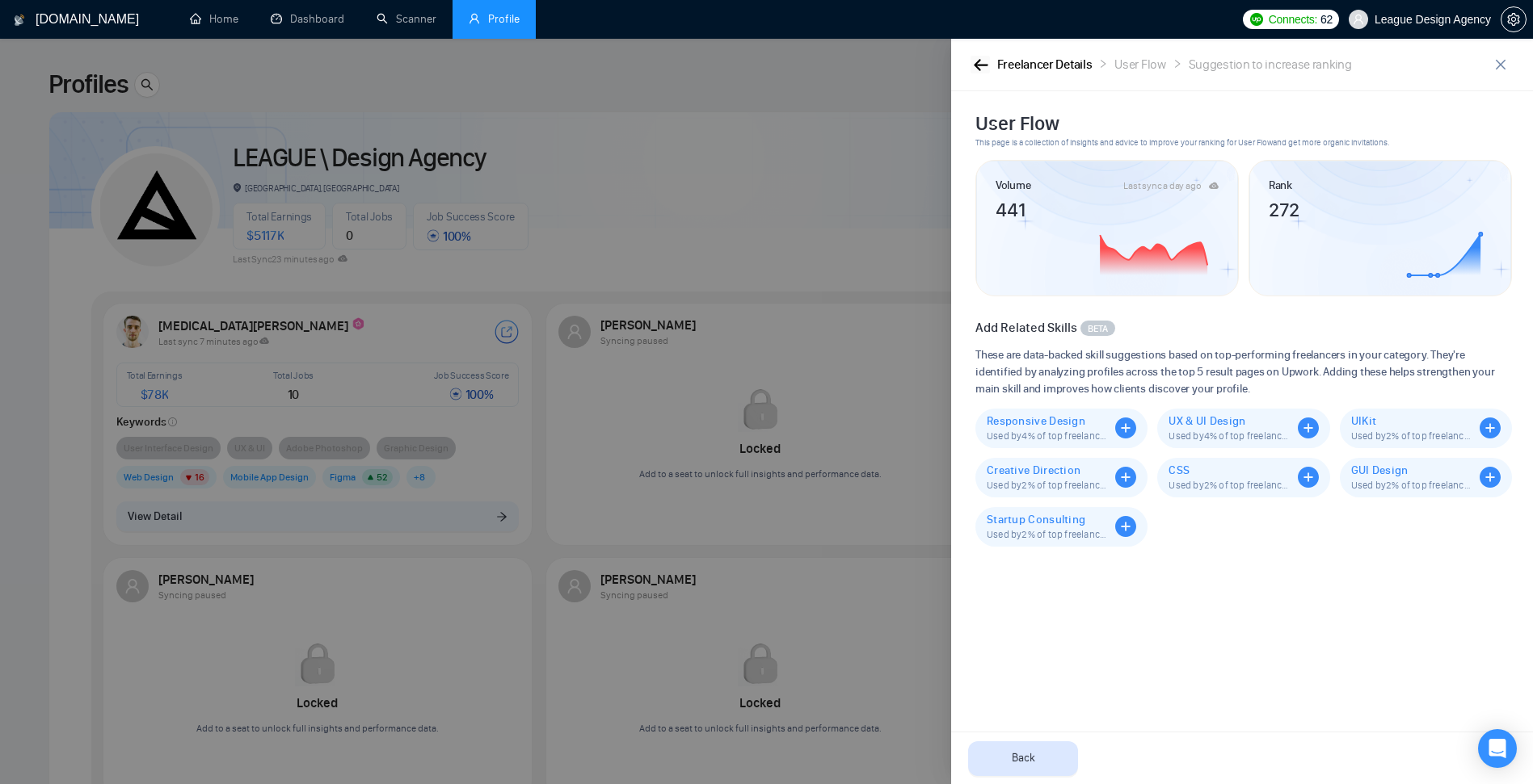
click at [987, 69] on icon "button" at bounding box center [981, 65] width 14 height 13
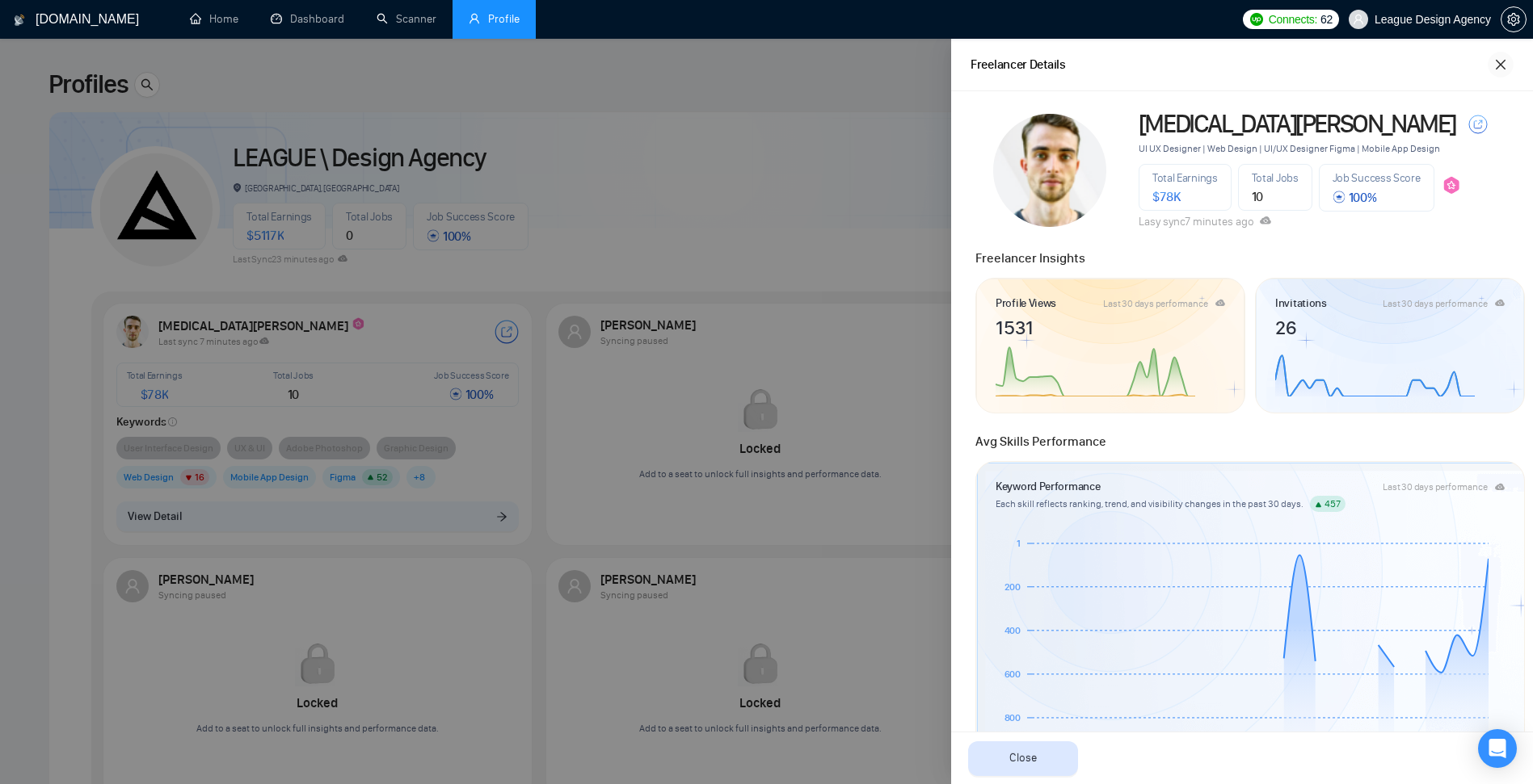
drag, startPoint x: 1505, startPoint y: 67, endPoint x: 1156, endPoint y: 158, distance: 360.7
click at [1506, 67] on icon "close" at bounding box center [1500, 65] width 13 height 13
